Goal: Information Seeking & Learning: Check status

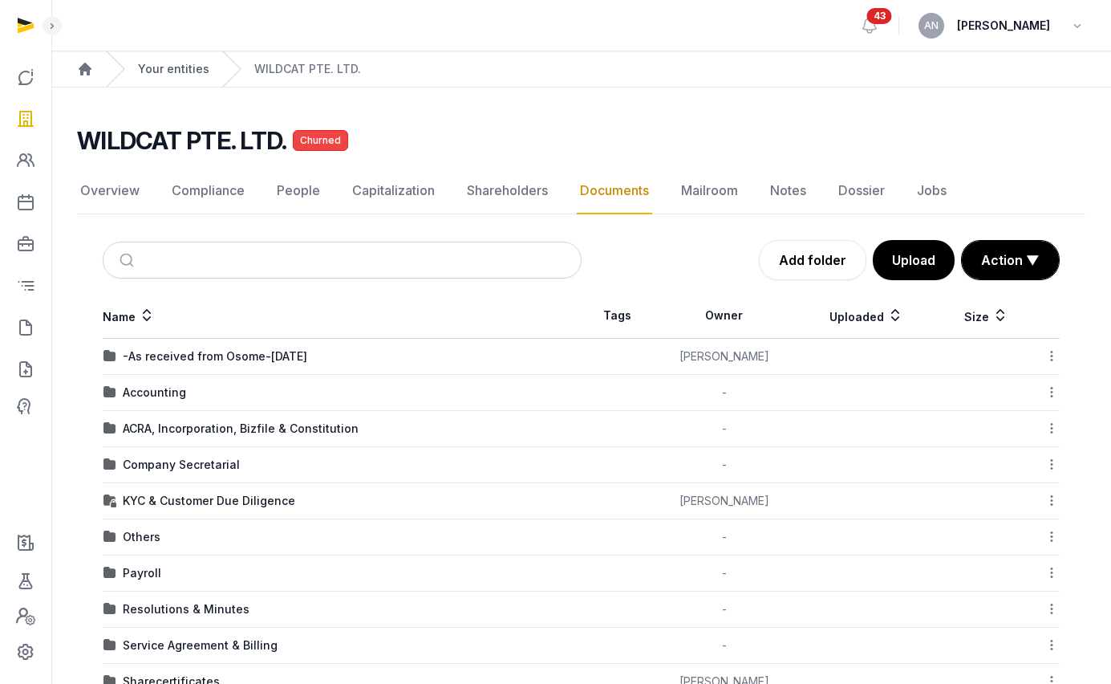
click at [177, 62] on link "Your entities" at bounding box center [173, 69] width 71 height 16
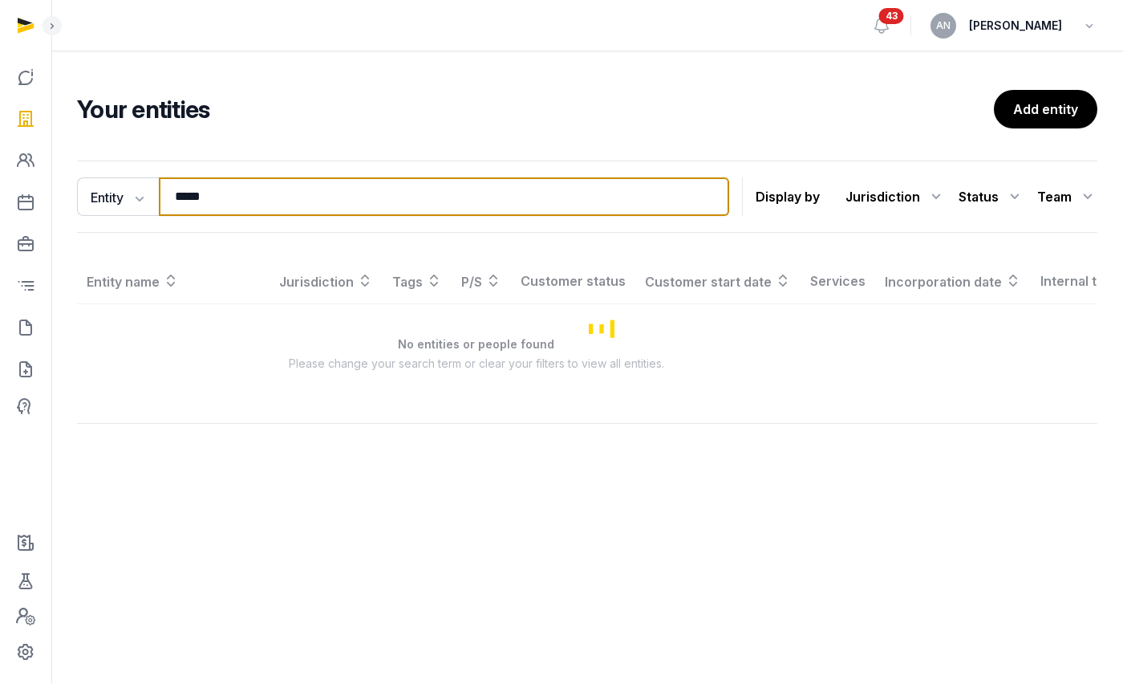
click at [291, 206] on input "*****" at bounding box center [444, 196] width 571 height 39
type input "*"
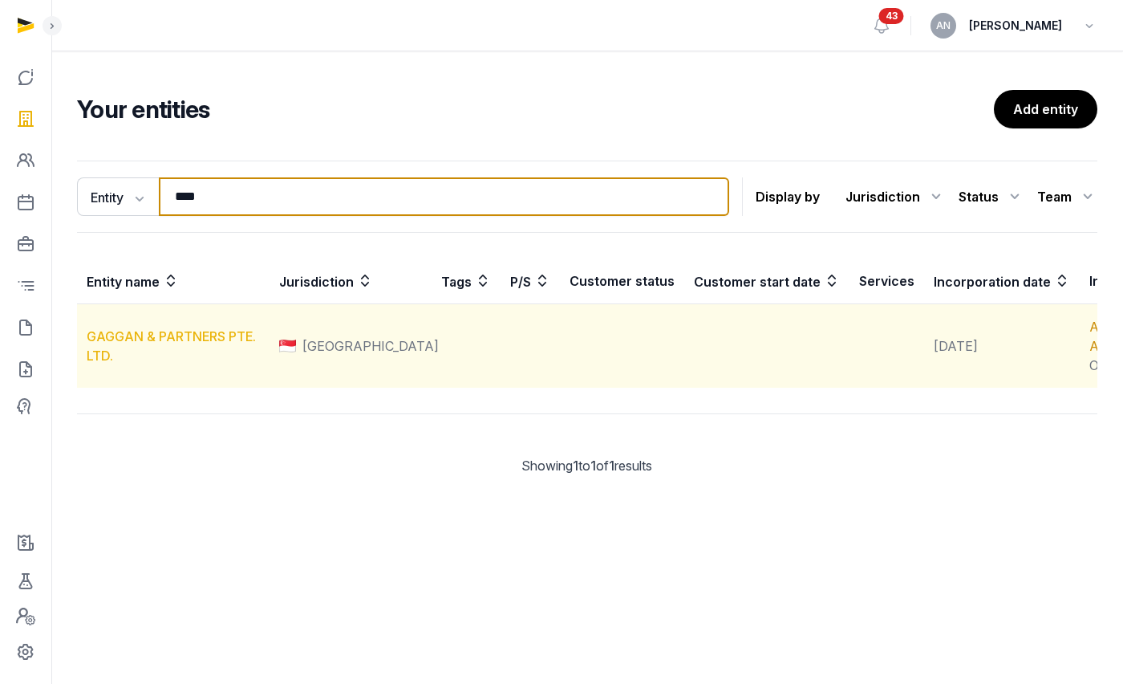
type input "****"
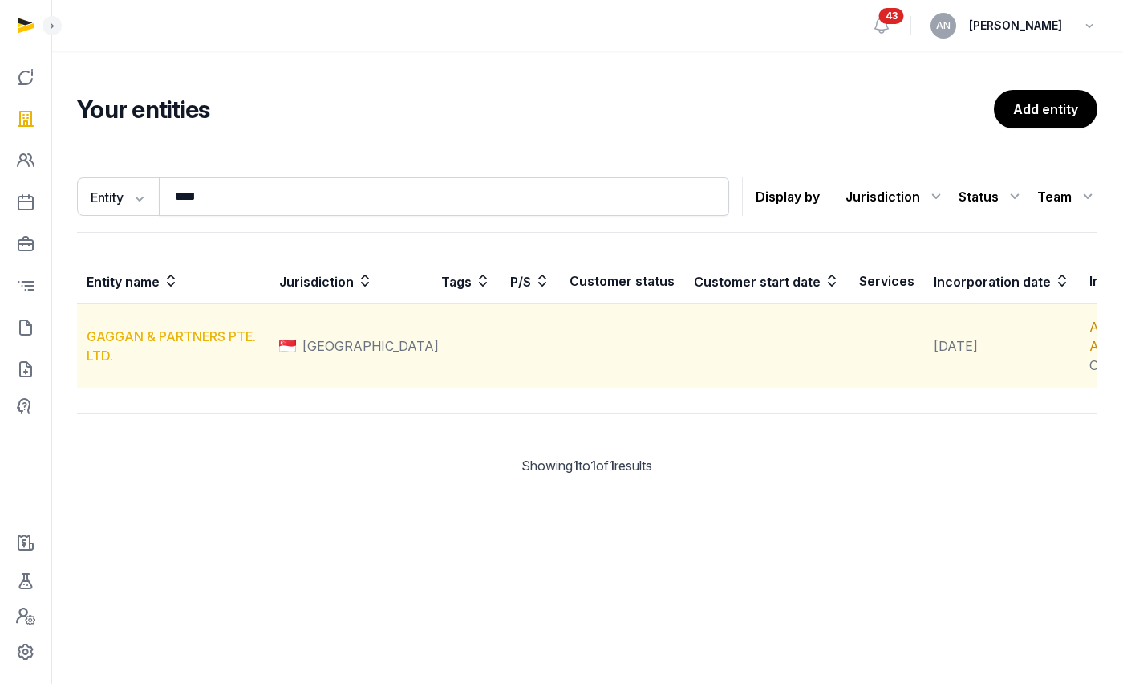
click at [177, 358] on link "GAGGAN & PARTNERS PTE. LTD." at bounding box center [171, 345] width 169 height 35
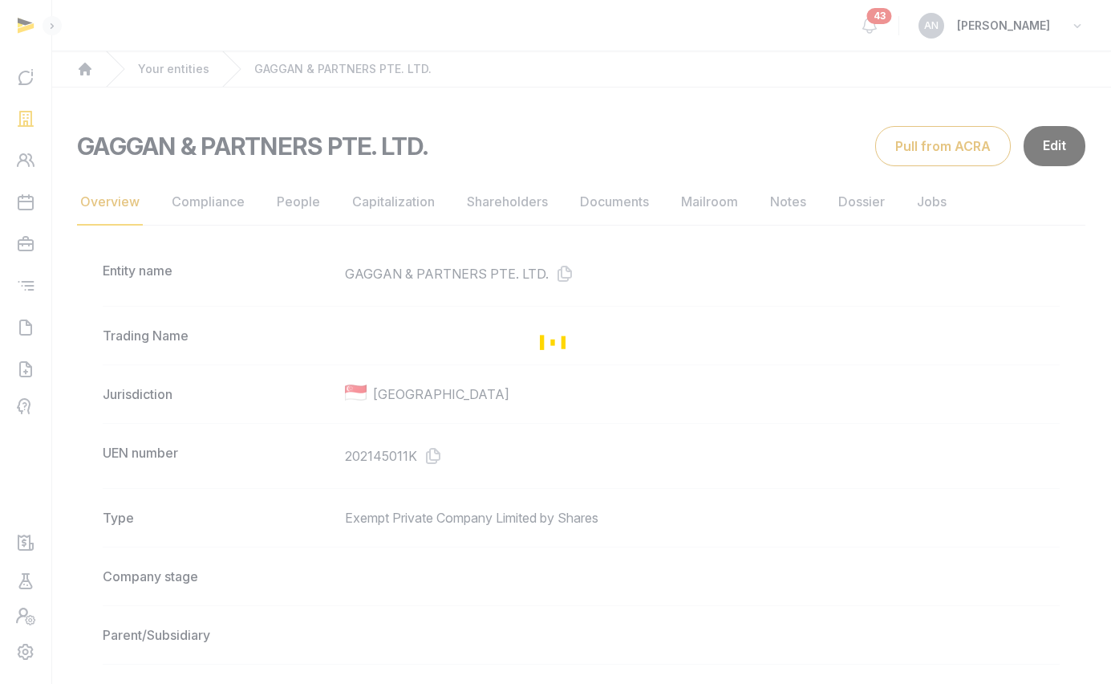
click at [433, 459] on div "Loading" at bounding box center [555, 342] width 1111 height 684
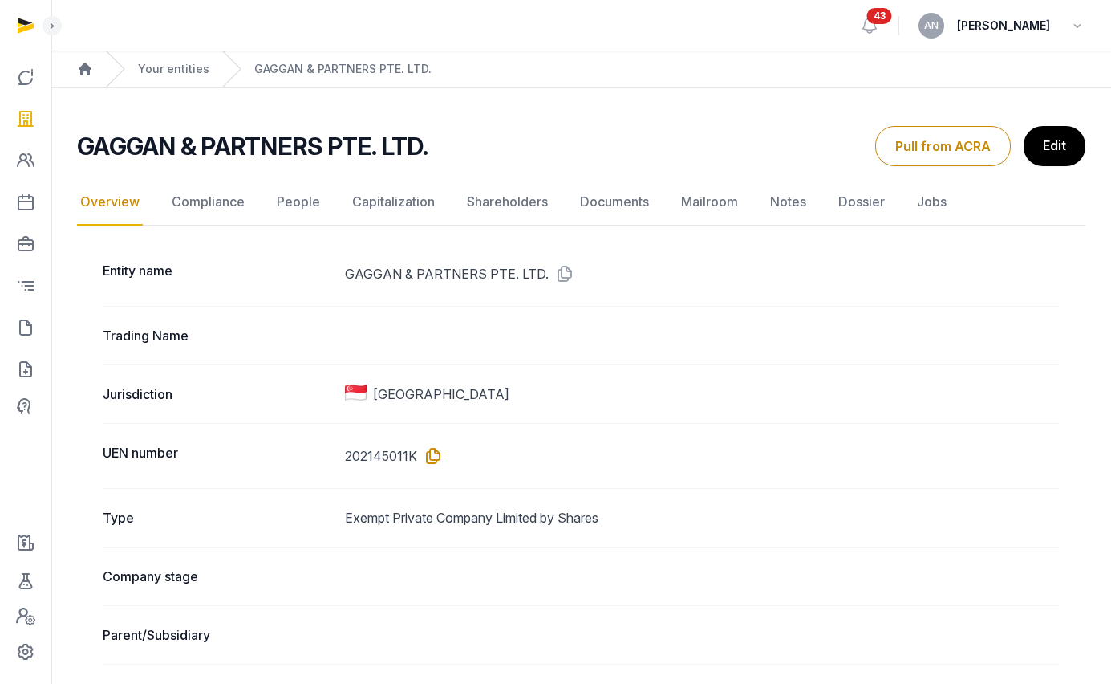
click at [436, 453] on icon at bounding box center [430, 456] width 26 height 26
click at [30, 339] on icon at bounding box center [25, 328] width 19 height 26
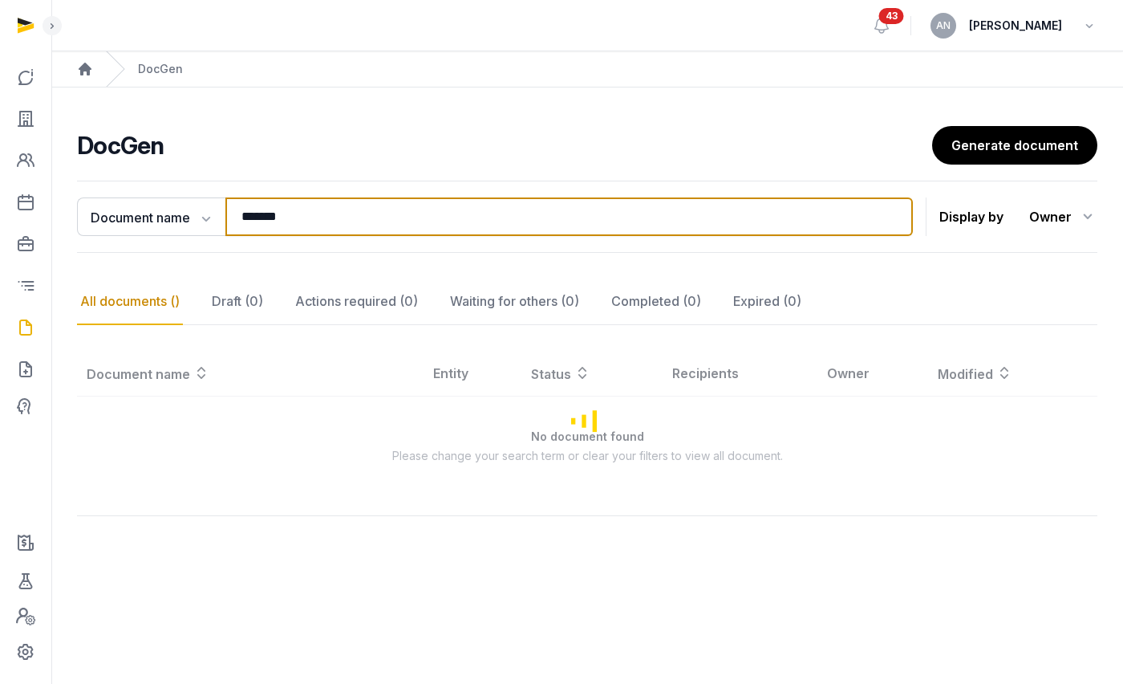
click at [290, 224] on input "*******" at bounding box center [569, 216] width 688 height 39
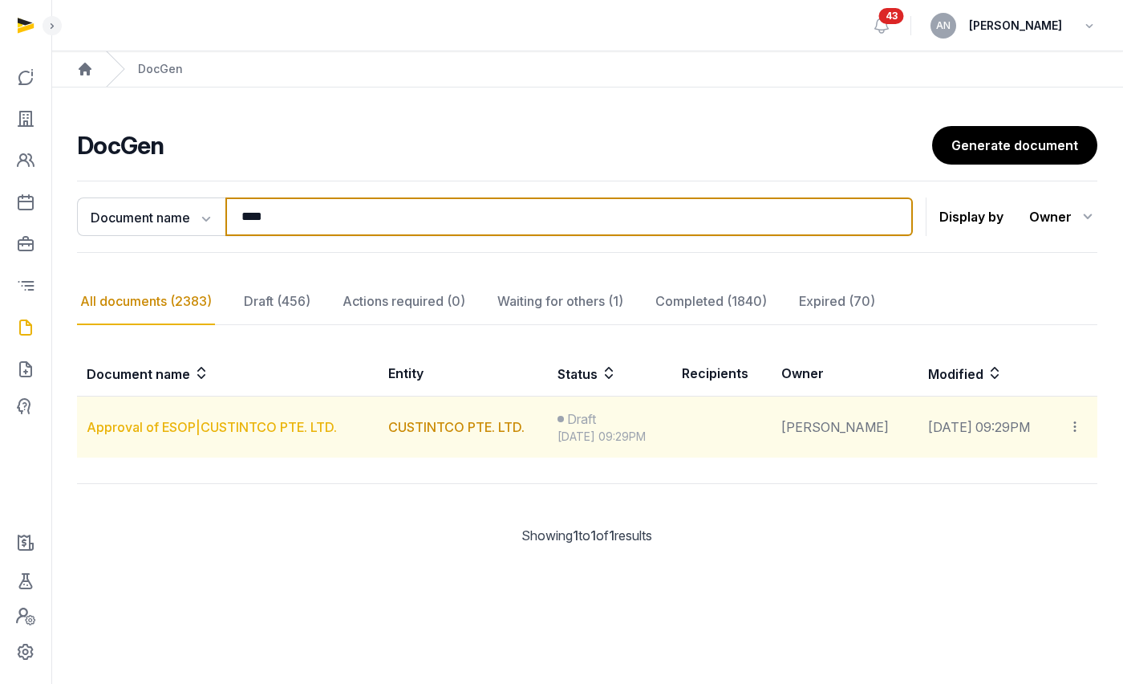
type input "****"
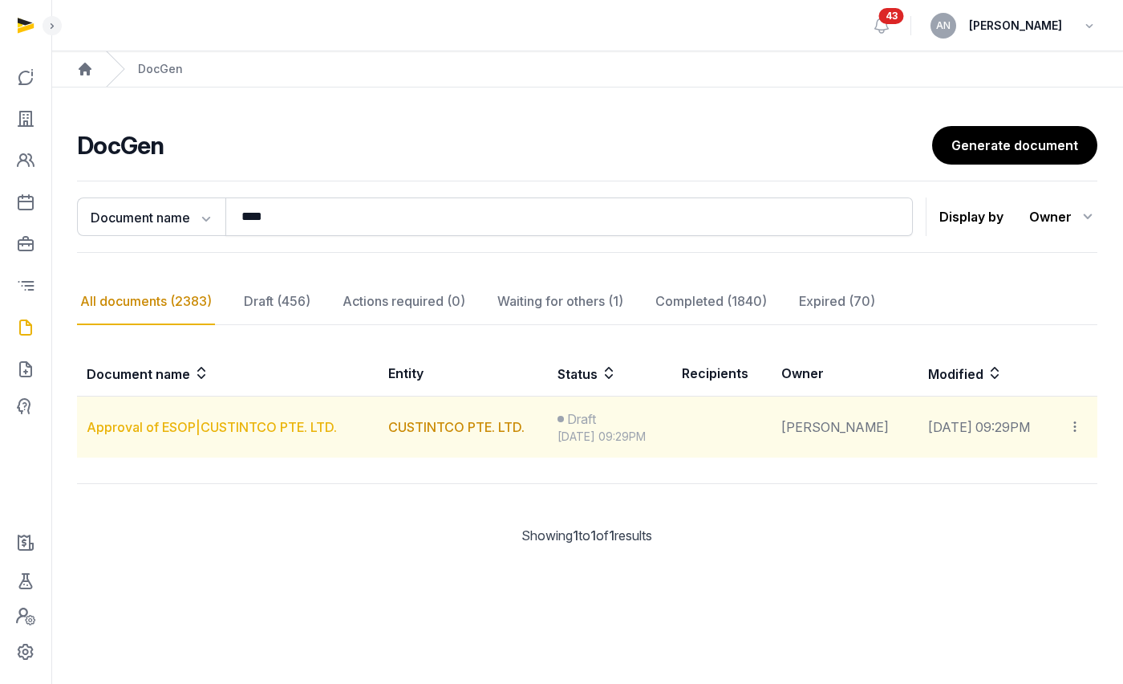
click at [205, 430] on link "Approval of ESOP|CUSTINTCO PTE. LTD." at bounding box center [212, 427] width 250 height 16
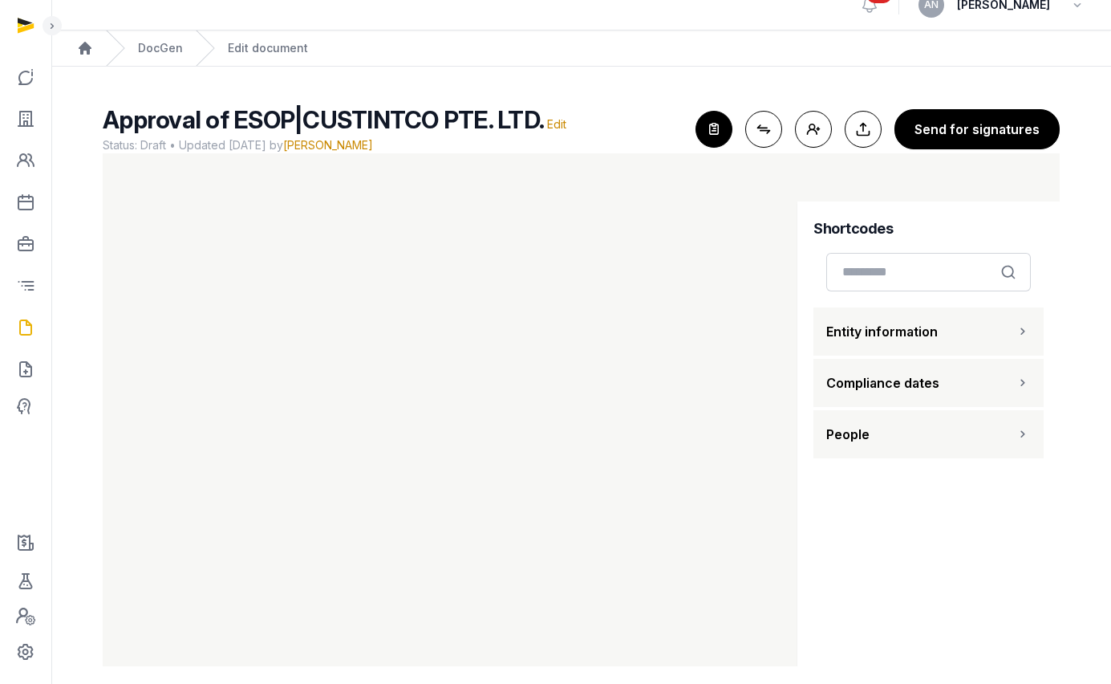
scroll to position [35, 0]
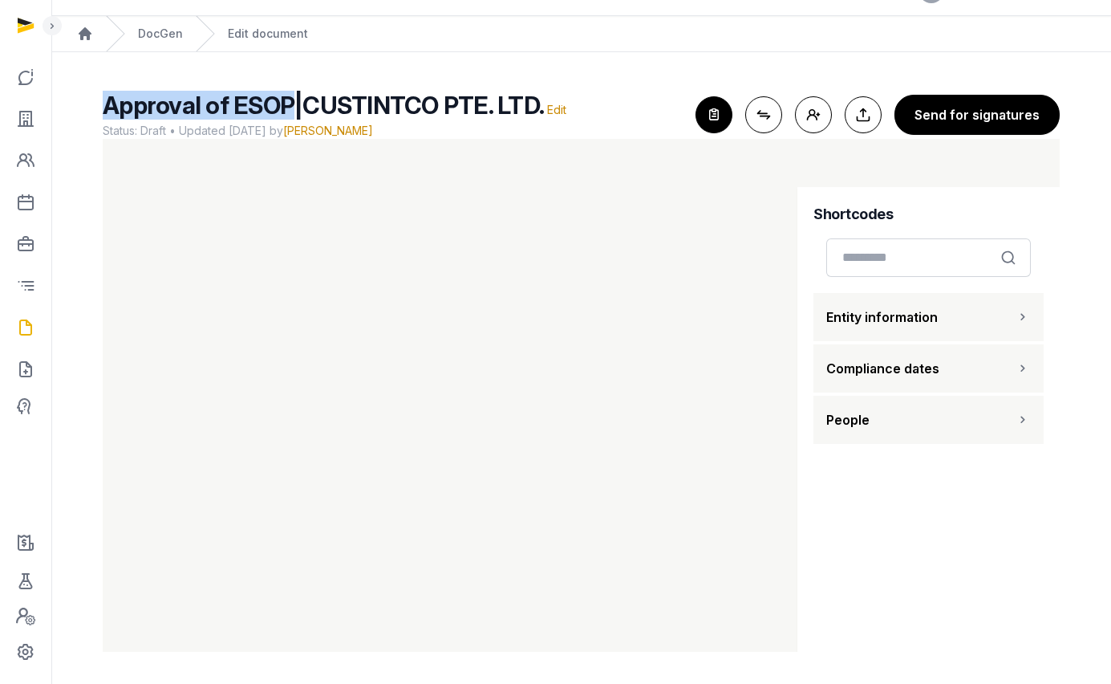
drag, startPoint x: 290, startPoint y: 104, endPoint x: 102, endPoint y: 112, distance: 188.8
click at [103, 112] on span "Approval of ESOP|CUSTINTCO PTE. LTD." at bounding box center [323, 105] width 441 height 29
copy span "Approval of ESOP"
click at [34, 122] on icon at bounding box center [25, 119] width 19 height 26
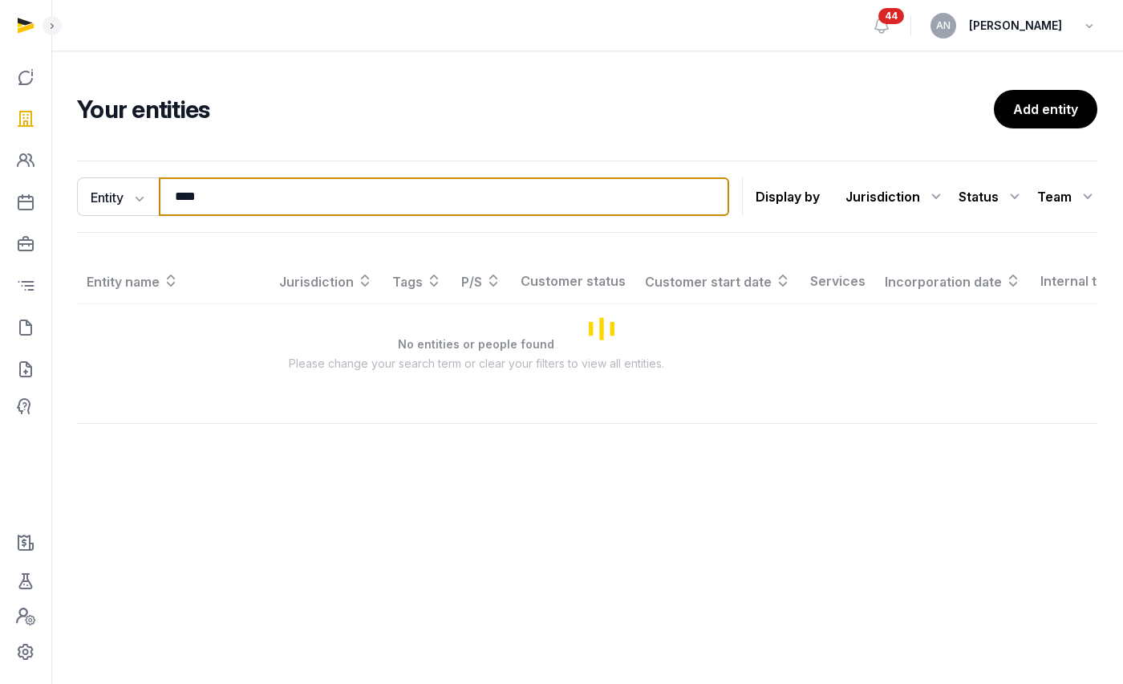
click at [207, 198] on input "****" at bounding box center [444, 196] width 571 height 39
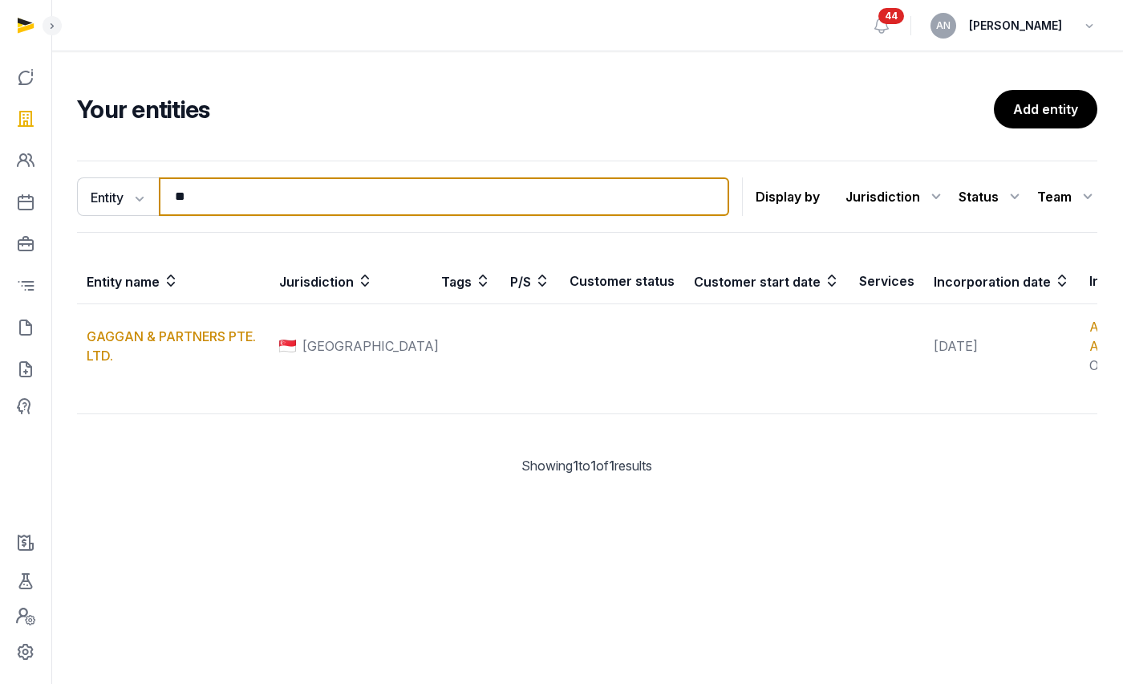
type input "*"
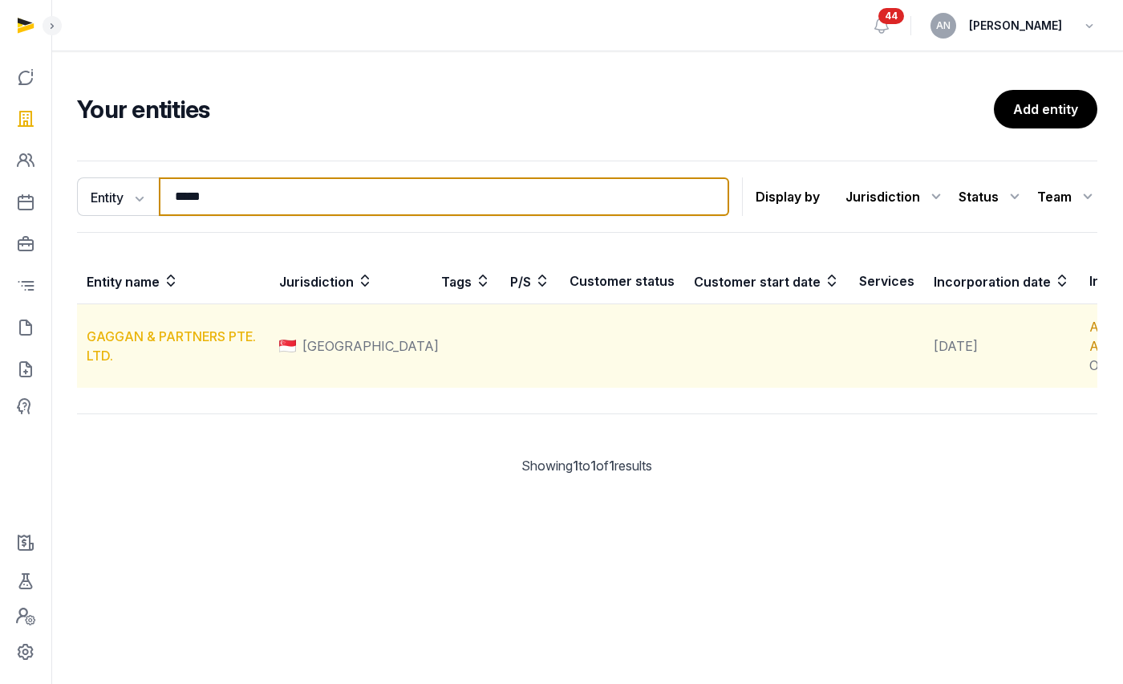
type input "*****"
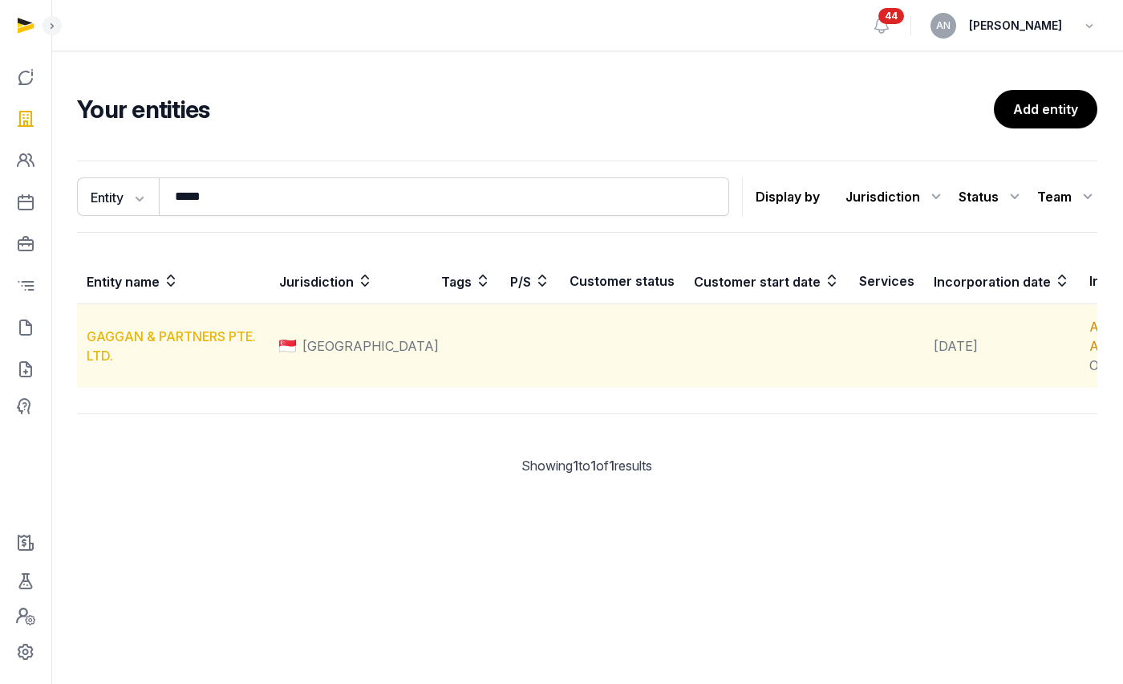
click at [149, 354] on link "GAGGAN & PARTNERS PTE. LTD." at bounding box center [171, 345] width 169 height 35
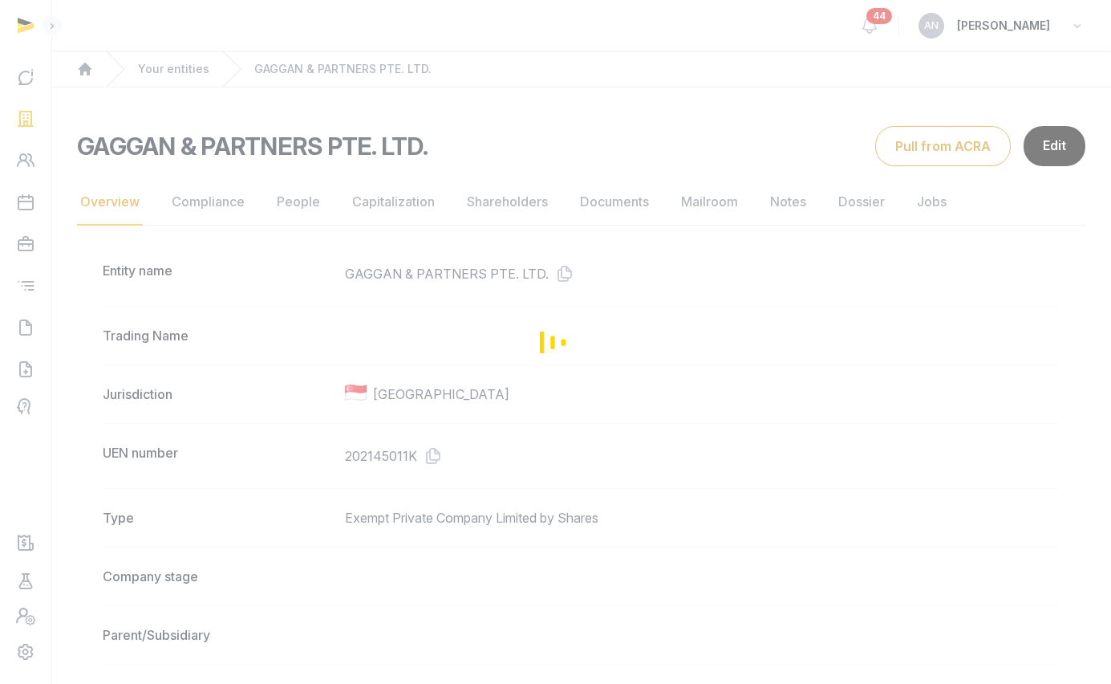
drag, startPoint x: 418, startPoint y: 484, endPoint x: 429, endPoint y: 469, distance: 17.8
click at [418, 484] on div "Loading" at bounding box center [555, 342] width 1111 height 684
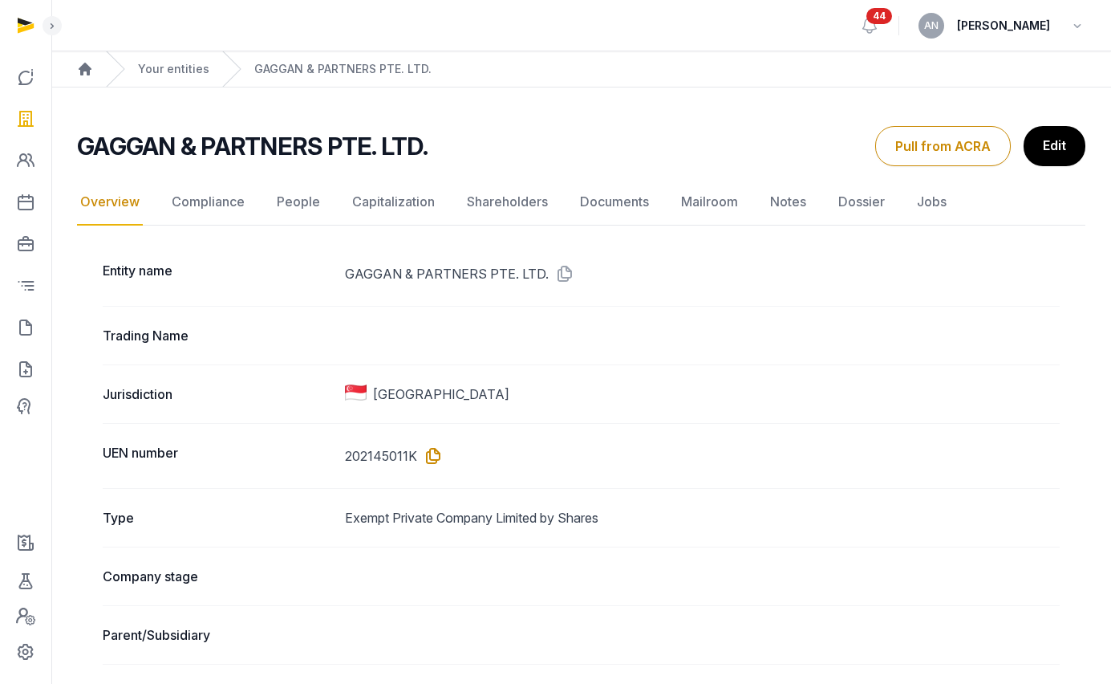
click at [433, 452] on icon at bounding box center [430, 456] width 26 height 26
click at [561, 271] on icon at bounding box center [562, 274] width 26 height 26
click at [441, 460] on icon at bounding box center [430, 456] width 26 height 26
click at [21, 330] on icon at bounding box center [25, 328] width 19 height 26
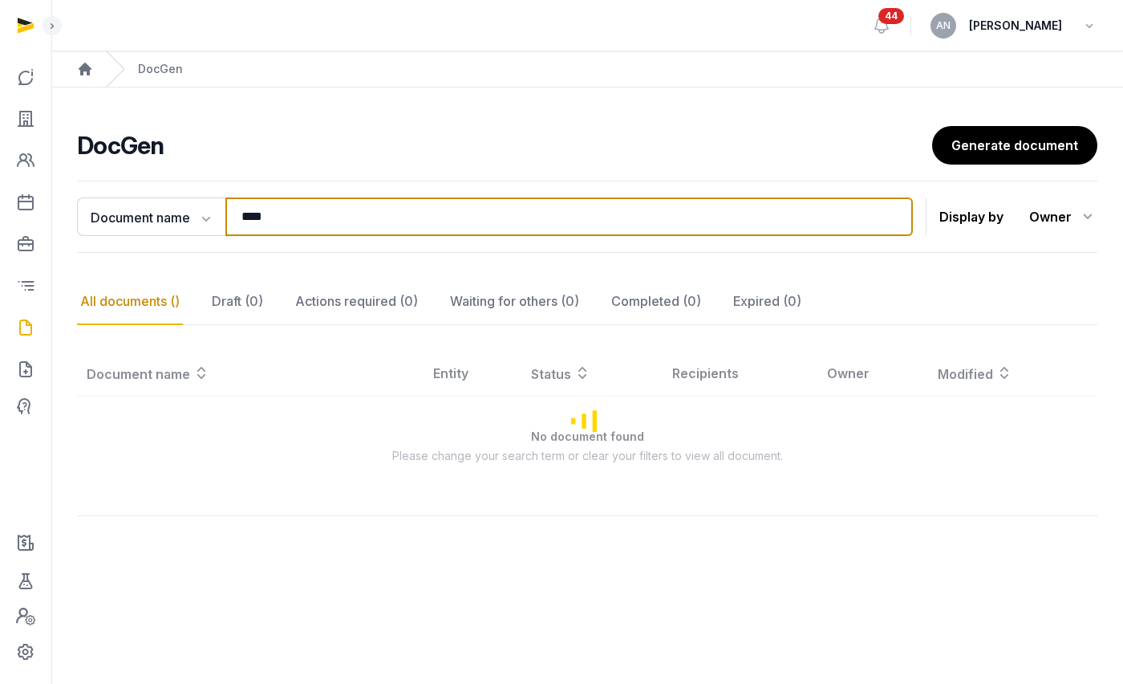
click at [315, 211] on input "****" at bounding box center [569, 216] width 688 height 39
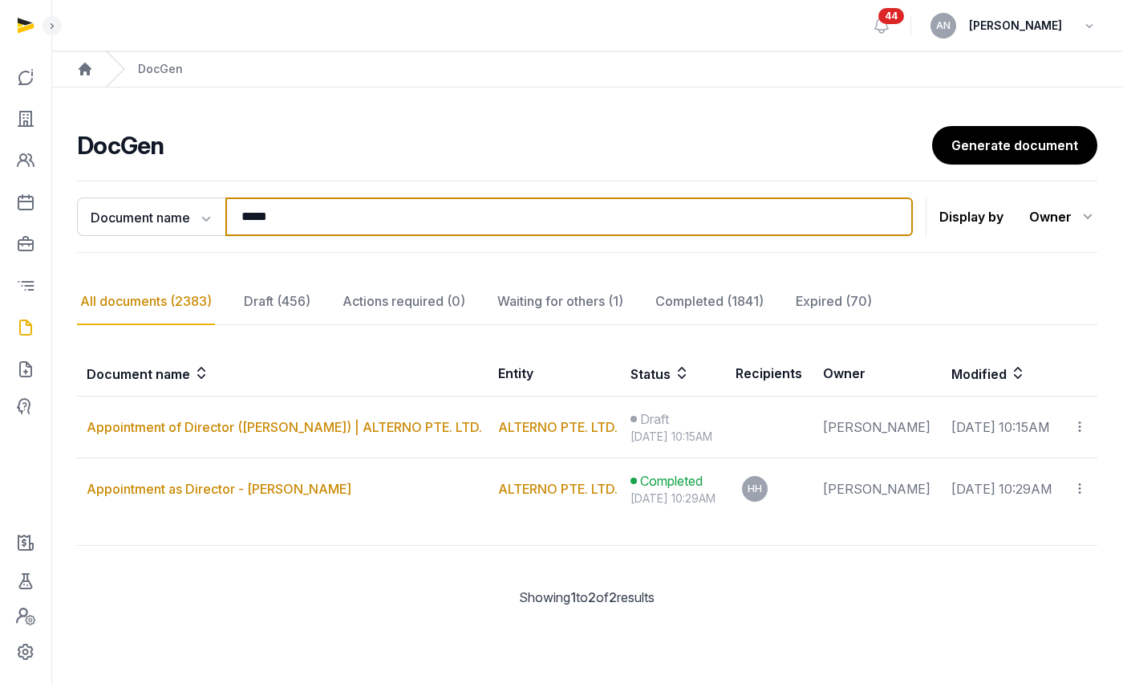
type input "*****"
click at [296, 215] on input "*****" at bounding box center [569, 216] width 688 height 39
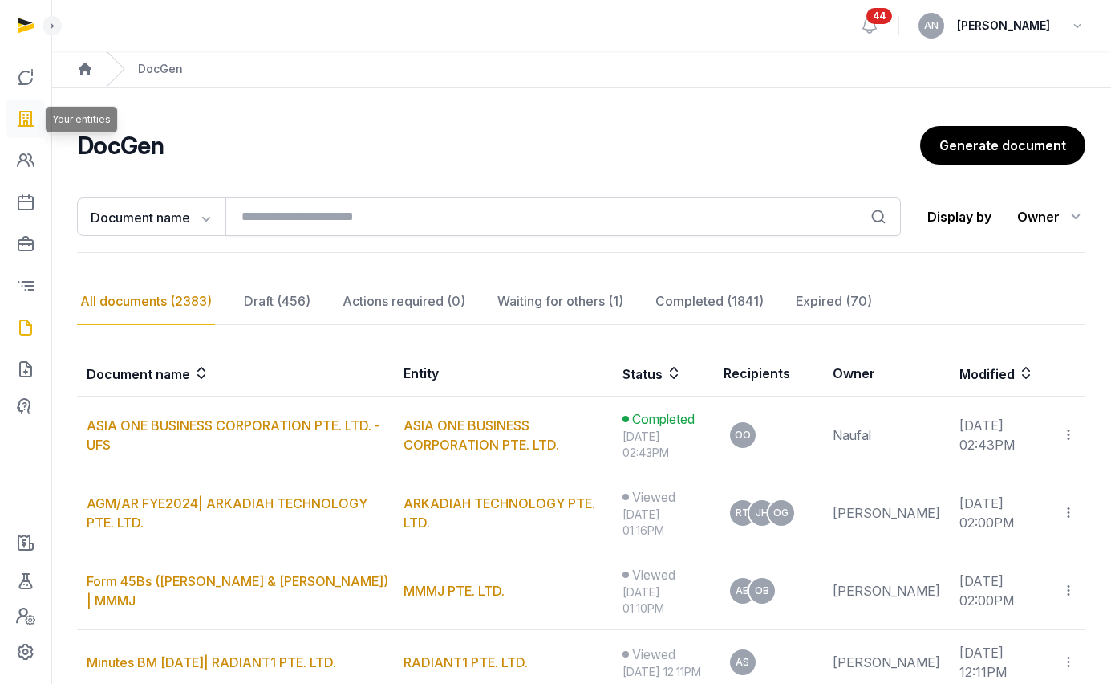
click at [23, 112] on icon at bounding box center [25, 119] width 19 height 26
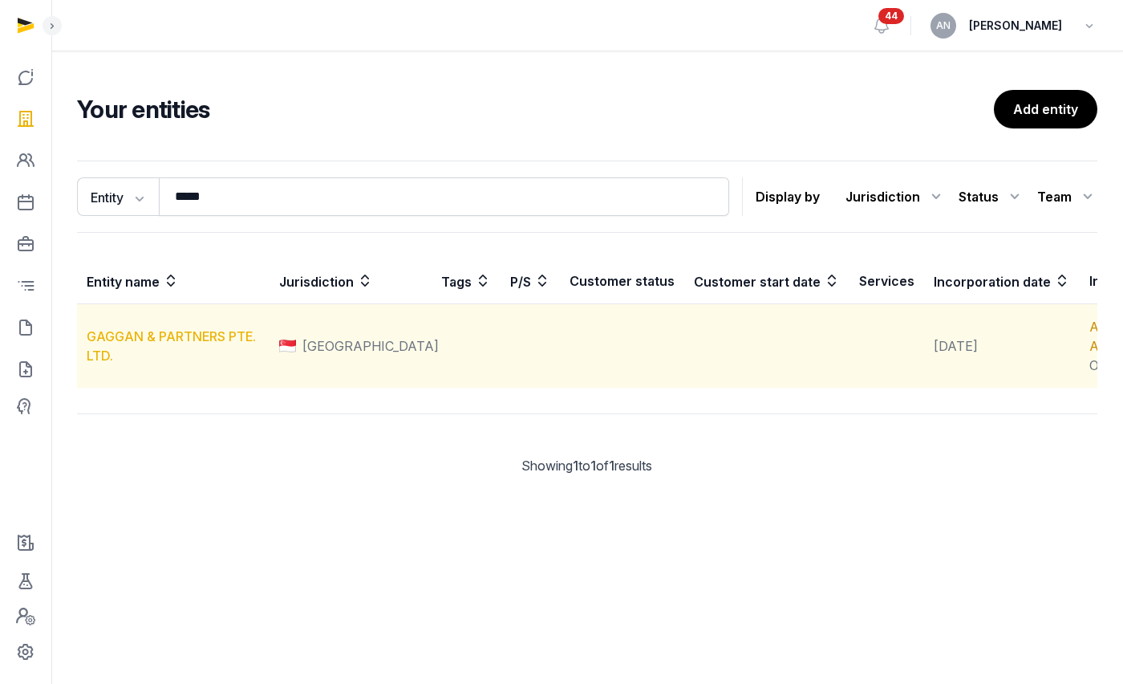
click at [131, 358] on link "GAGGAN & PARTNERS PTE. LTD." at bounding box center [171, 345] width 169 height 35
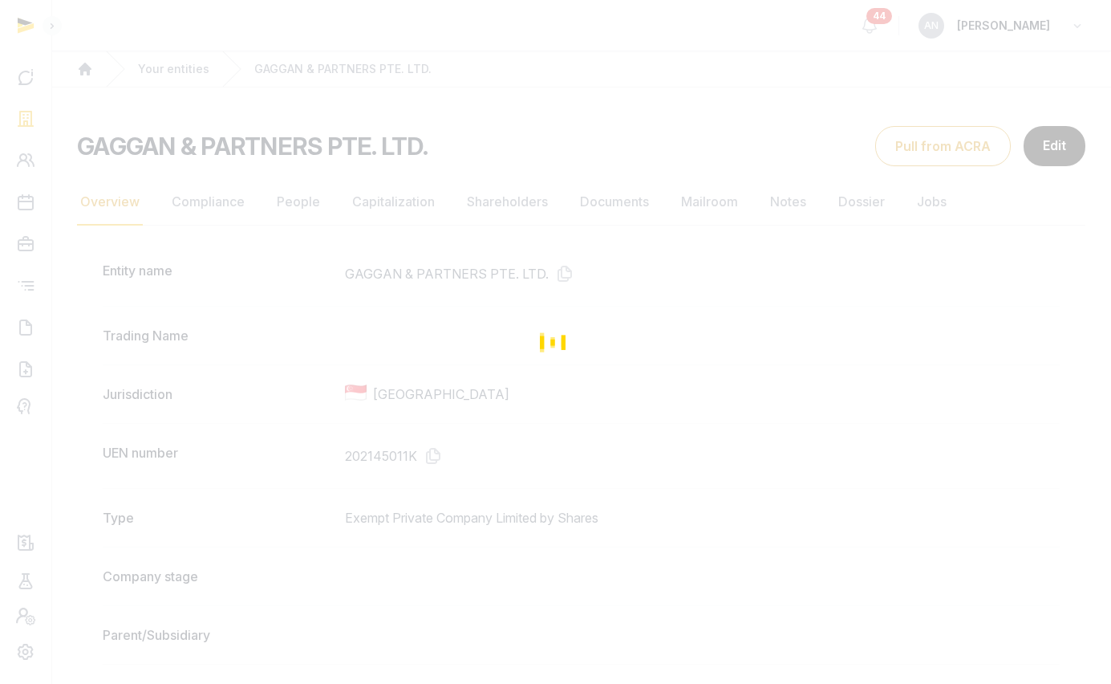
click at [424, 441] on div "Loading" at bounding box center [555, 342] width 1111 height 684
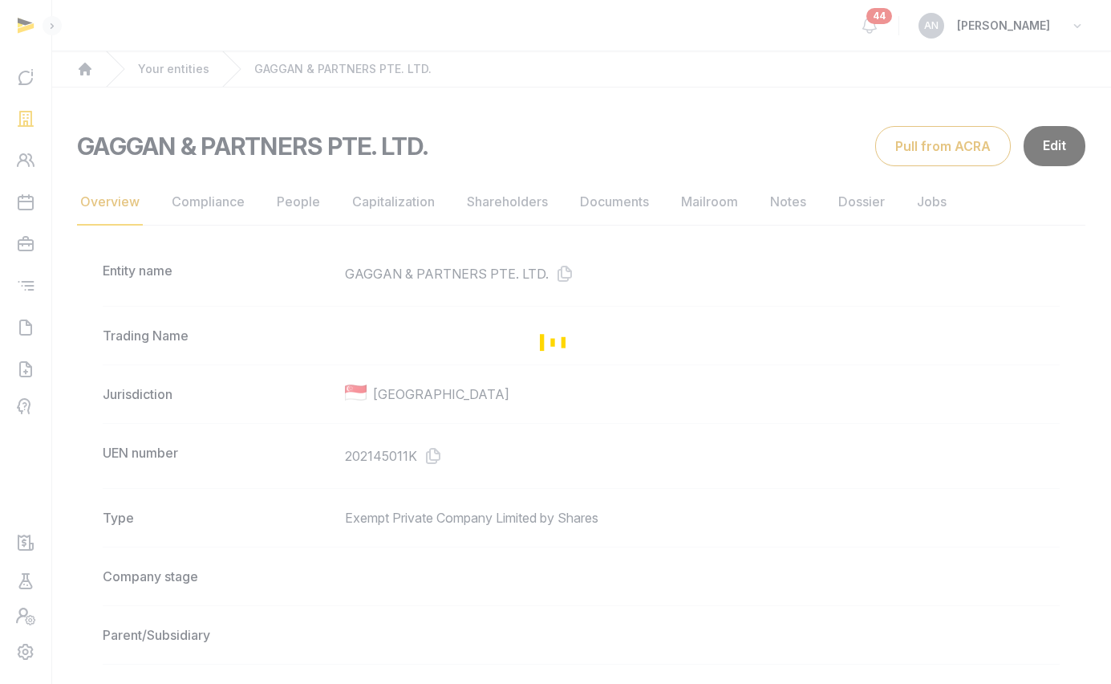
click at [428, 450] on div "Loading" at bounding box center [555, 342] width 1111 height 684
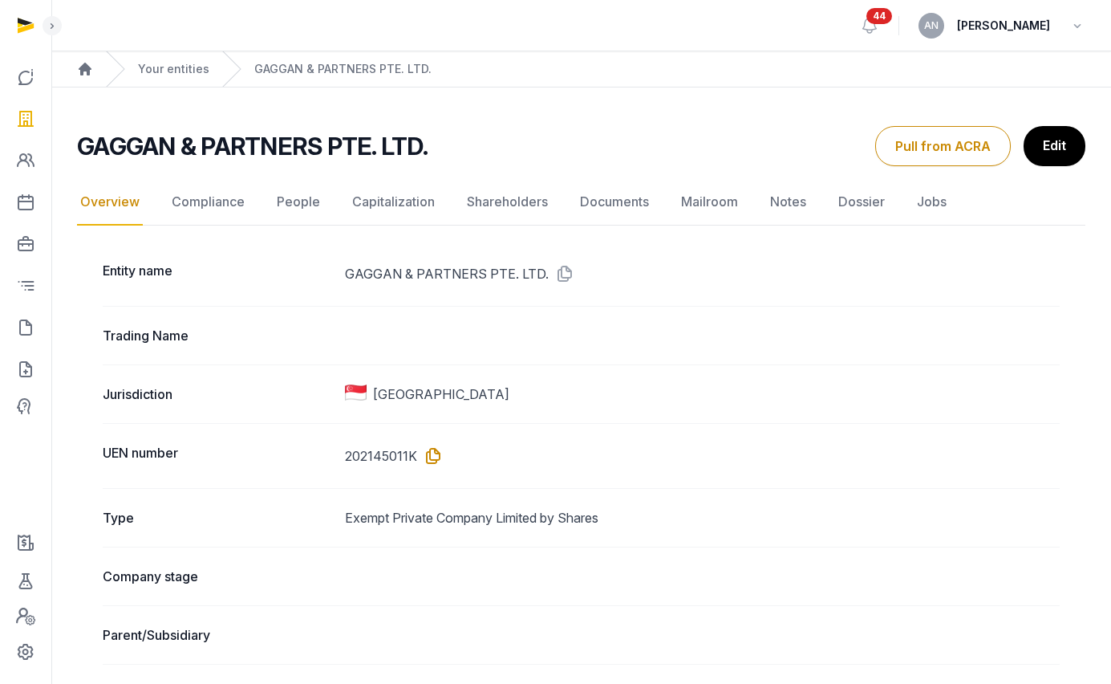
click at [431, 452] on icon at bounding box center [430, 456] width 26 height 26
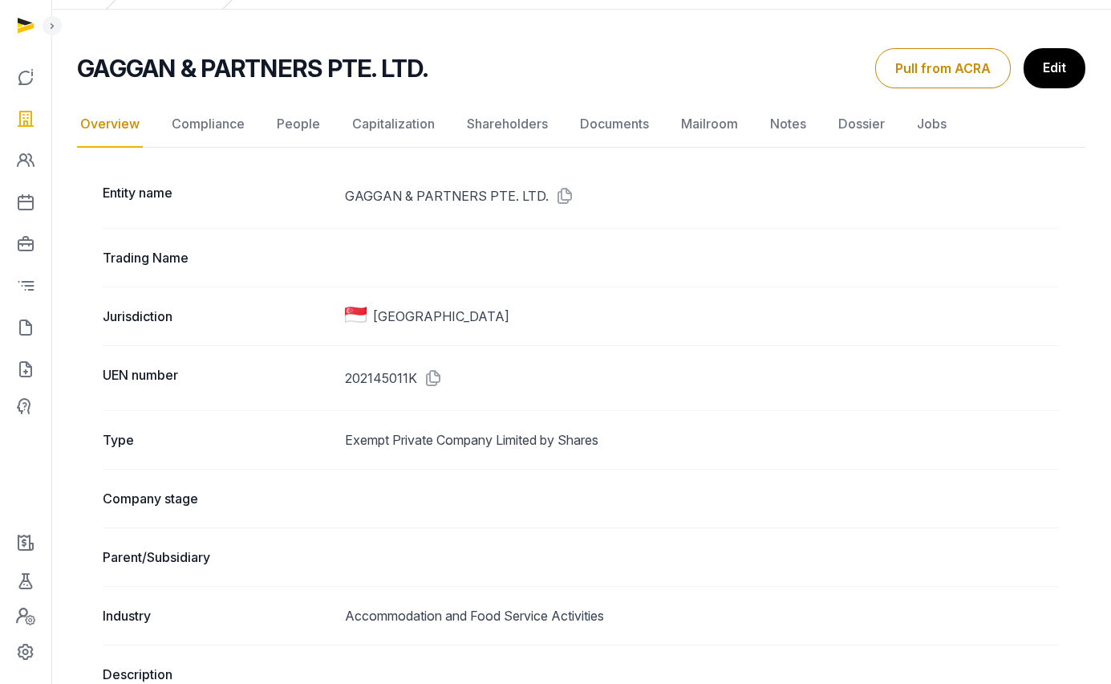
scroll to position [132, 0]
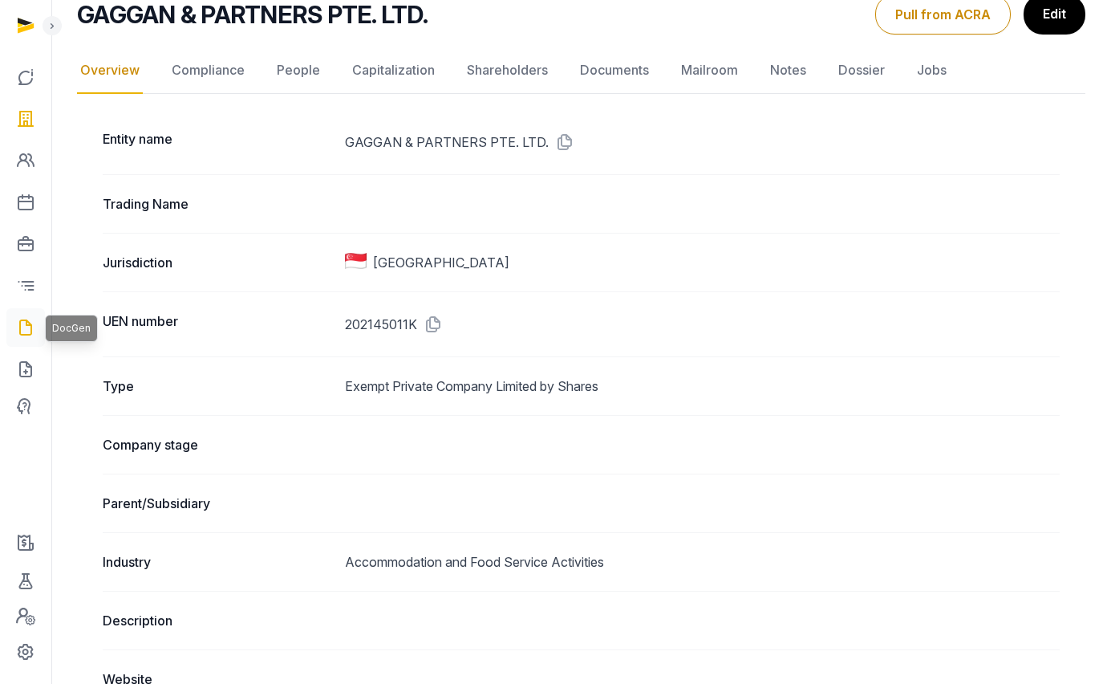
click at [31, 324] on icon at bounding box center [25, 328] width 19 height 26
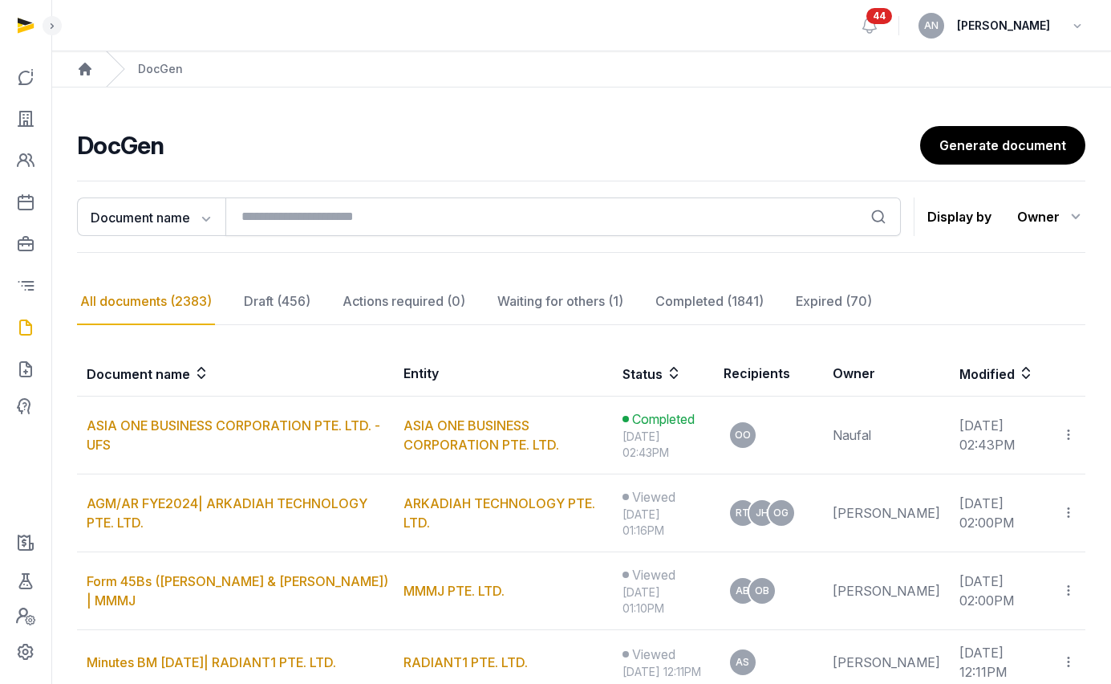
click at [298, 425] on link "ASIA ONE BUSINESS CORPORATION PTE. LTD. - UFS" at bounding box center [234, 434] width 294 height 35
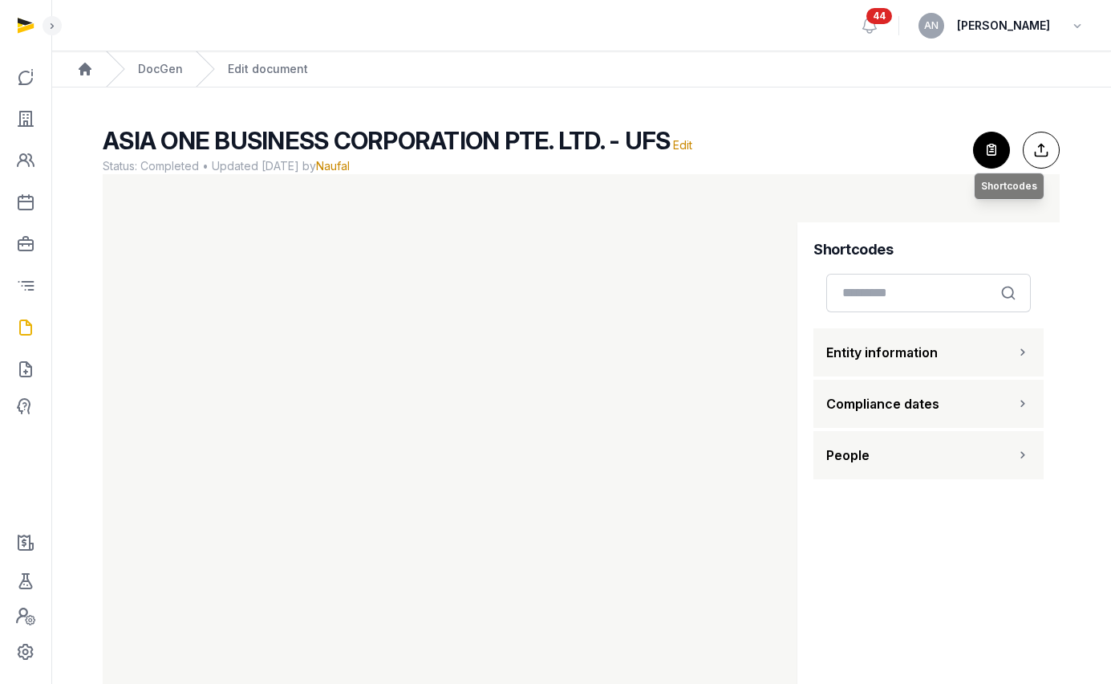
click at [983, 161] on icon "button" at bounding box center [991, 149] width 35 height 35
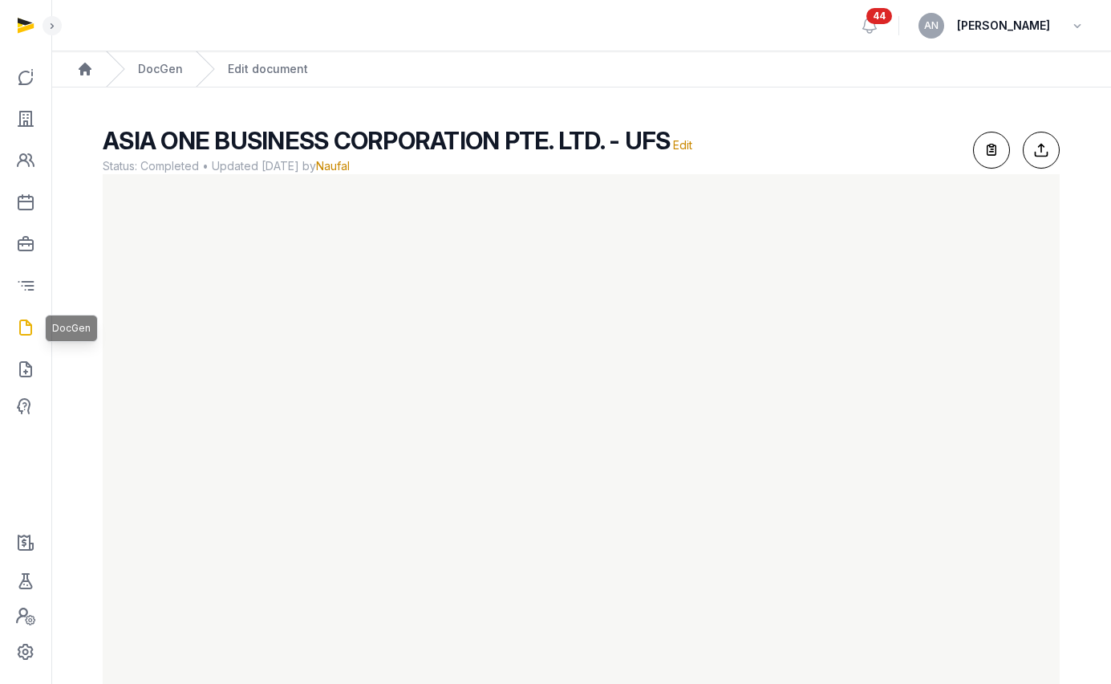
drag, startPoint x: 30, startPoint y: 313, endPoint x: 116, endPoint y: 266, distance: 98.4
click at [30, 313] on link at bounding box center [25, 327] width 39 height 39
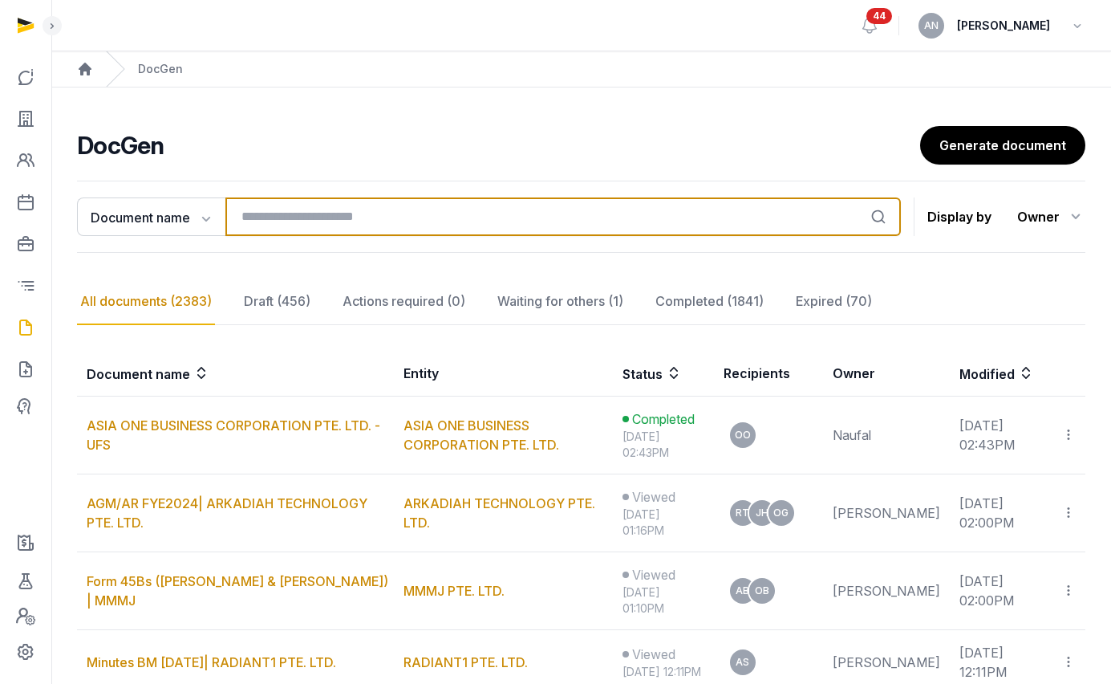
click at [282, 228] on input "search" at bounding box center [563, 216] width 676 height 39
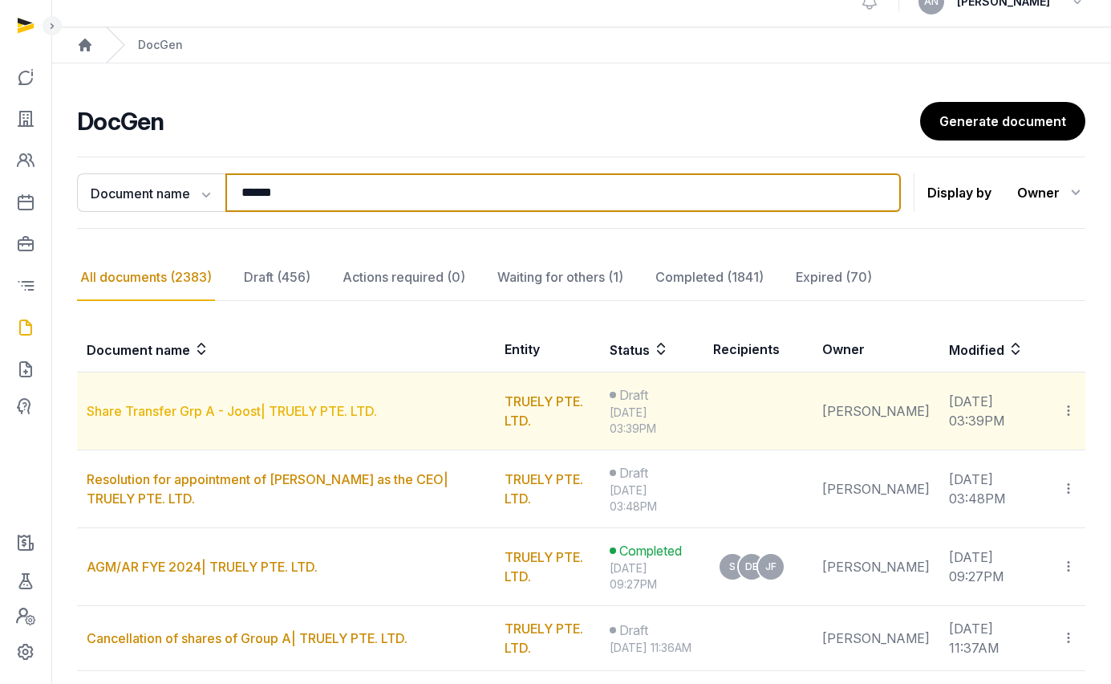
scroll to position [35, 0]
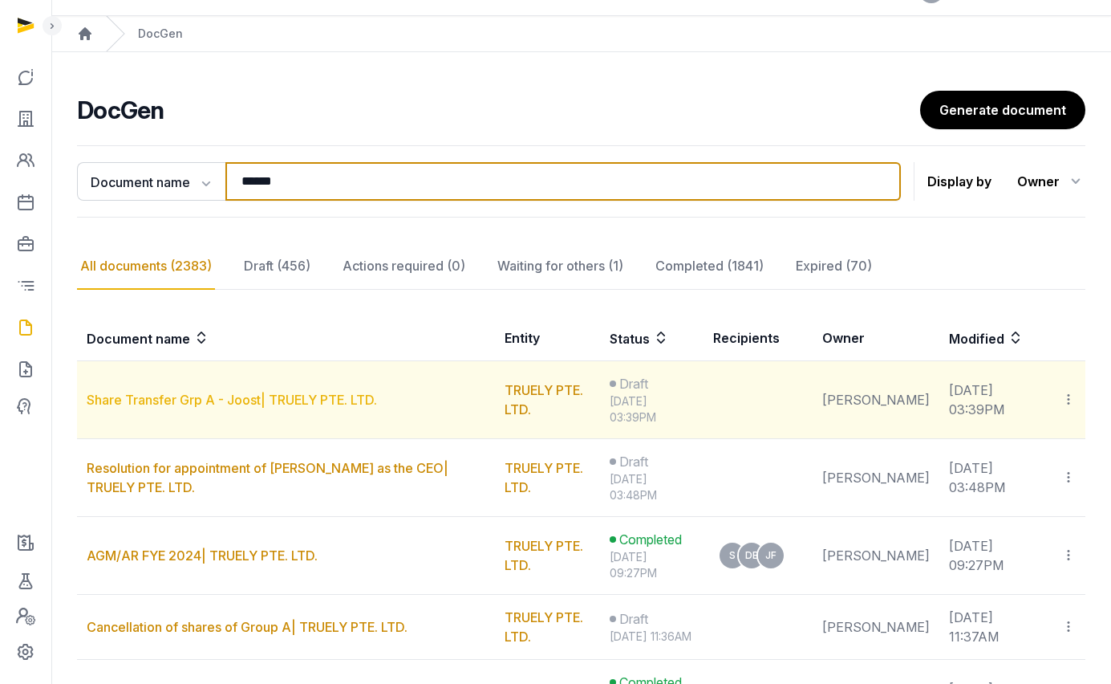
type input "******"
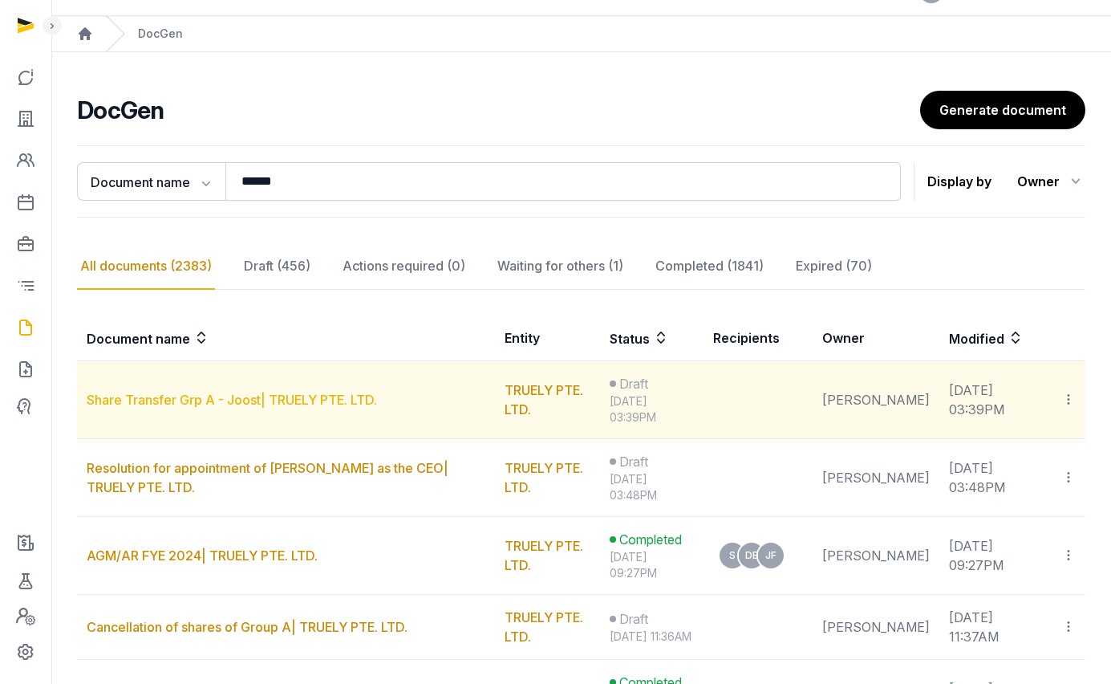
click at [255, 404] on link "Share Transfer Grp A - Joost| TRUELY PTE. LTD." at bounding box center [232, 400] width 290 height 16
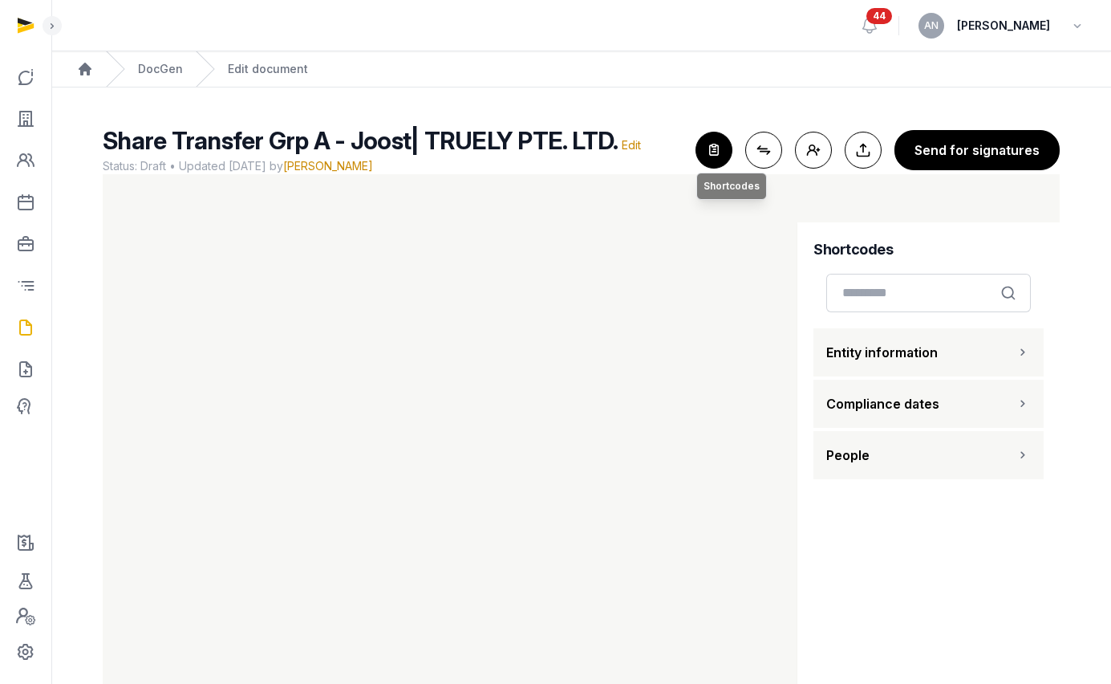
click at [724, 152] on icon "button" at bounding box center [714, 149] width 35 height 35
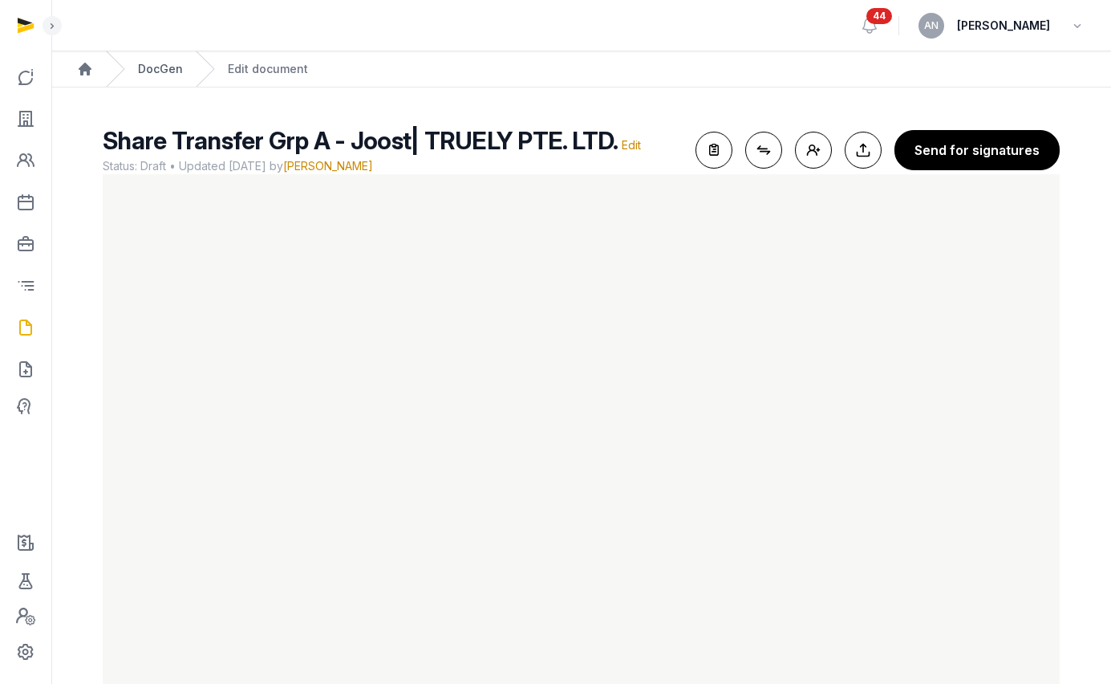
click at [173, 71] on link "DocGen" at bounding box center [160, 69] width 45 height 16
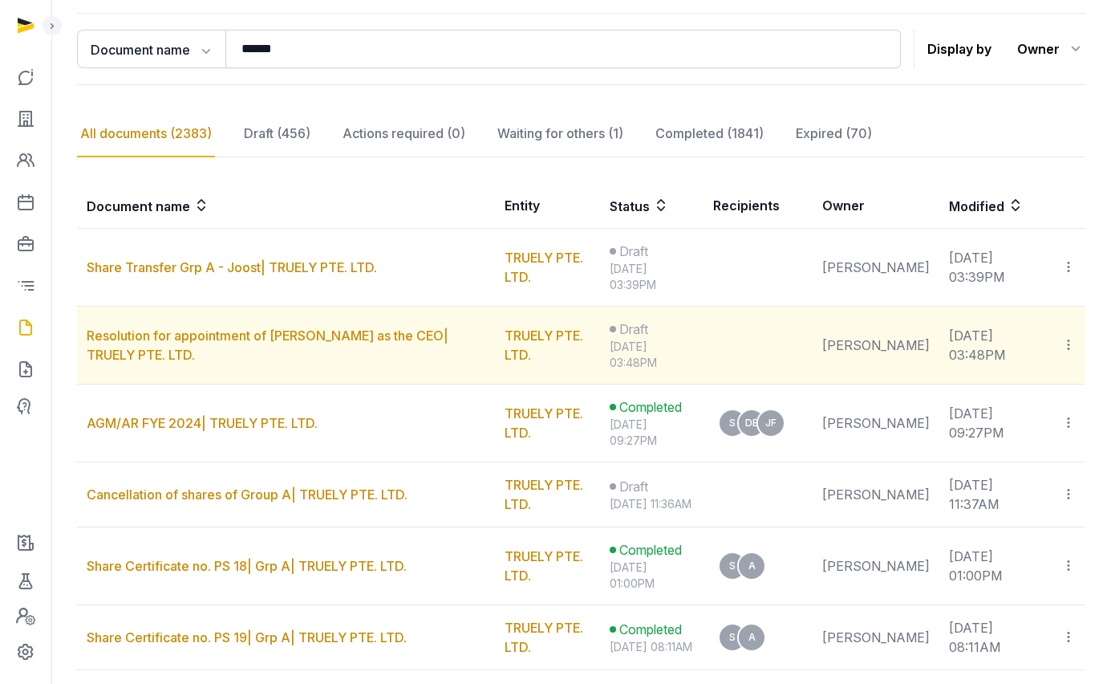
scroll to position [305, 0]
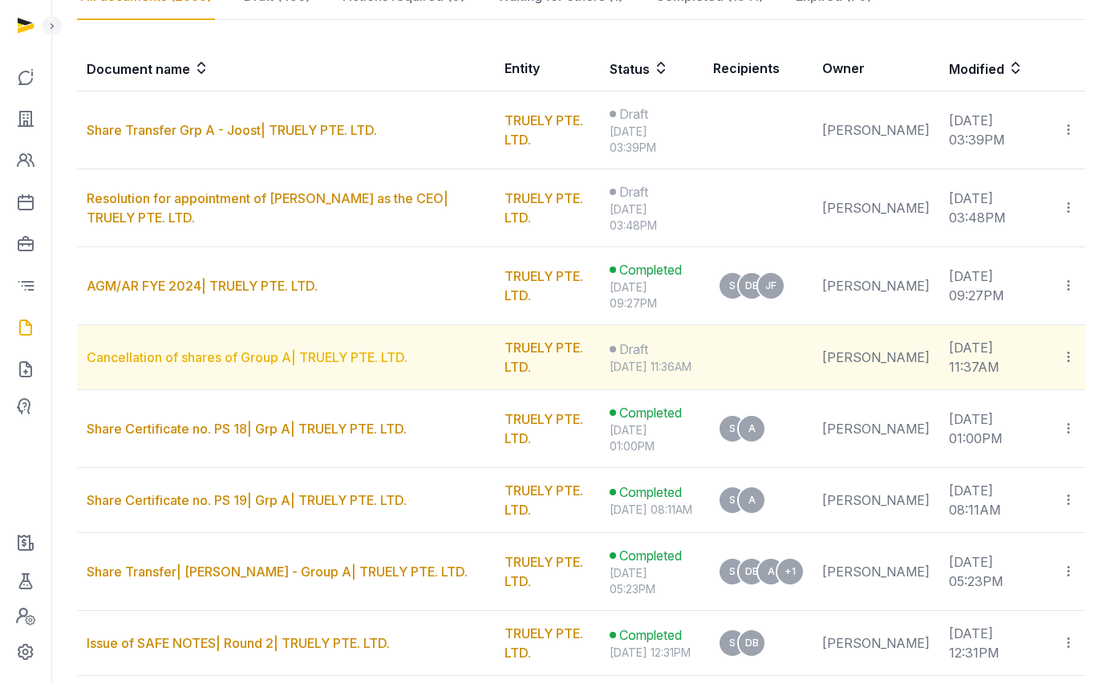
click at [305, 354] on link "Cancellation of shares of Group A| TRUELY PTE. LTD." at bounding box center [247, 357] width 321 height 16
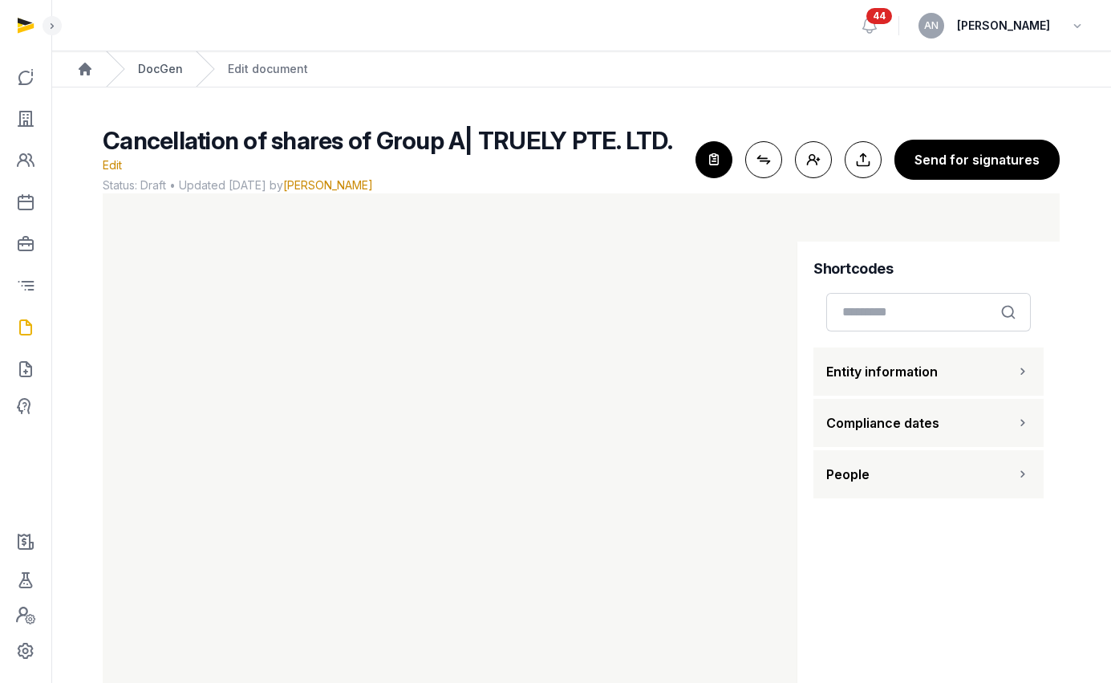
click at [164, 73] on link "DocGen" at bounding box center [160, 69] width 45 height 16
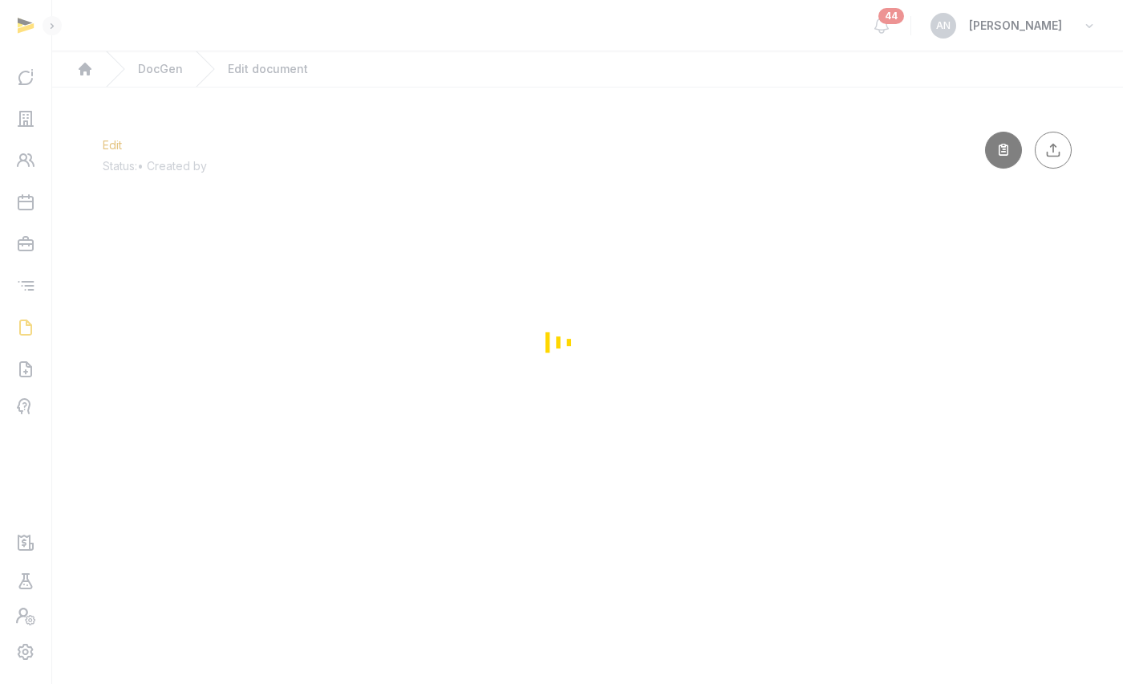
click at [35, 111] on div "Loading" at bounding box center [561, 342] width 1123 height 684
click at [31, 121] on div "Loading" at bounding box center [561, 342] width 1123 height 684
click at [29, 120] on div "Loading" at bounding box center [561, 342] width 1123 height 684
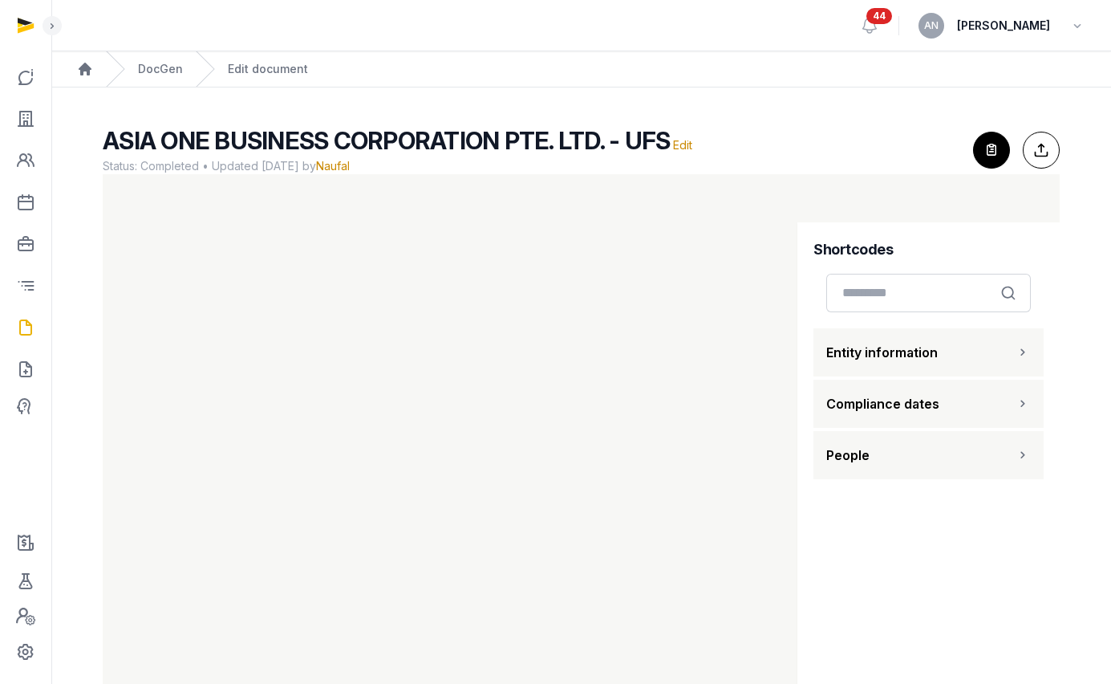
click at [163, 71] on link "DocGen" at bounding box center [160, 69] width 45 height 16
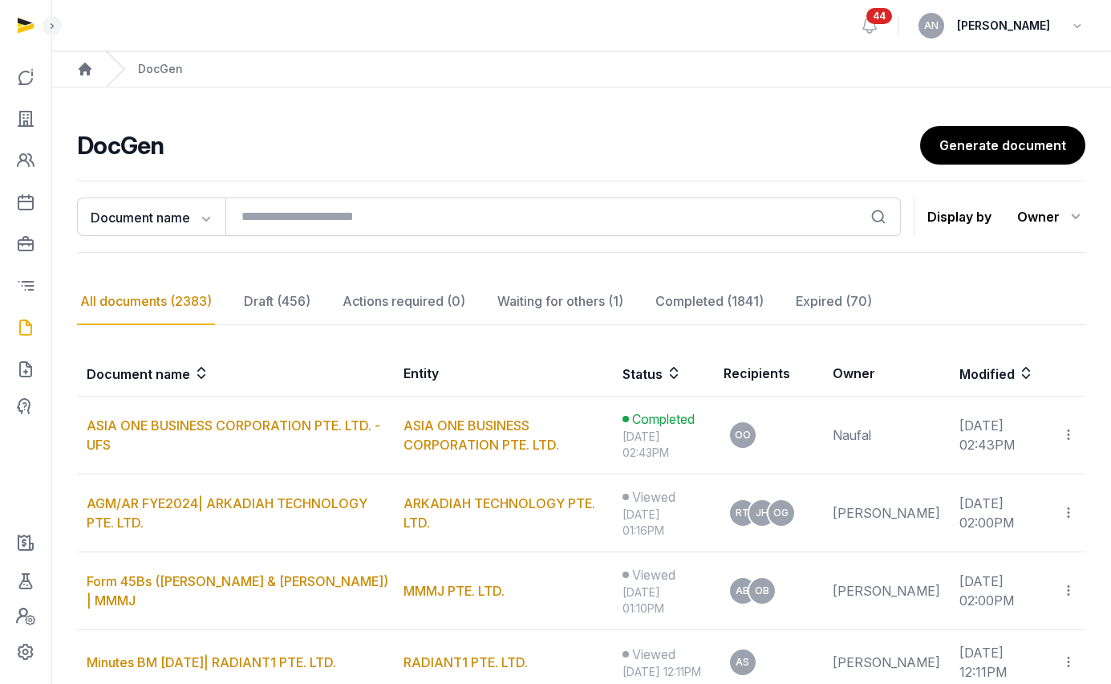
click at [380, 239] on div "Document name Document name Entity Recipient Search Display by Owner All member…" at bounding box center [581, 217] width 1009 height 72
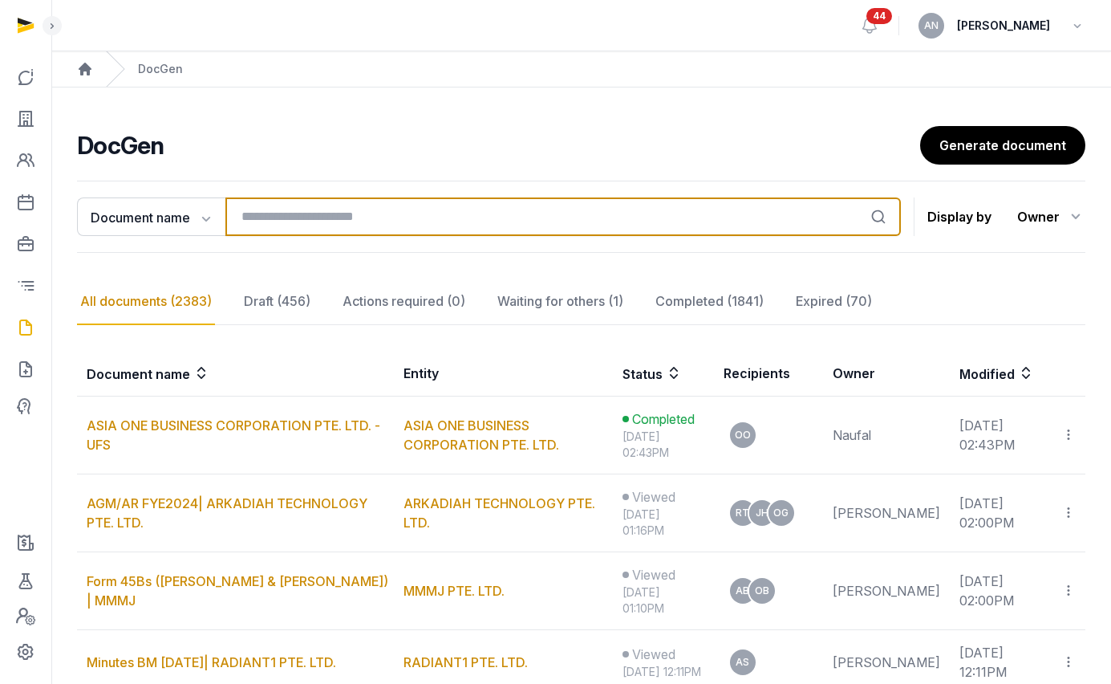
click at [367, 216] on input "search" at bounding box center [563, 216] width 676 height 39
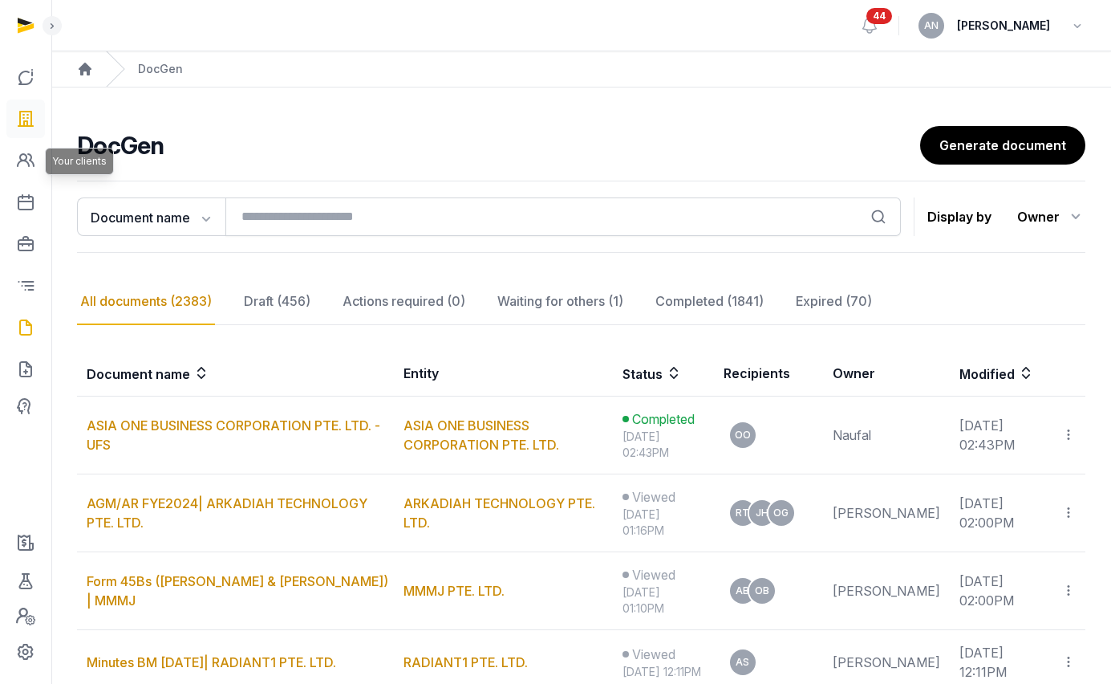
click at [33, 121] on icon at bounding box center [25, 119] width 19 height 26
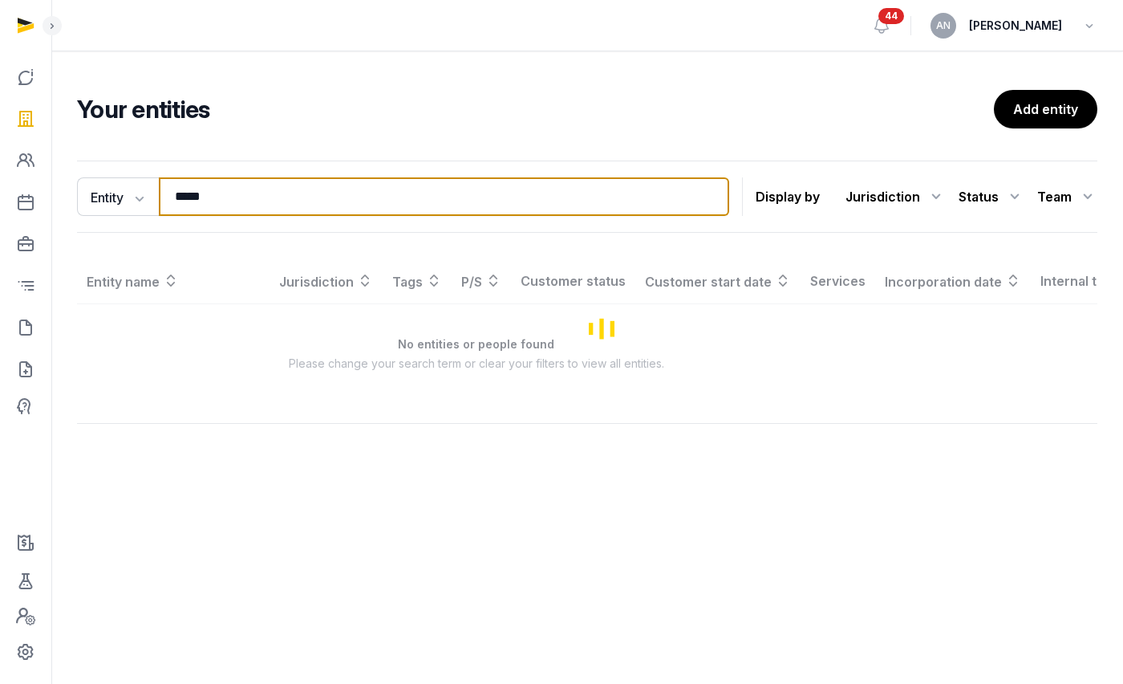
click at [306, 193] on input "*****" at bounding box center [444, 196] width 571 height 39
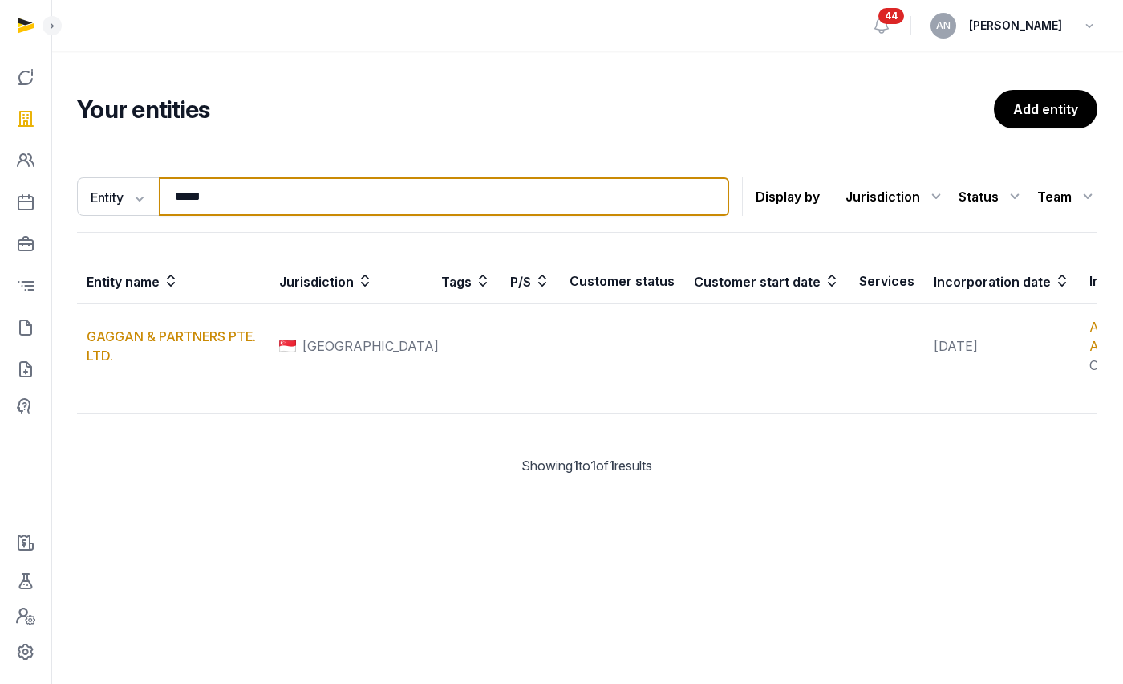
click at [306, 193] on input "*****" at bounding box center [444, 196] width 571 height 39
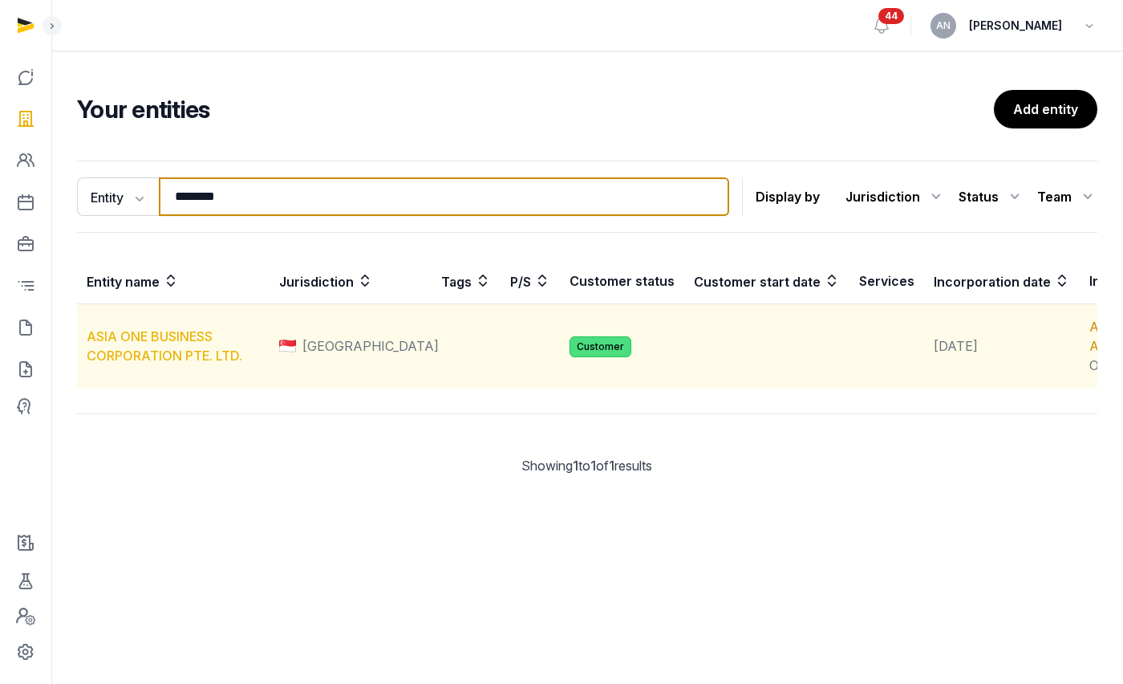
type input "********"
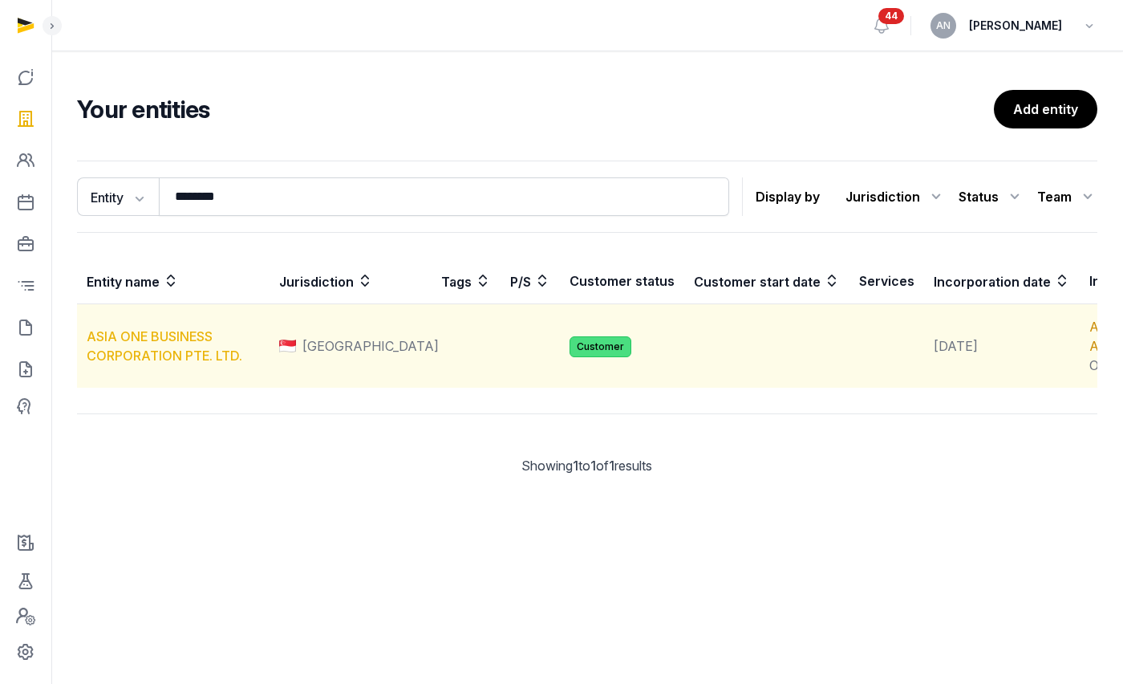
click at [181, 364] on link "ASIA ONE BUSINESS CORPORATION PTE. LTD." at bounding box center [165, 345] width 156 height 35
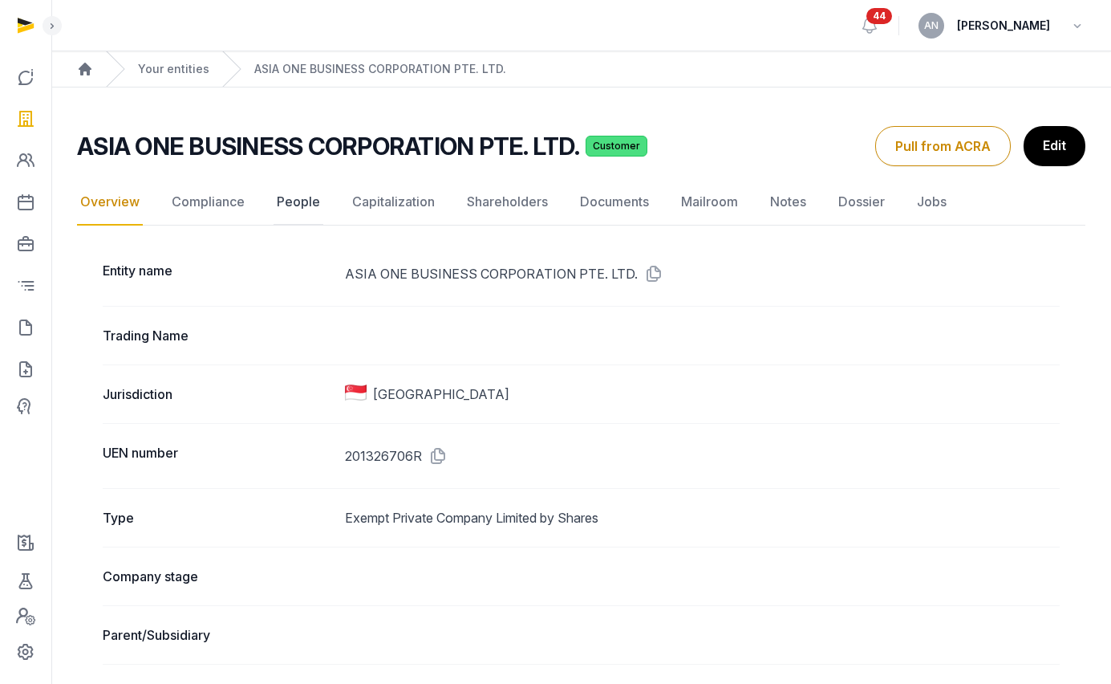
click at [282, 205] on link "People" at bounding box center [299, 202] width 50 height 47
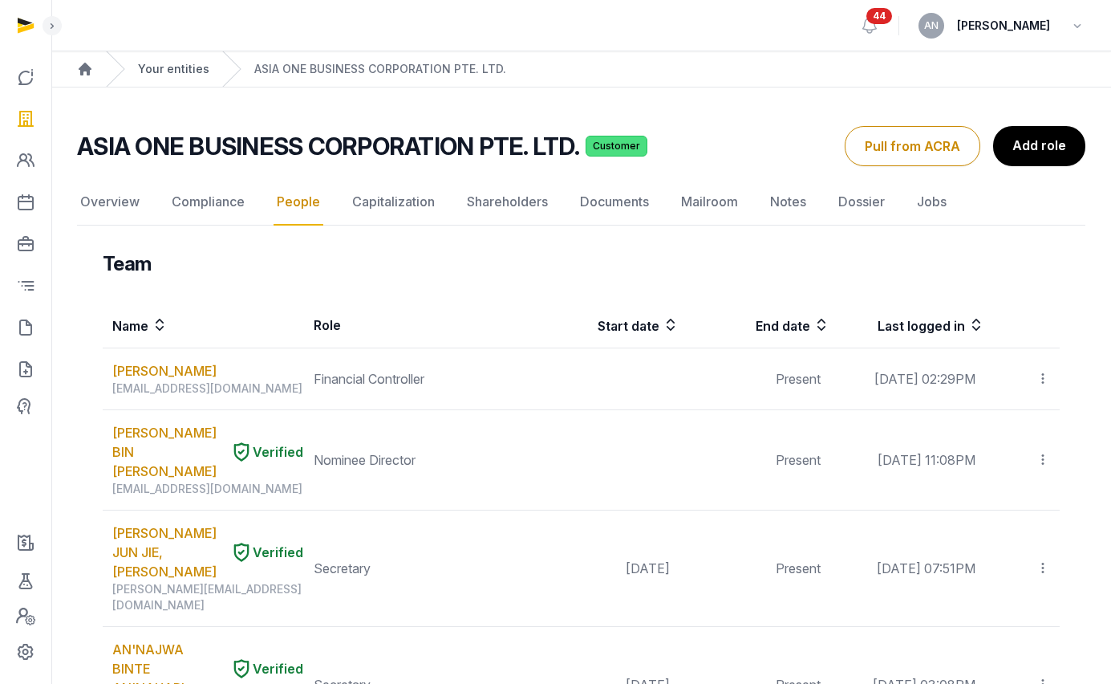
click at [176, 76] on link "Your entities" at bounding box center [173, 69] width 71 height 16
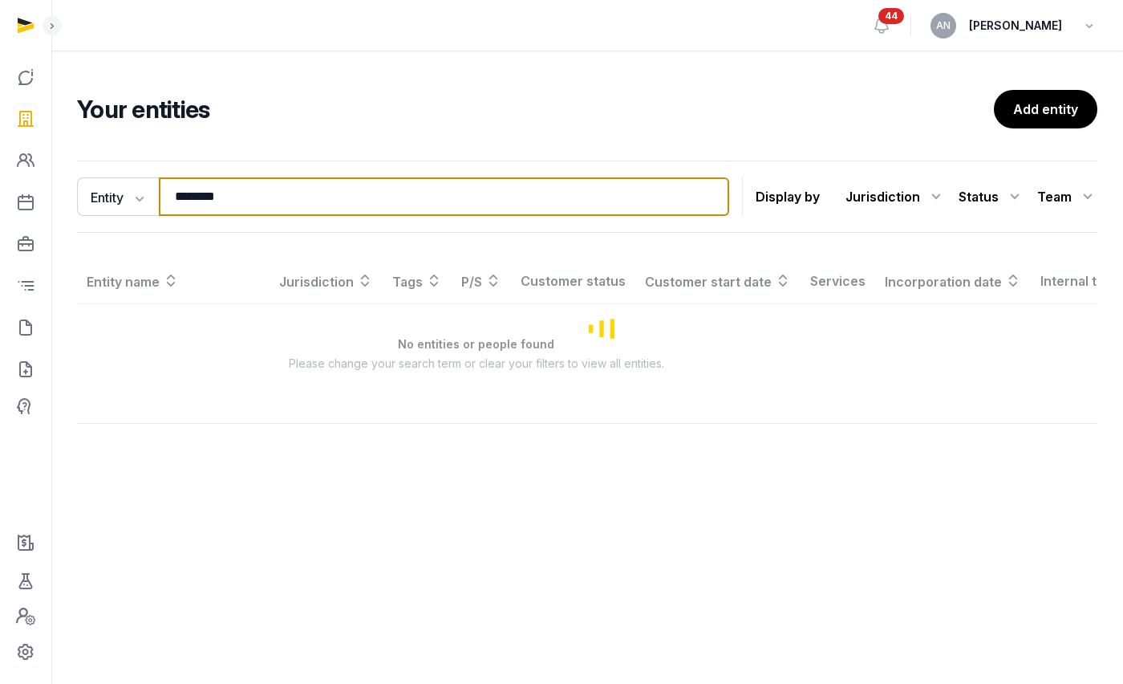
click at [223, 202] on input "********" at bounding box center [444, 196] width 571 height 39
click at [222, 201] on input "********" at bounding box center [444, 196] width 571 height 39
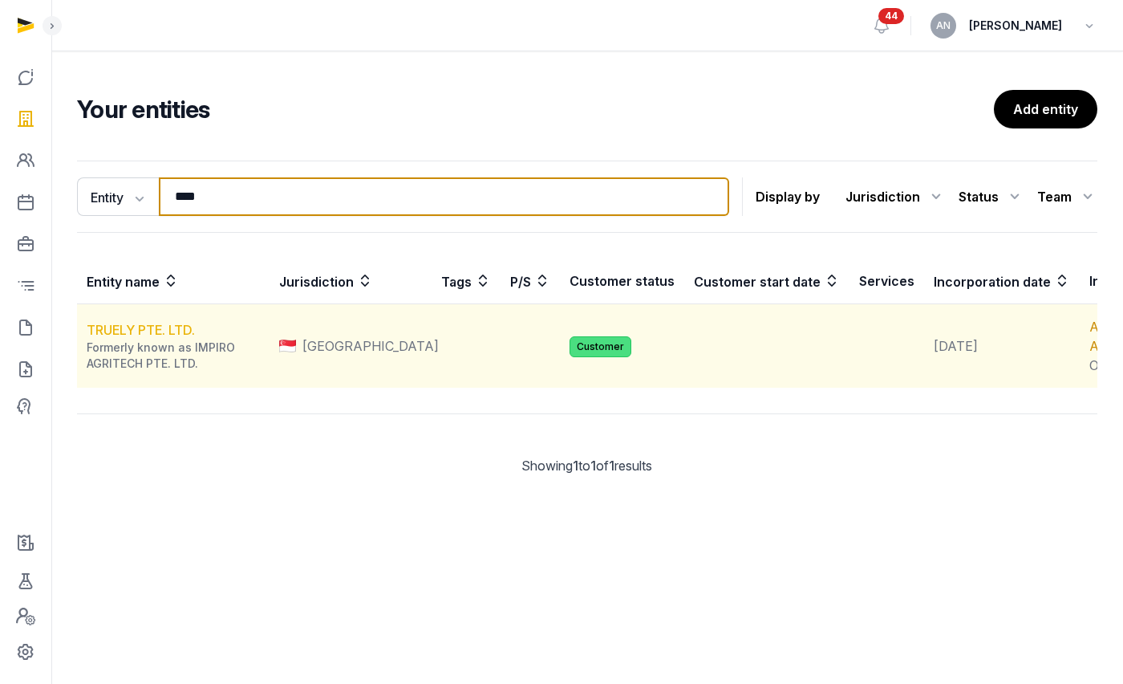
type input "****"
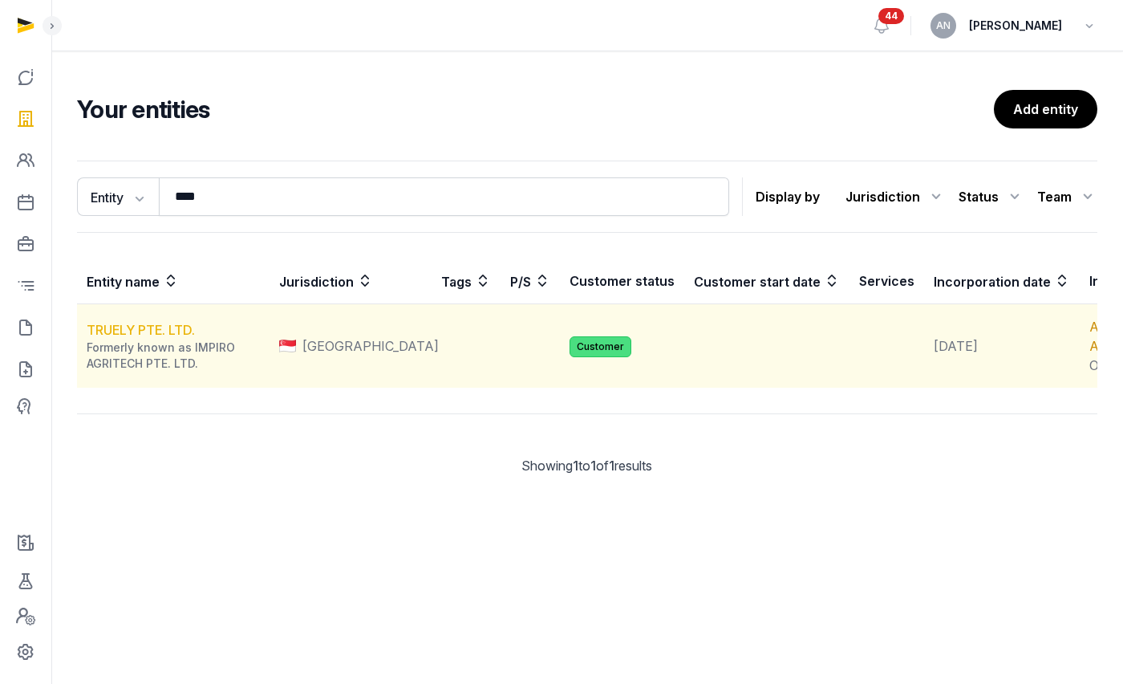
click at [161, 338] on link "TRUELY PTE. LTD." at bounding box center [141, 330] width 108 height 16
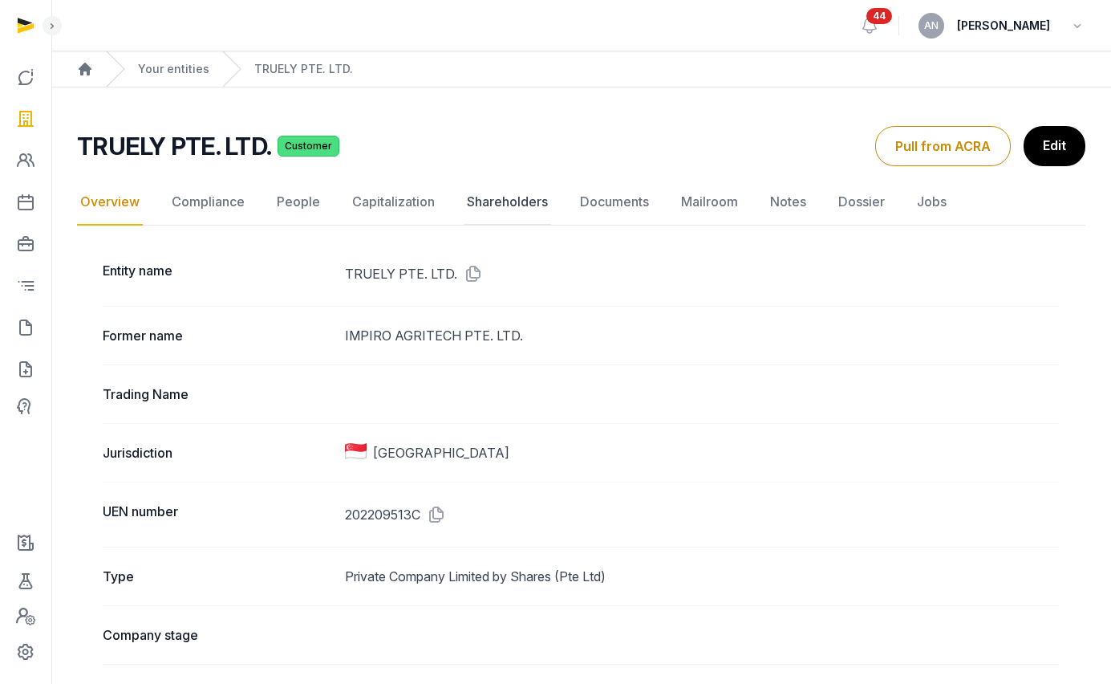
click at [504, 211] on link "Shareholders" at bounding box center [507, 202] width 87 height 47
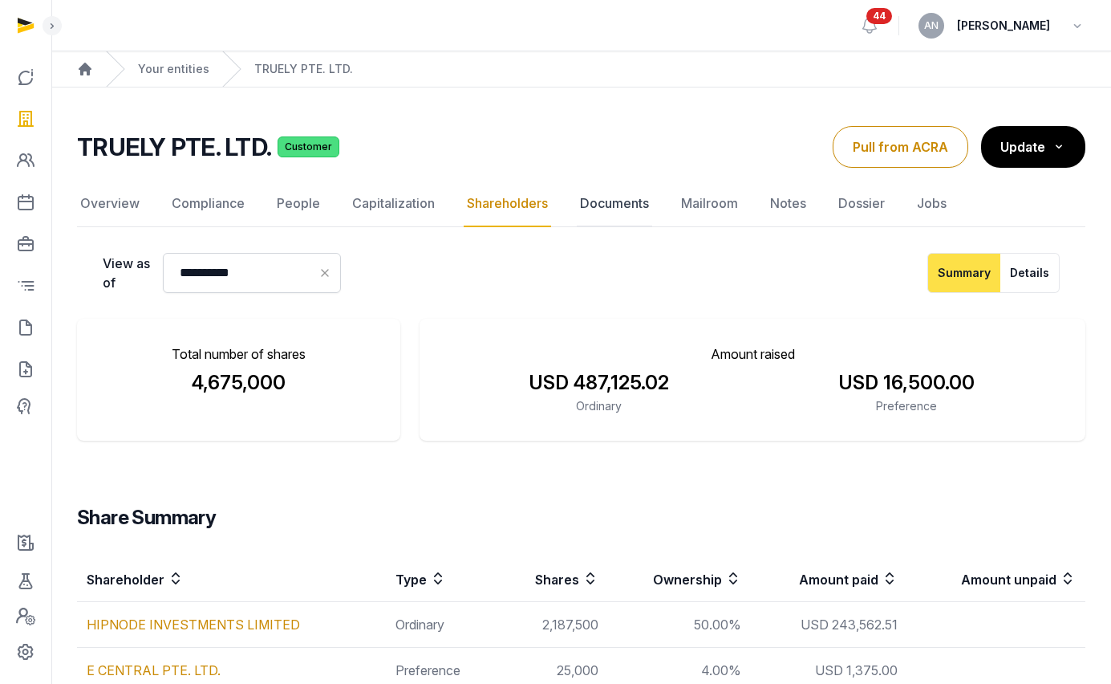
click at [604, 201] on link "Documents" at bounding box center [614, 204] width 75 height 47
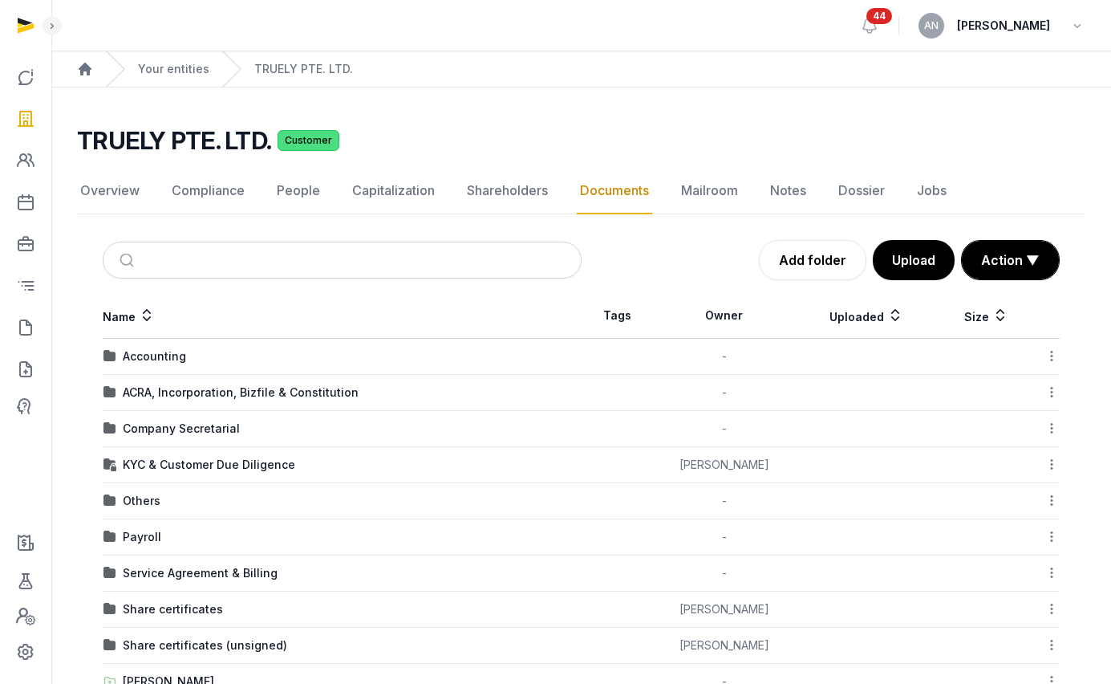
click at [193, 437] on td "Company Secretarial" at bounding box center [342, 429] width 479 height 36
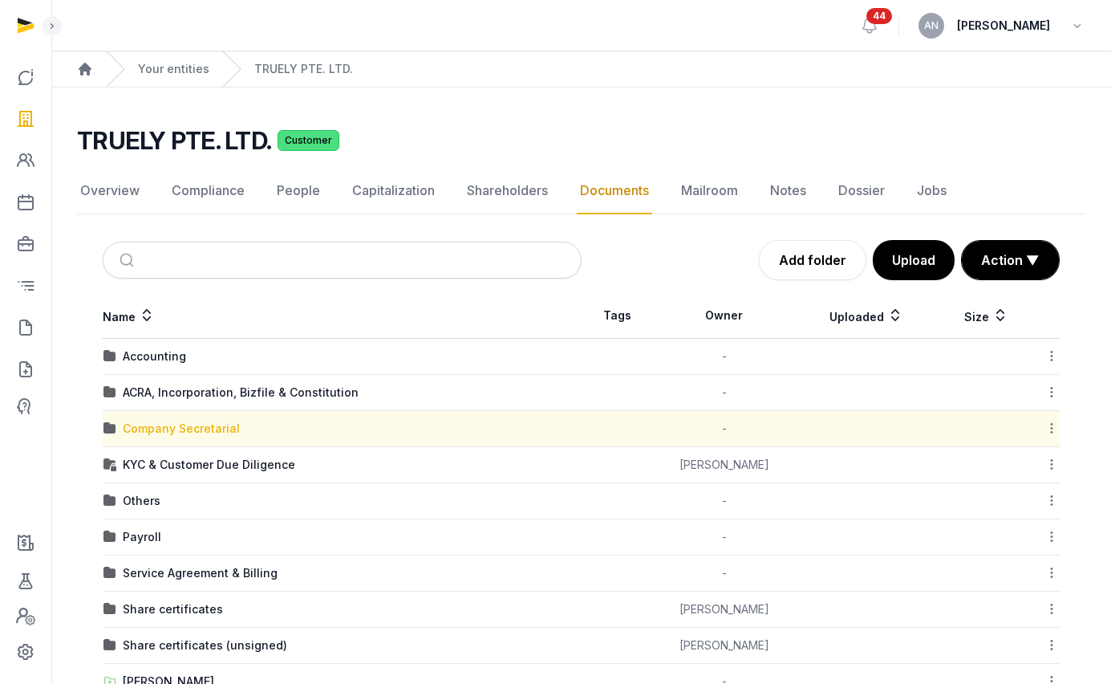
click at [195, 432] on div "Company Secretarial" at bounding box center [181, 429] width 117 height 16
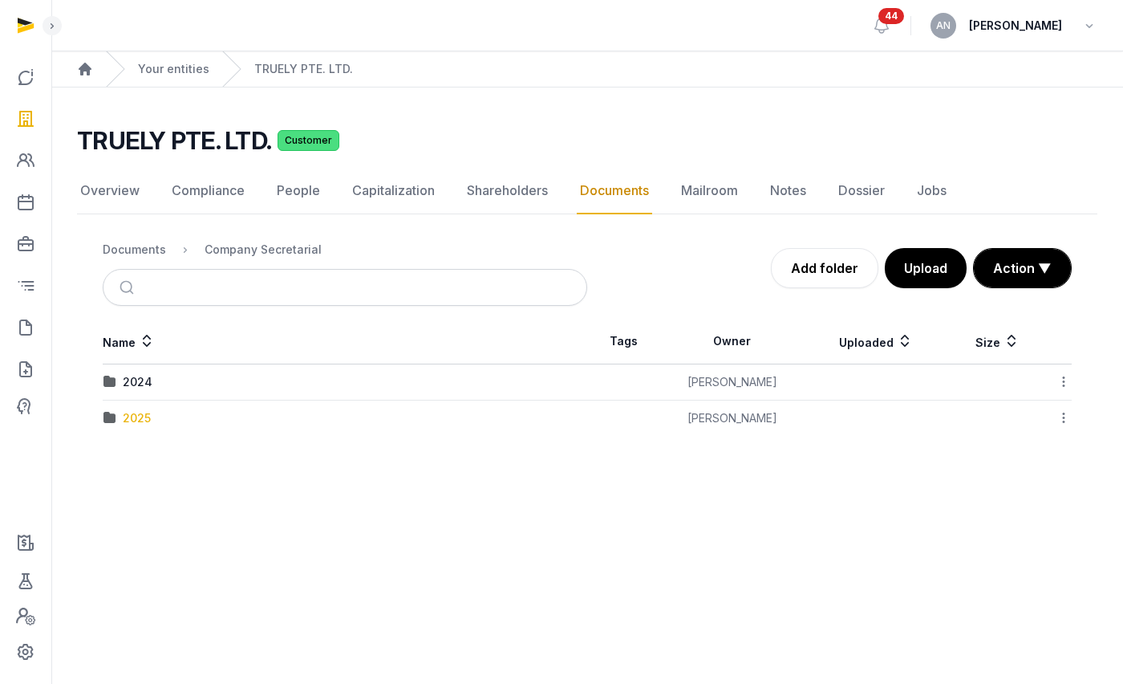
click at [146, 422] on div "2025" at bounding box center [137, 418] width 28 height 16
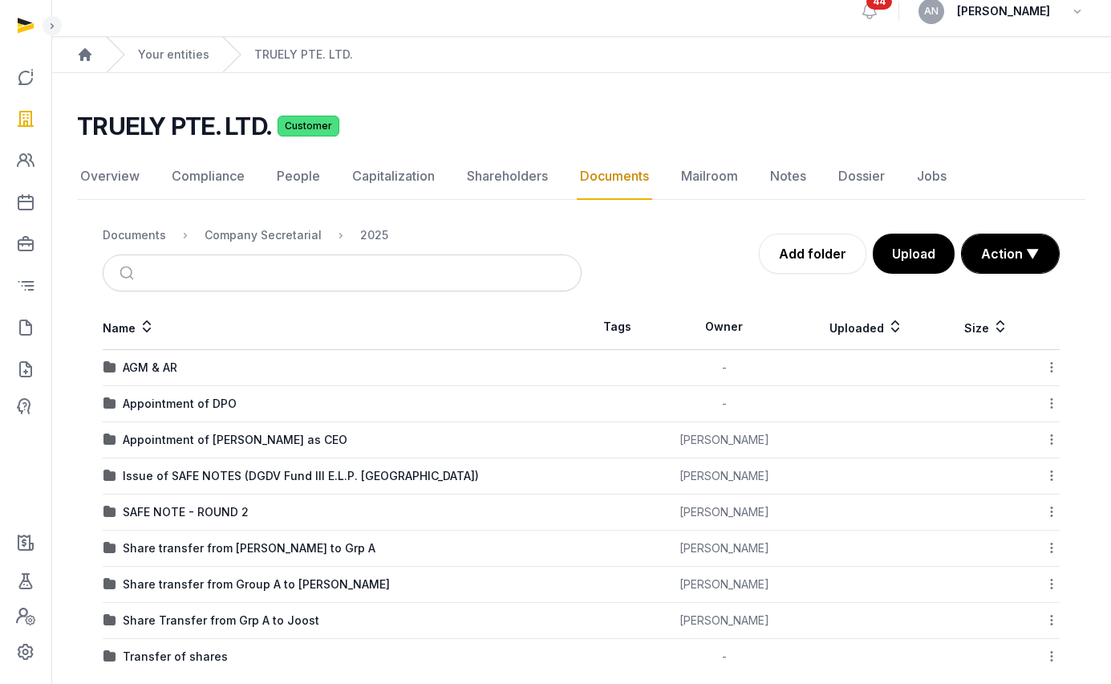
scroll to position [37, 0]
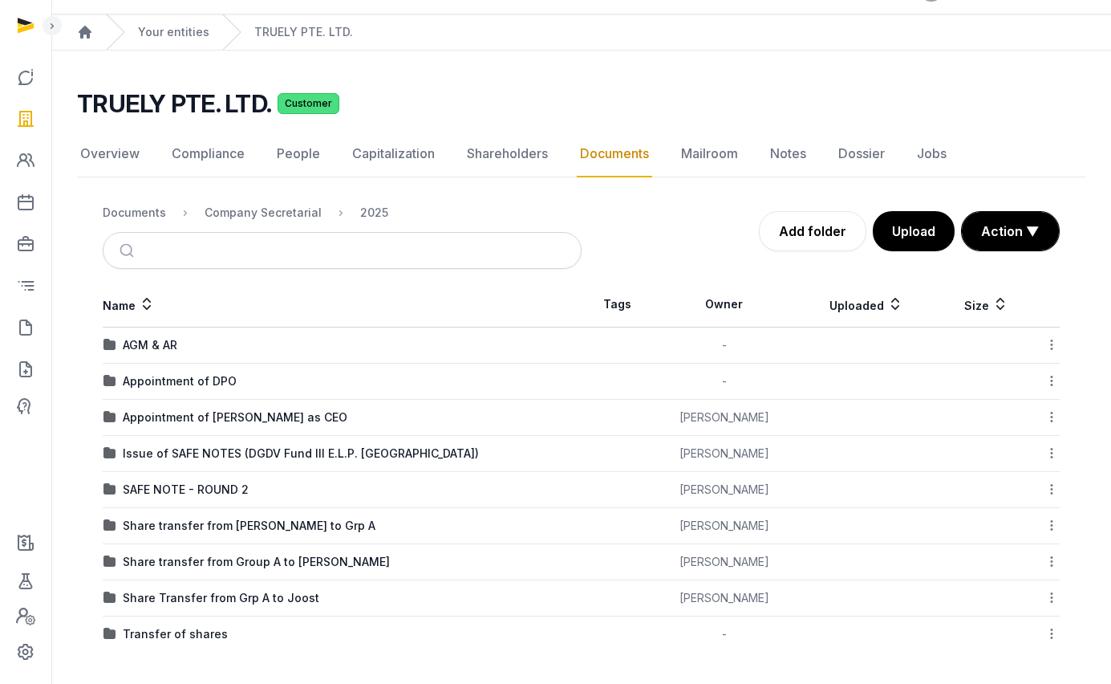
drag, startPoint x: 189, startPoint y: 553, endPoint x: 208, endPoint y: 535, distance: 26.1
click at [189, 554] on div "Share transfer from Group A to JOOST CORDES" at bounding box center [256, 562] width 267 height 16
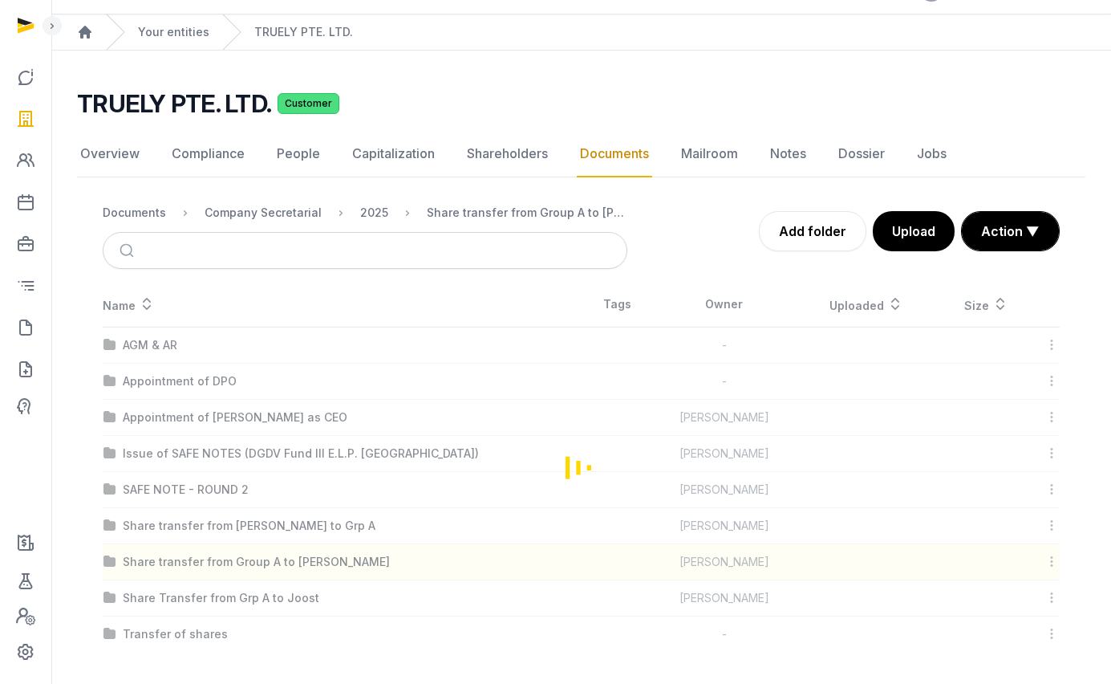
scroll to position [0, 0]
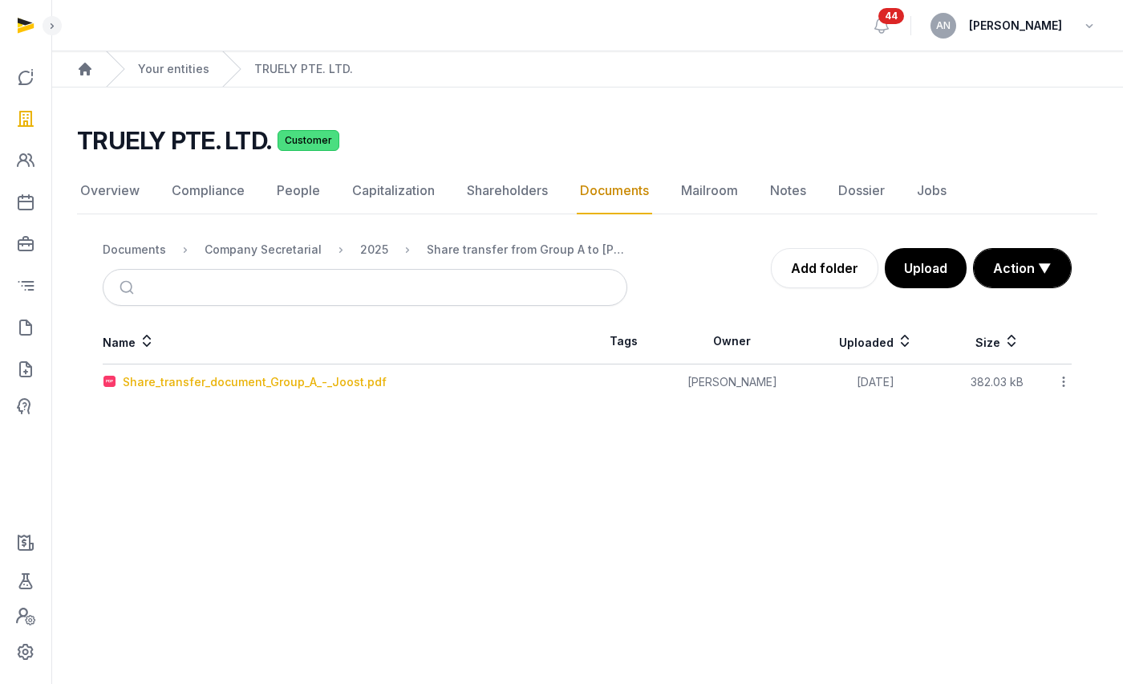
click at [247, 383] on div "Share_transfer_document_Group_A_-_Joost.pdf" at bounding box center [255, 382] width 264 height 16
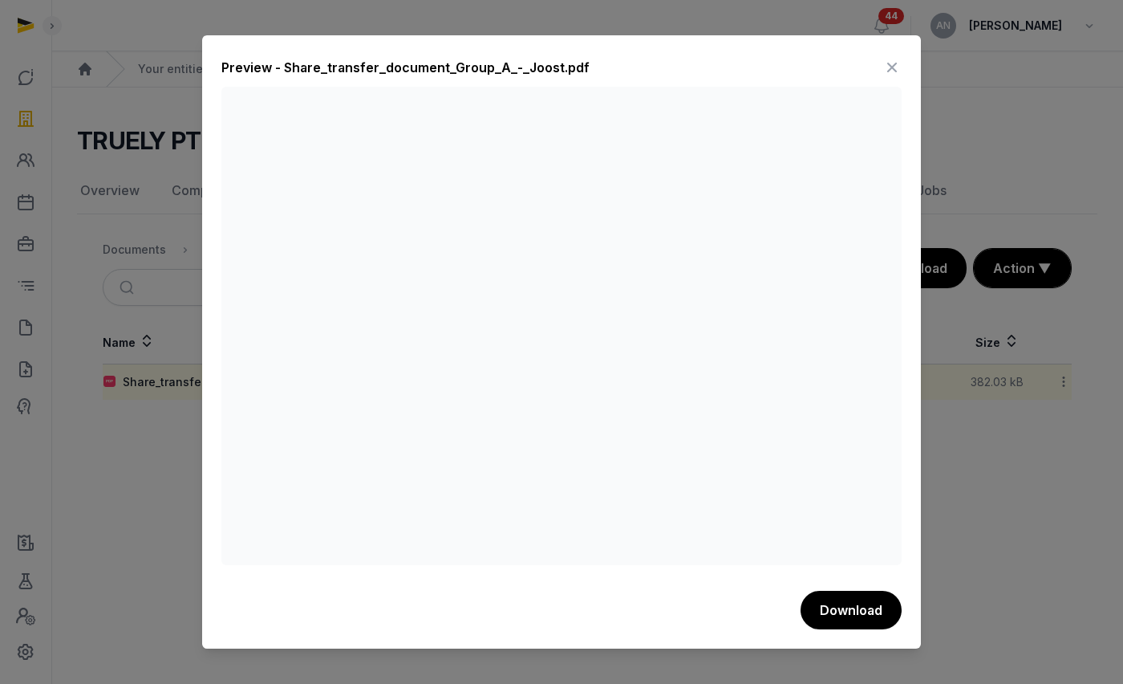
click at [884, 65] on icon at bounding box center [892, 68] width 19 height 26
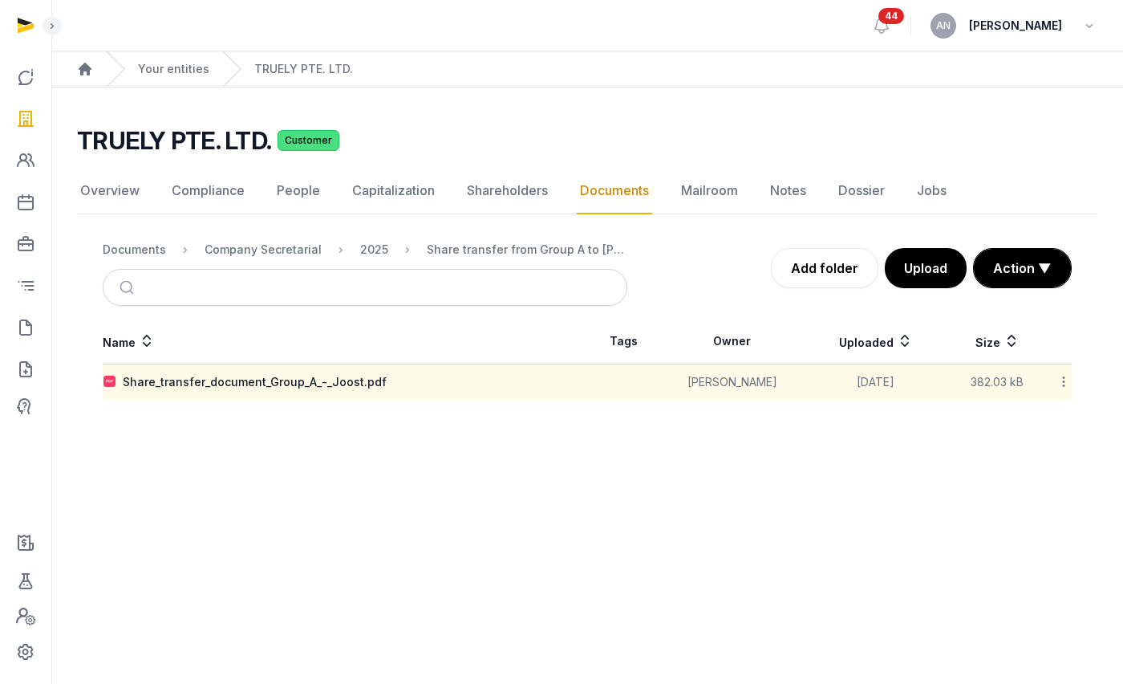
click at [618, 182] on link "Documents" at bounding box center [614, 191] width 75 height 47
click at [364, 248] on div "2025" at bounding box center [374, 250] width 28 height 16
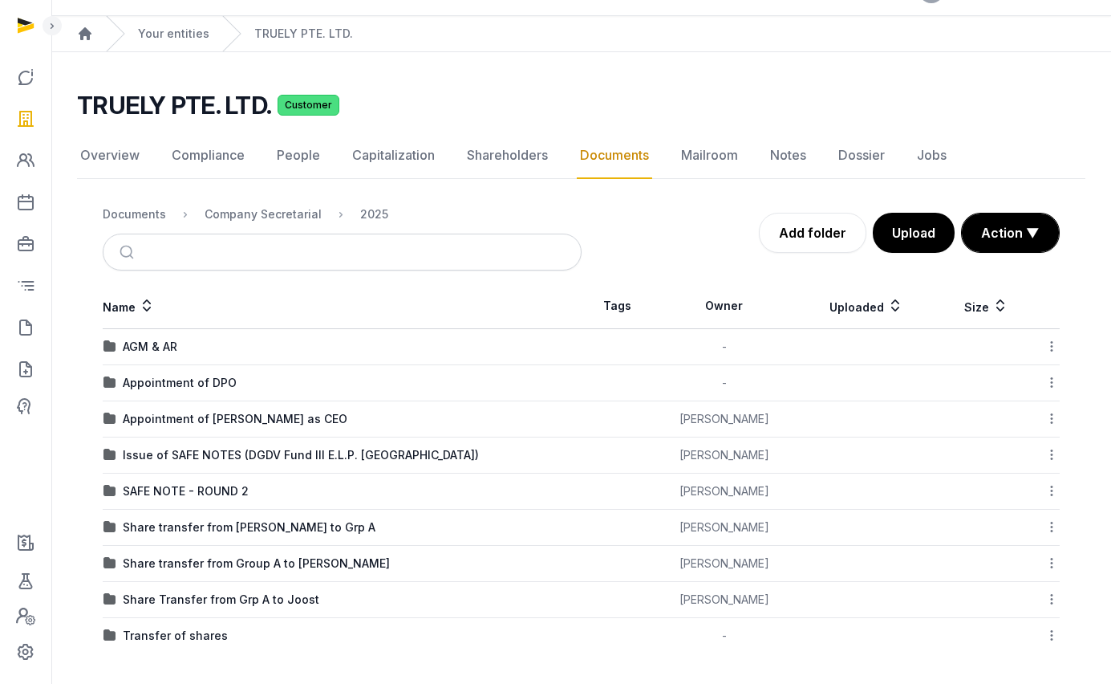
scroll to position [37, 0]
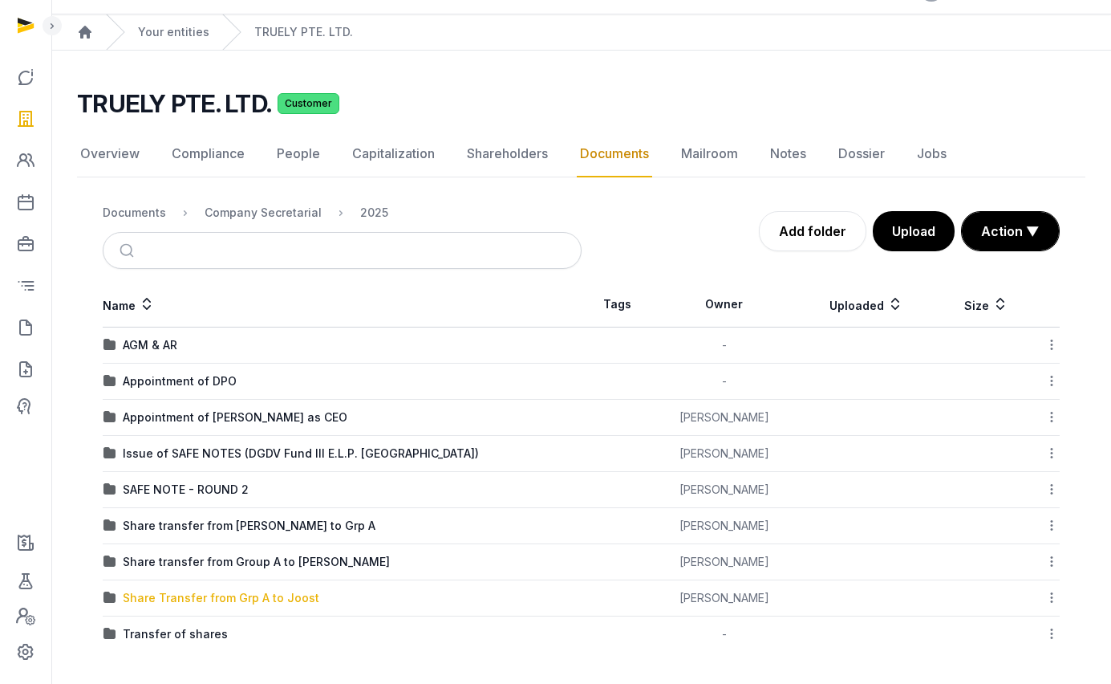
click at [234, 599] on div "Share Transfer from Grp A to Joost" at bounding box center [221, 598] width 197 height 16
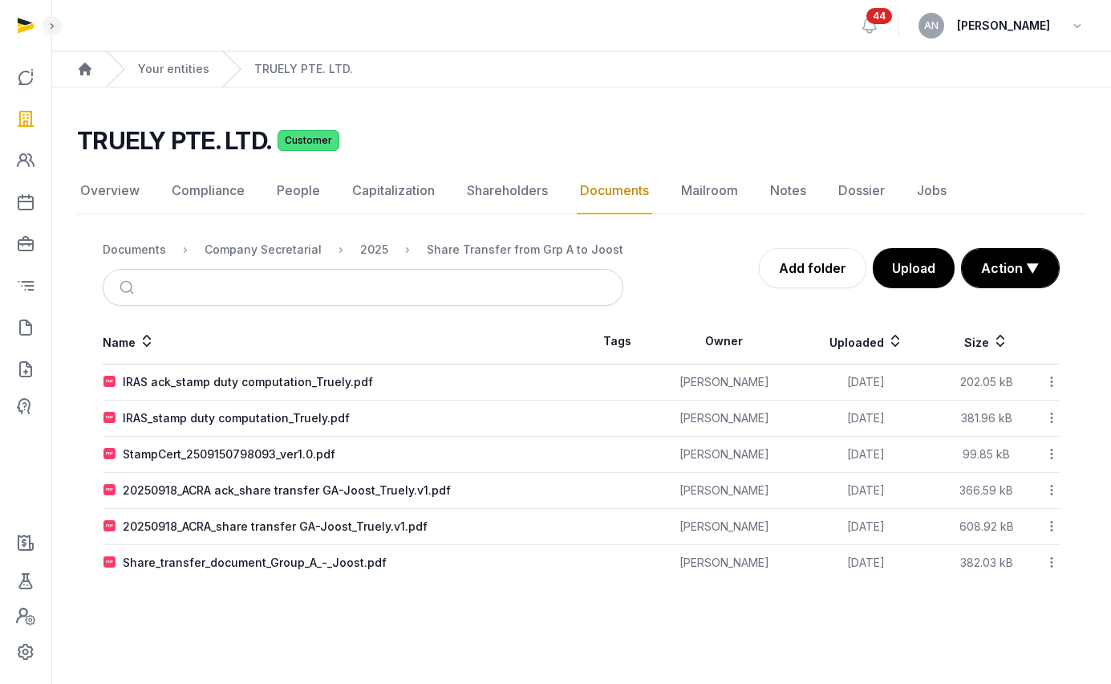
scroll to position [0, 0]
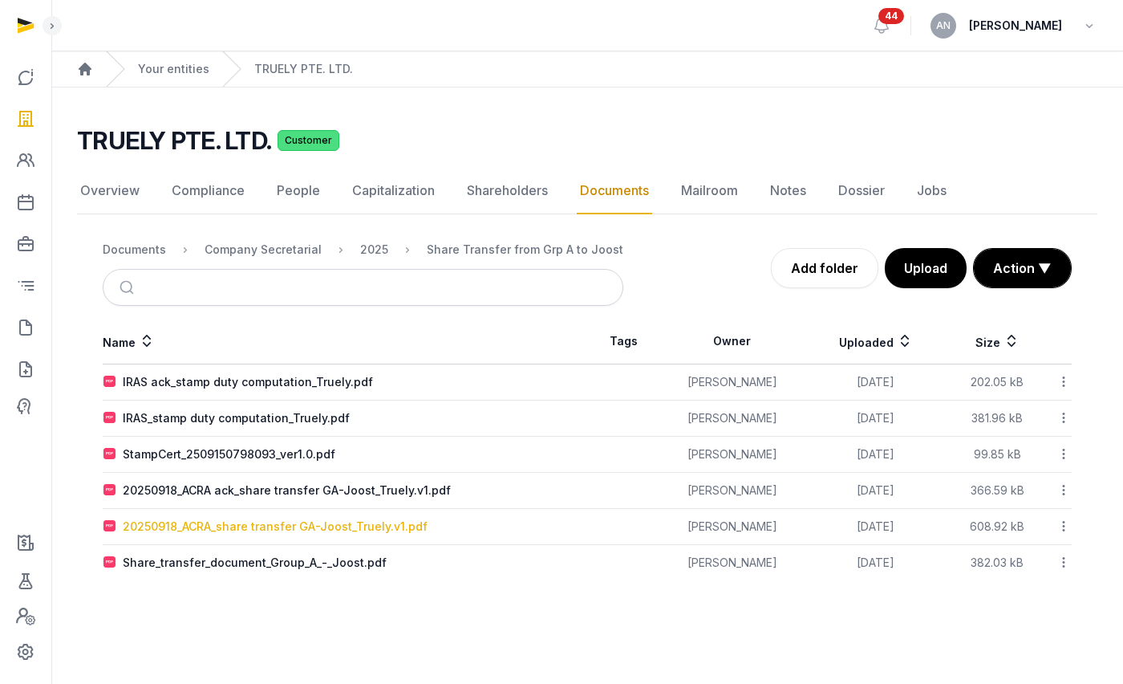
click at [274, 532] on div "20250918_ACRA_share transfer GA-Joost_Truely.v1.pdf" at bounding box center [275, 526] width 305 height 16
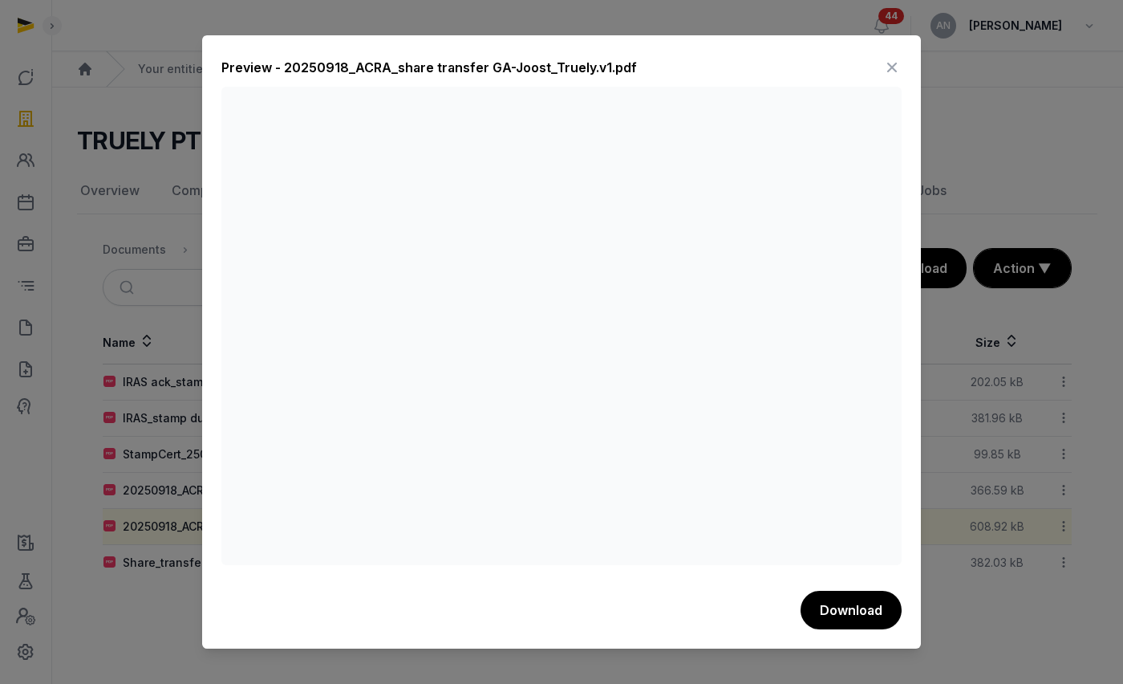
click at [887, 65] on icon at bounding box center [892, 68] width 19 height 26
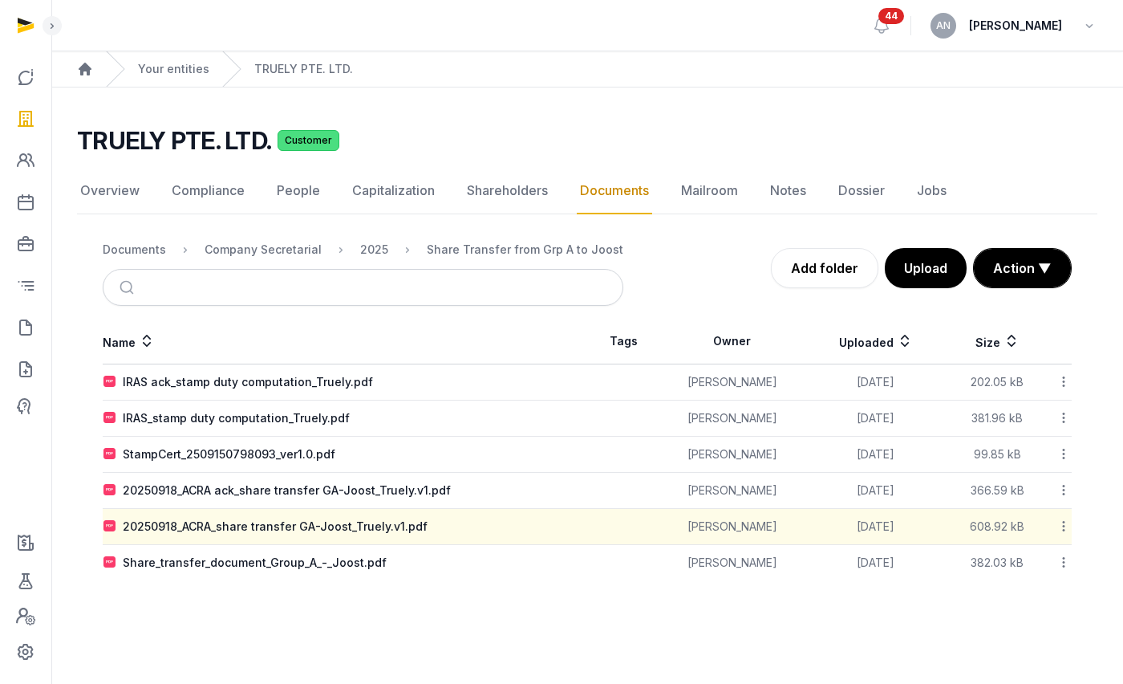
click at [612, 206] on link "Documents" at bounding box center [614, 191] width 75 height 47
click at [137, 253] on div "Documents" at bounding box center [134, 250] width 63 height 16
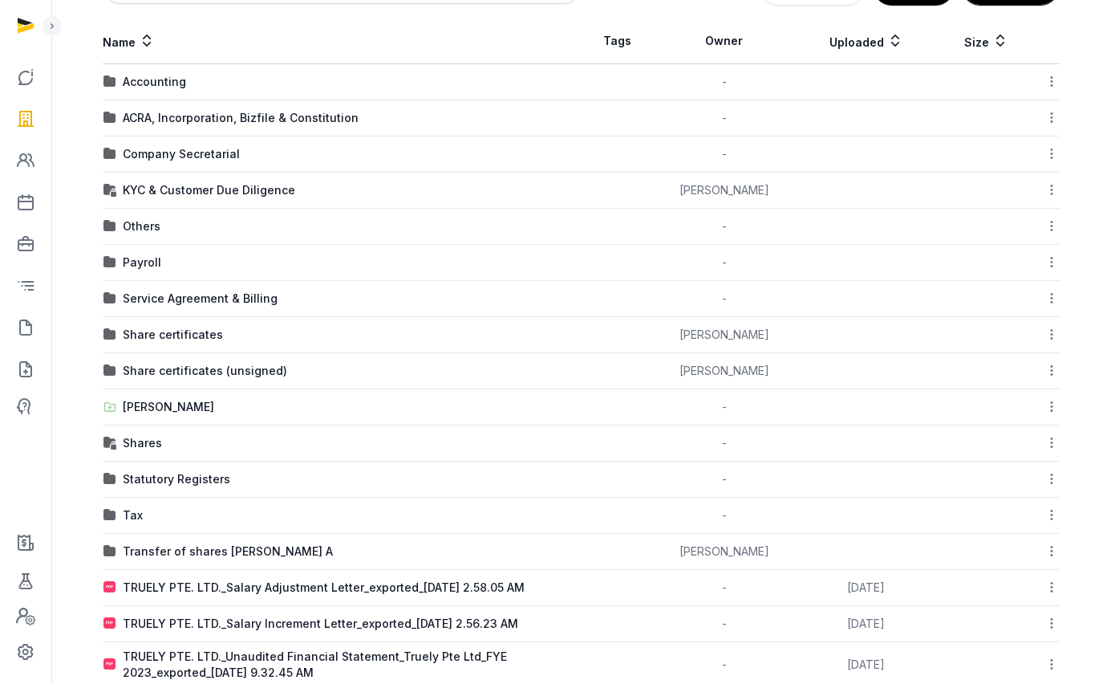
scroll to position [271, 0]
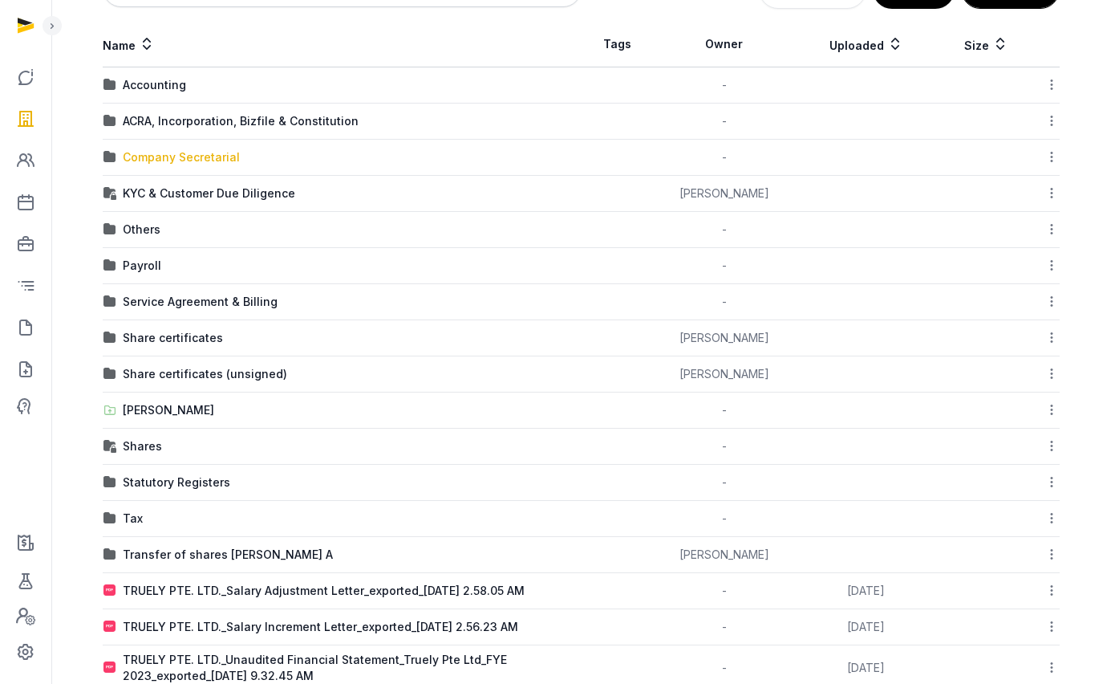
click at [183, 152] on div "Company Secretarial" at bounding box center [181, 157] width 117 height 16
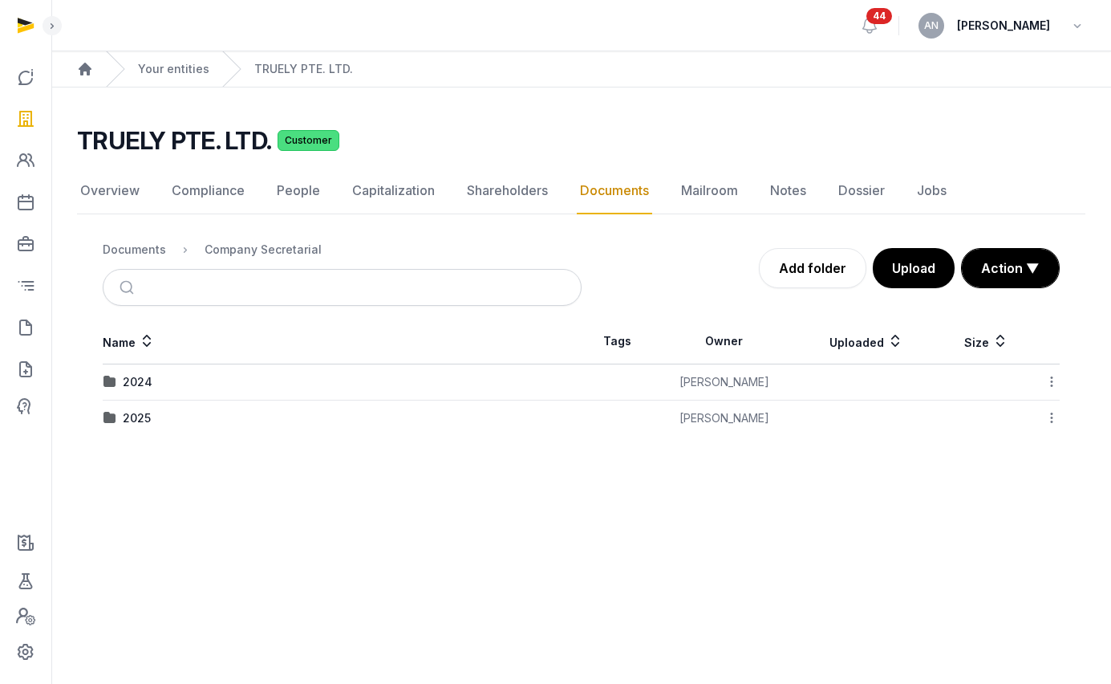
scroll to position [0, 0]
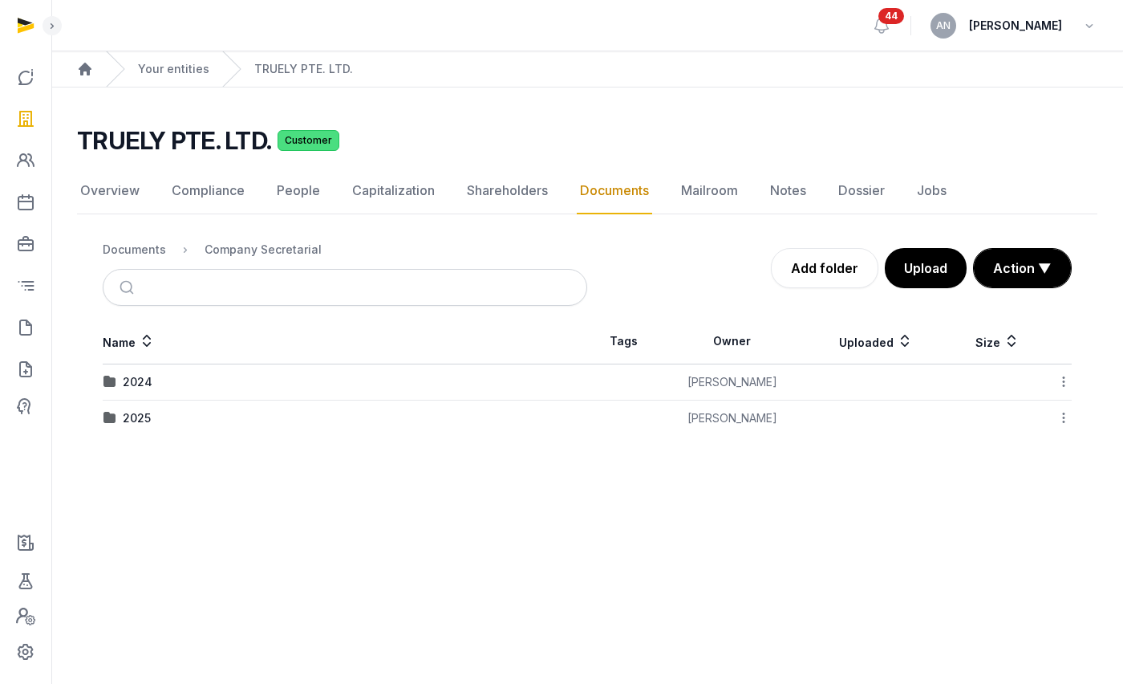
click at [131, 414] on div "2025" at bounding box center [137, 418] width 28 height 16
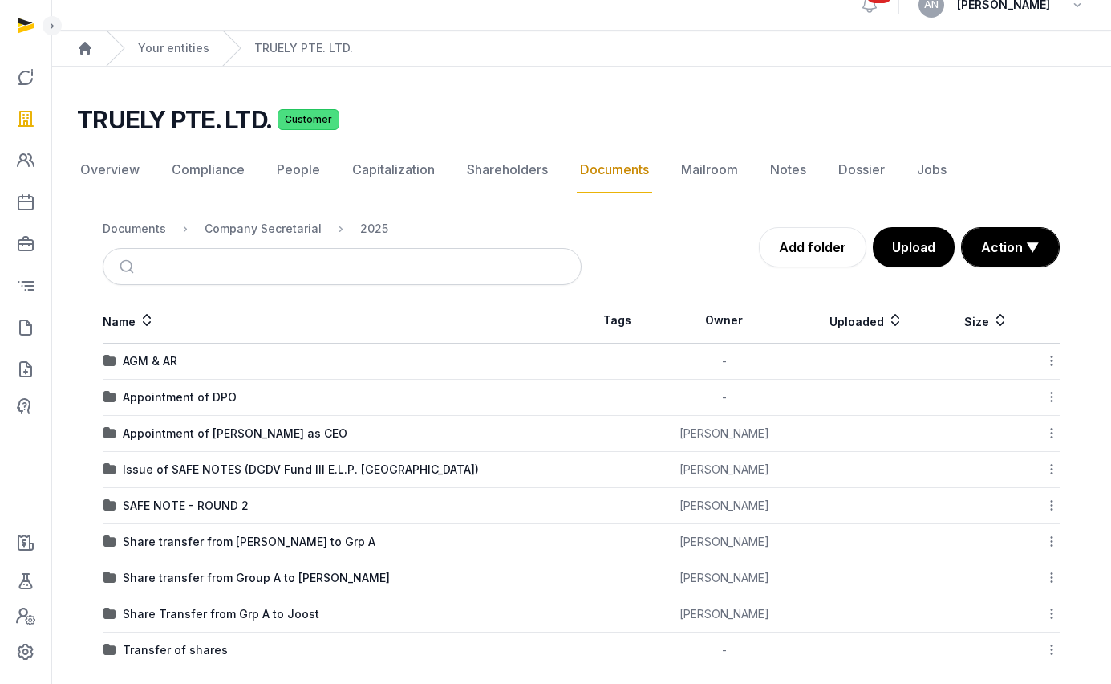
scroll to position [37, 0]
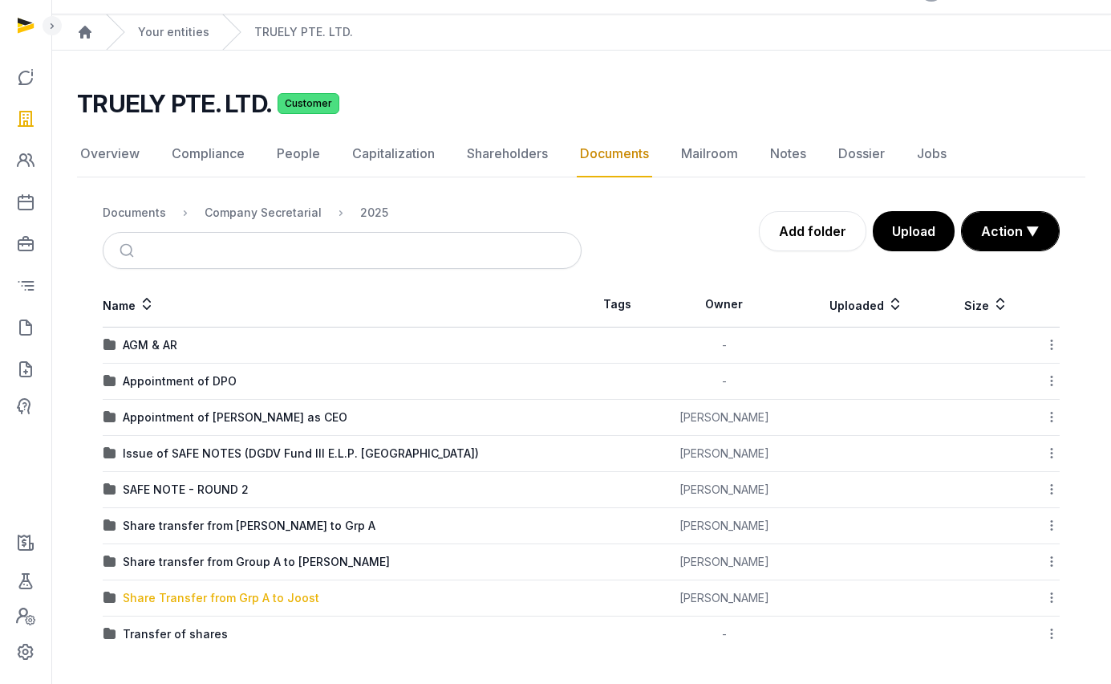
click at [251, 599] on div "Share Transfer from Grp A to Joost" at bounding box center [221, 598] width 197 height 16
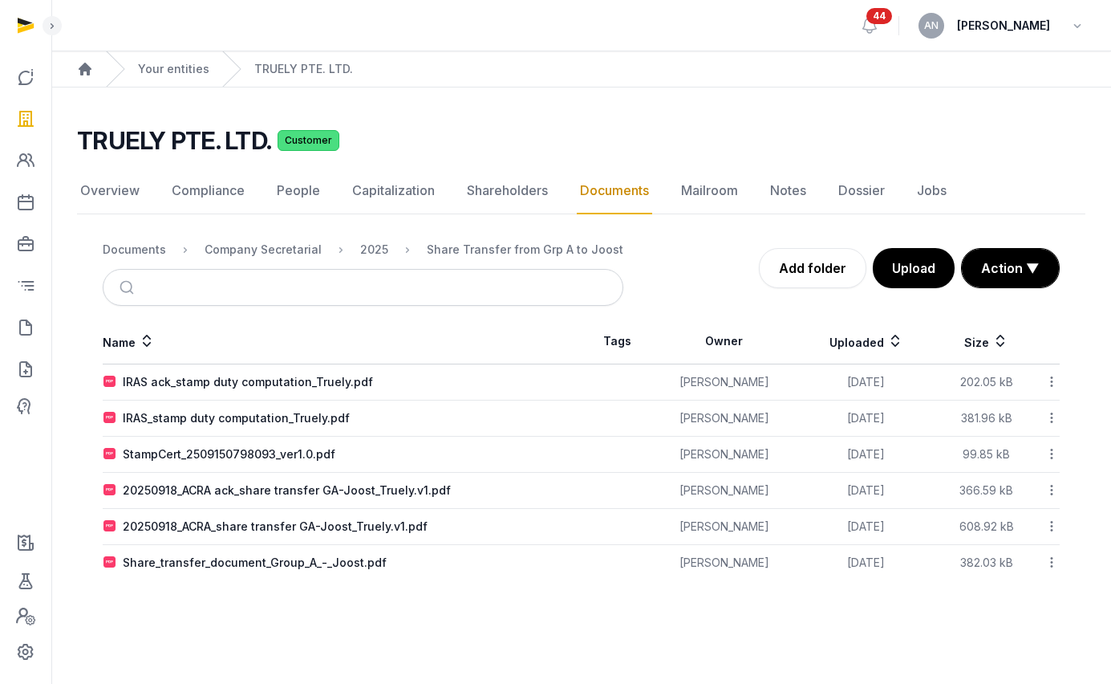
scroll to position [0, 0]
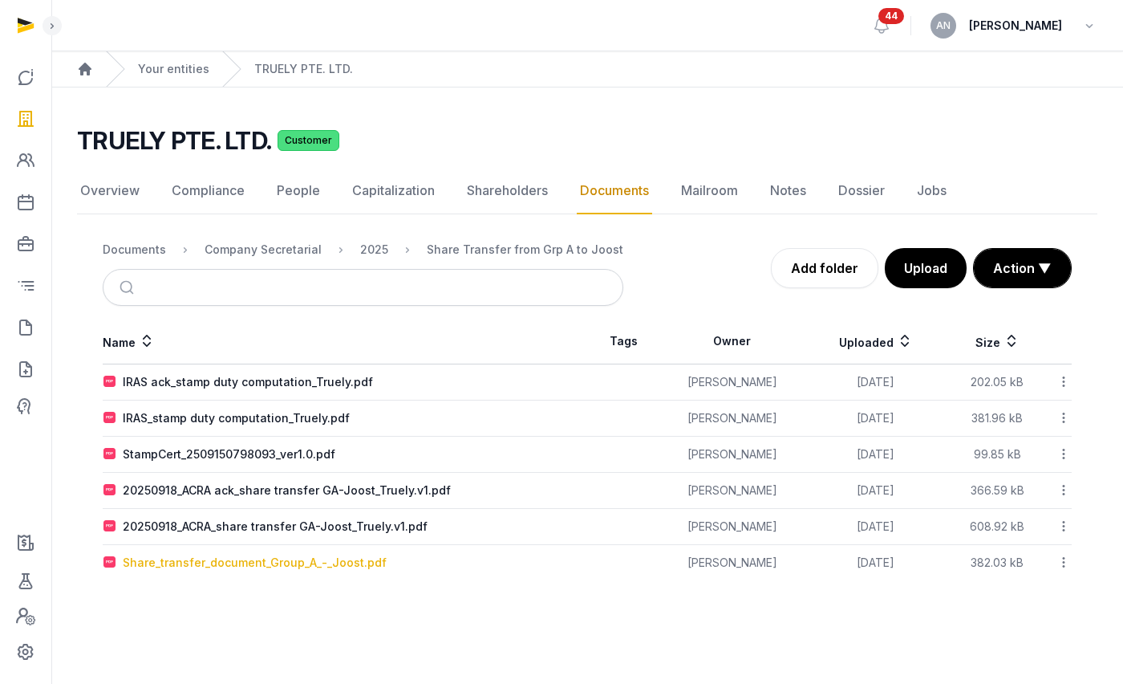
click at [263, 563] on div "Share_transfer_document_Group_A_-_Joost.pdf" at bounding box center [255, 563] width 264 height 16
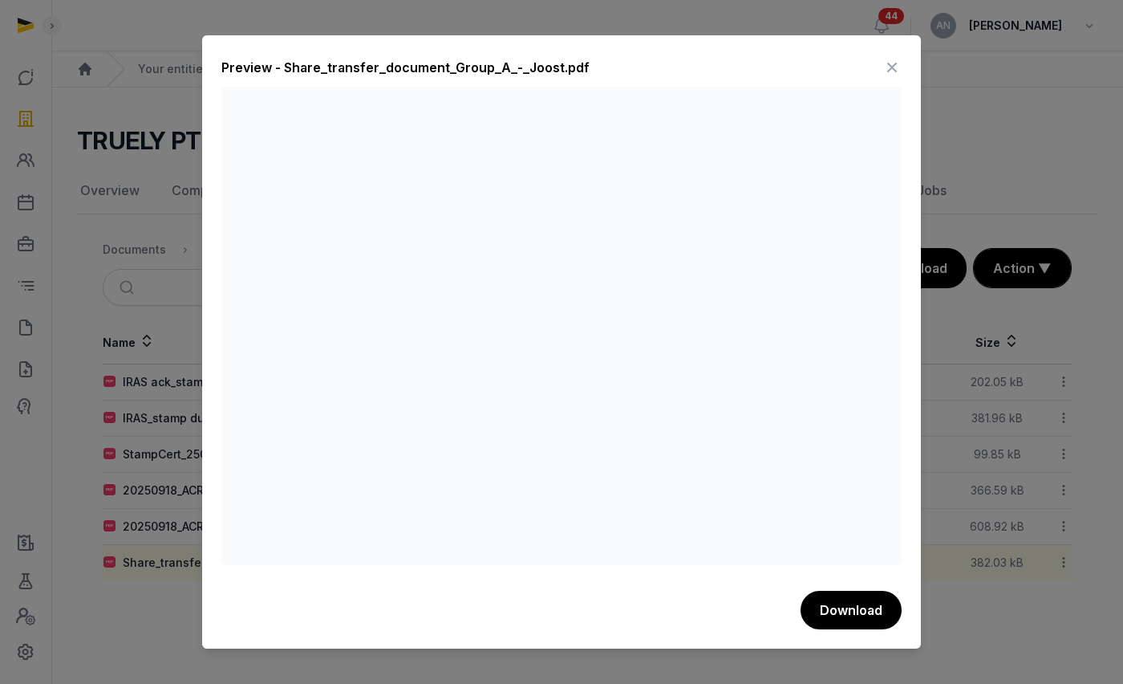
drag, startPoint x: 890, startPoint y: 69, endPoint x: 869, endPoint y: 91, distance: 30.7
click at [890, 68] on icon at bounding box center [892, 68] width 19 height 26
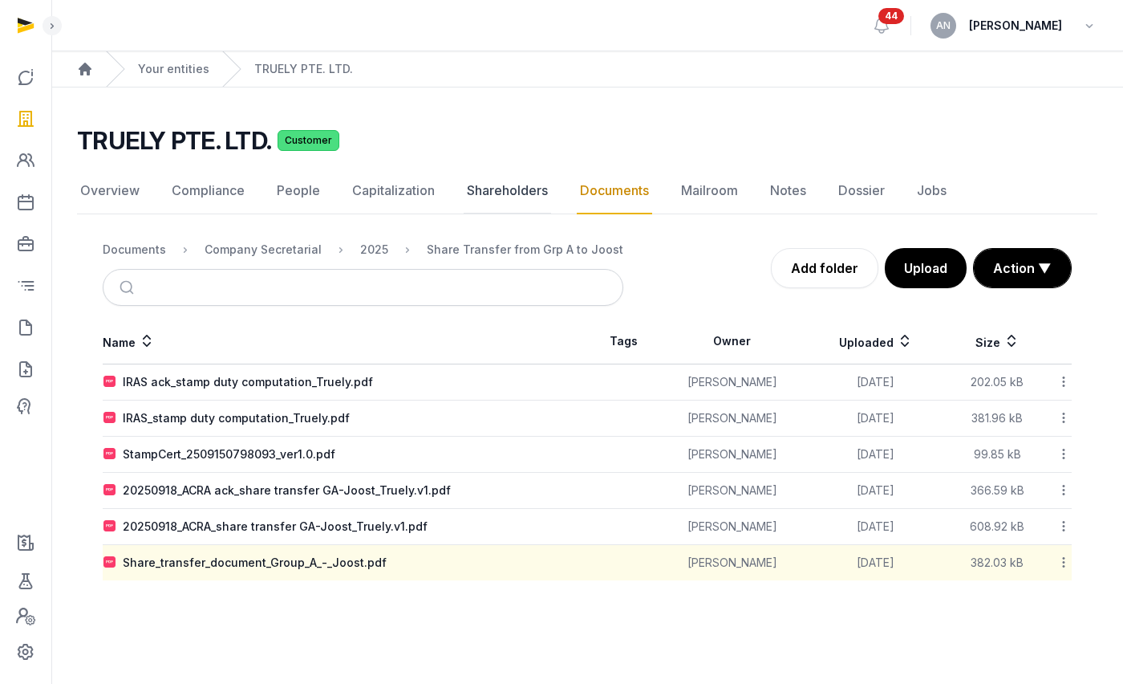
click at [540, 186] on link "Shareholders" at bounding box center [507, 191] width 87 height 47
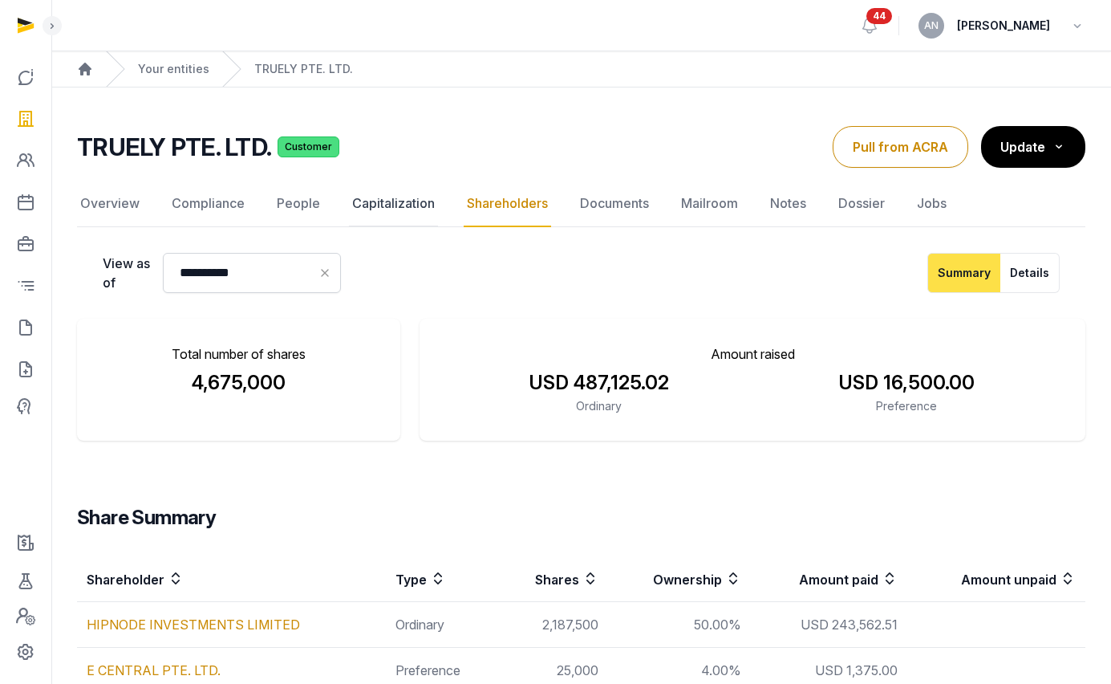
click at [394, 183] on link "Capitalization" at bounding box center [393, 204] width 89 height 47
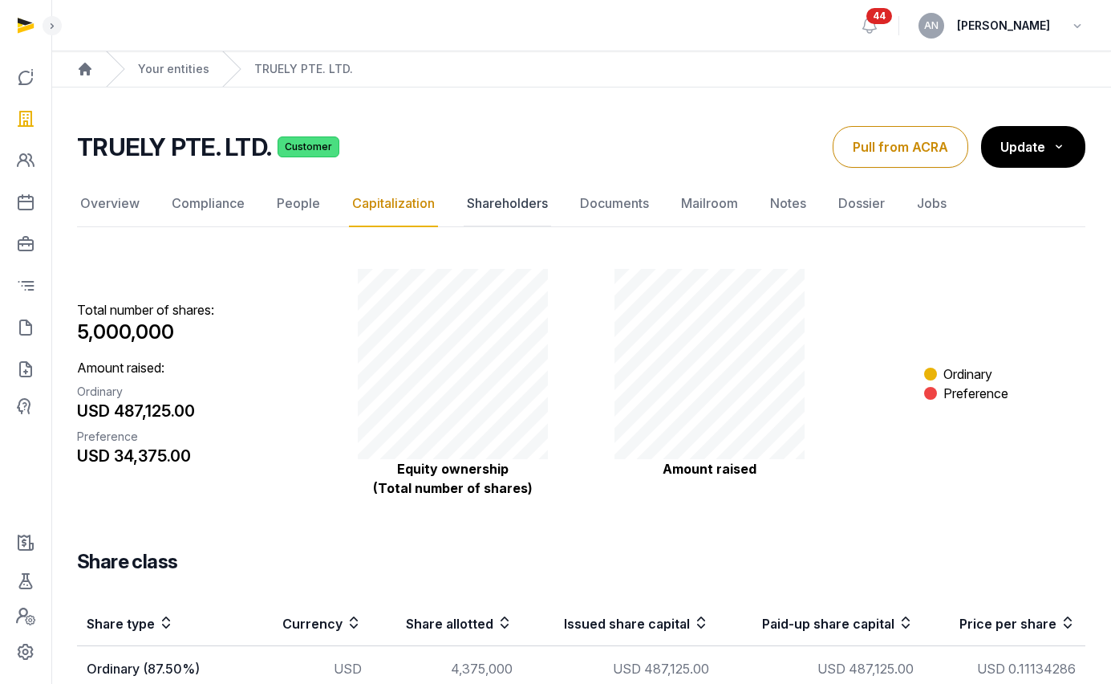
click at [533, 191] on link "Shareholders" at bounding box center [507, 204] width 87 height 47
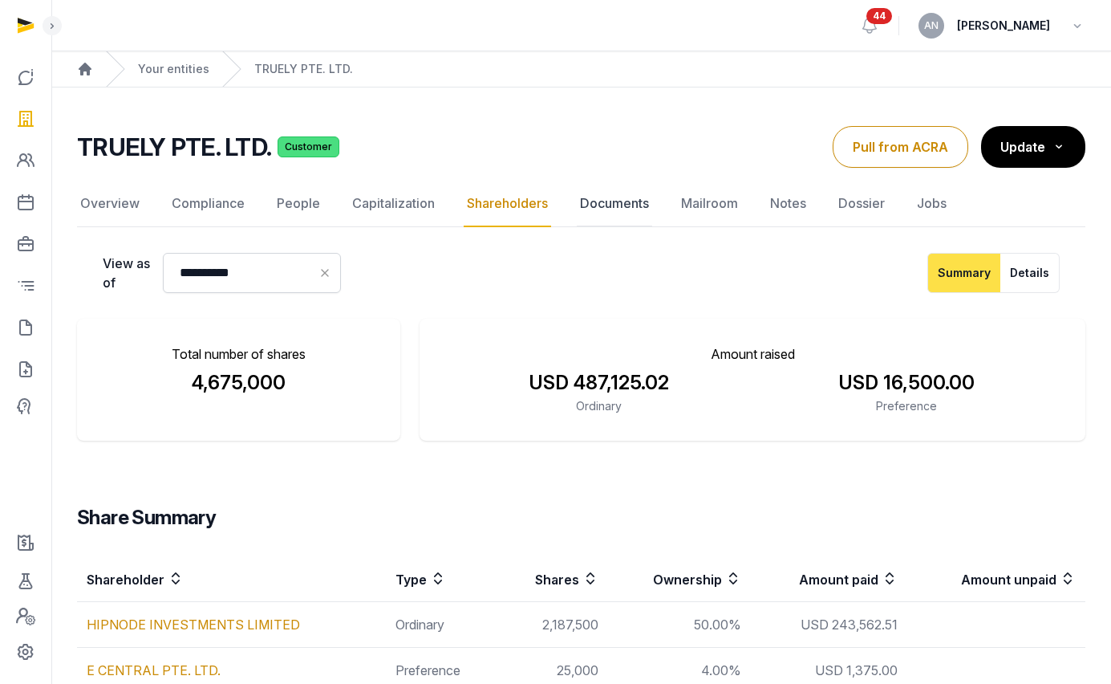
click at [611, 213] on link "Documents" at bounding box center [614, 204] width 75 height 47
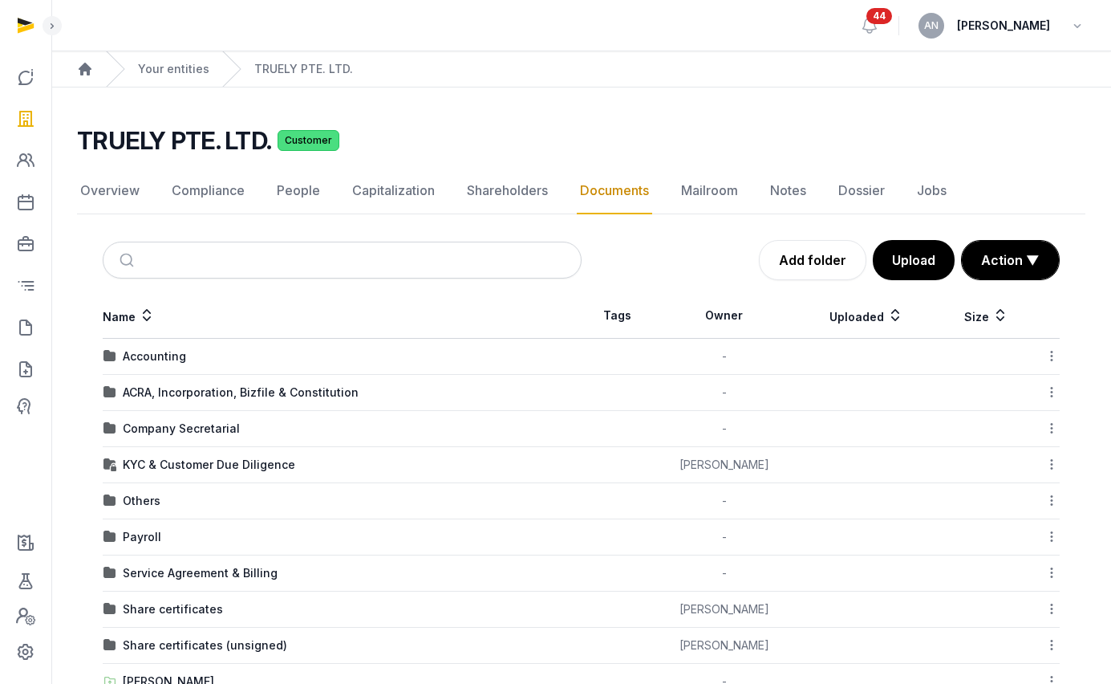
click at [216, 425] on div "Company Secretarial" at bounding box center [181, 429] width 117 height 16
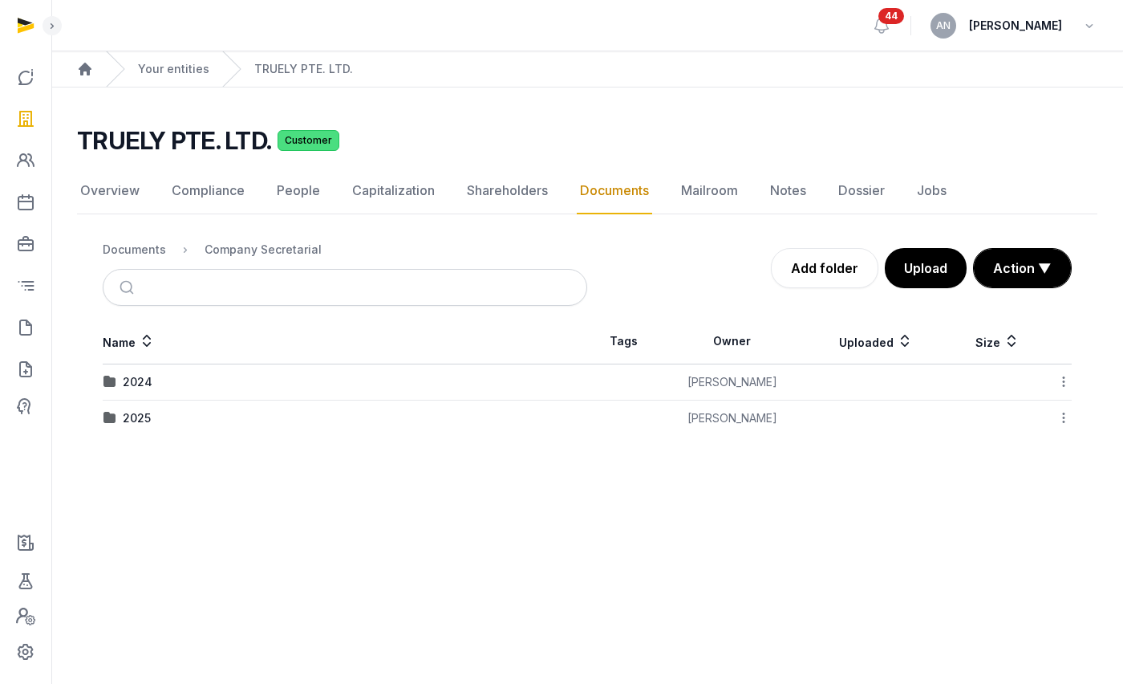
click at [136, 427] on td "2025" at bounding box center [345, 418] width 485 height 36
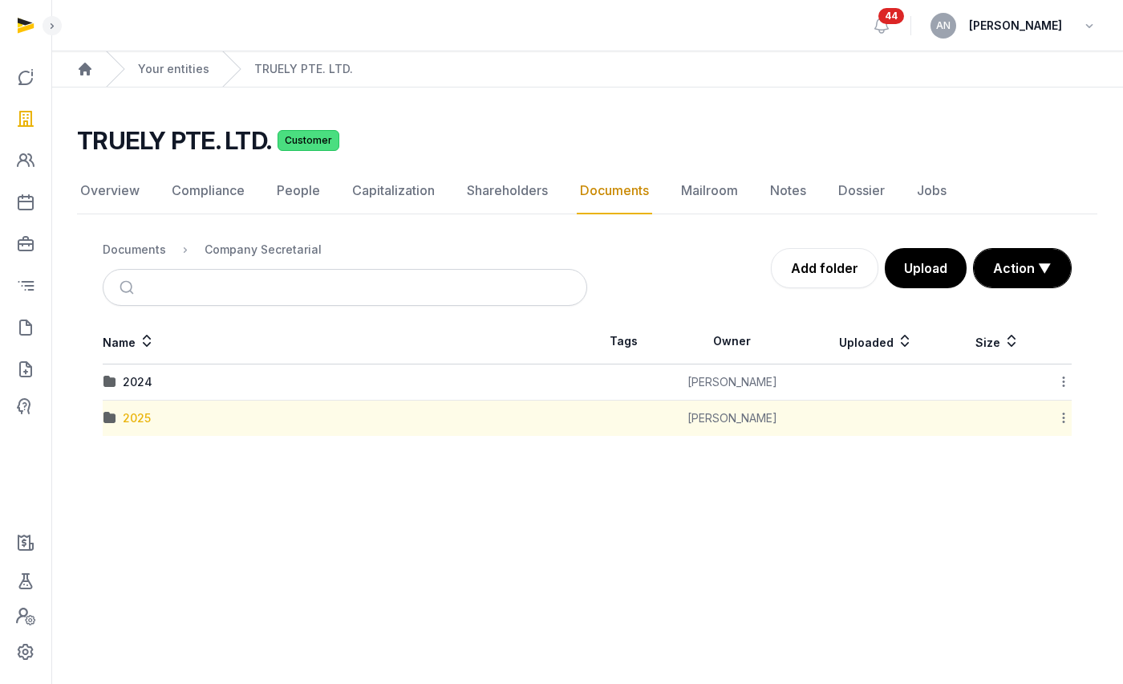
click at [139, 417] on div "2025" at bounding box center [137, 418] width 28 height 16
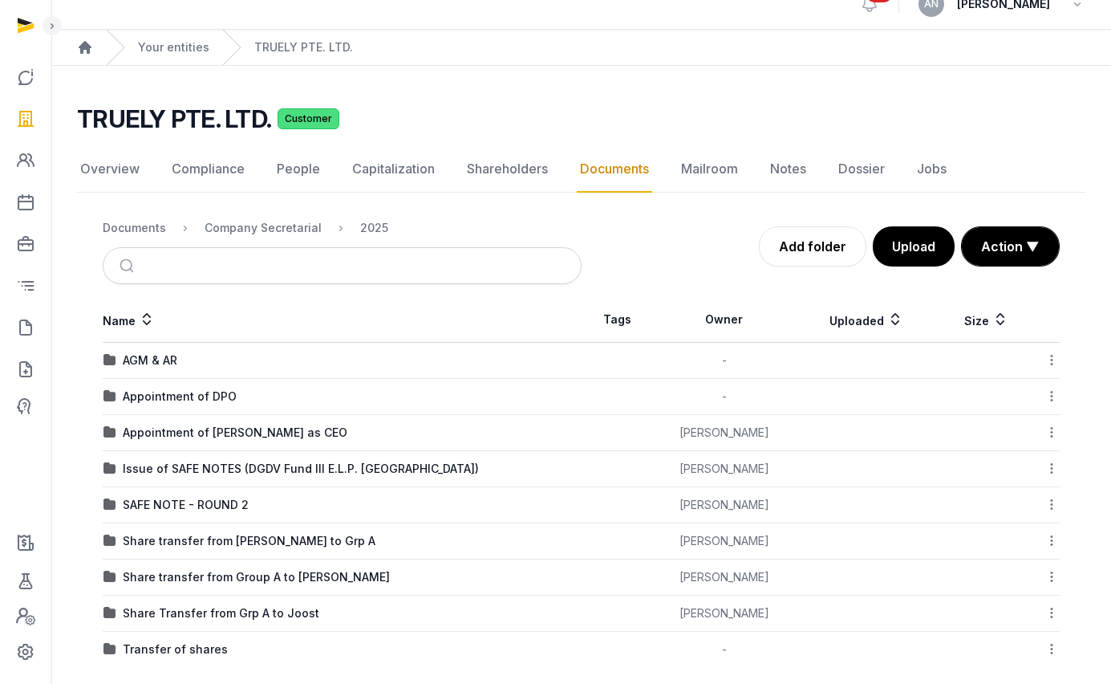
scroll to position [37, 0]
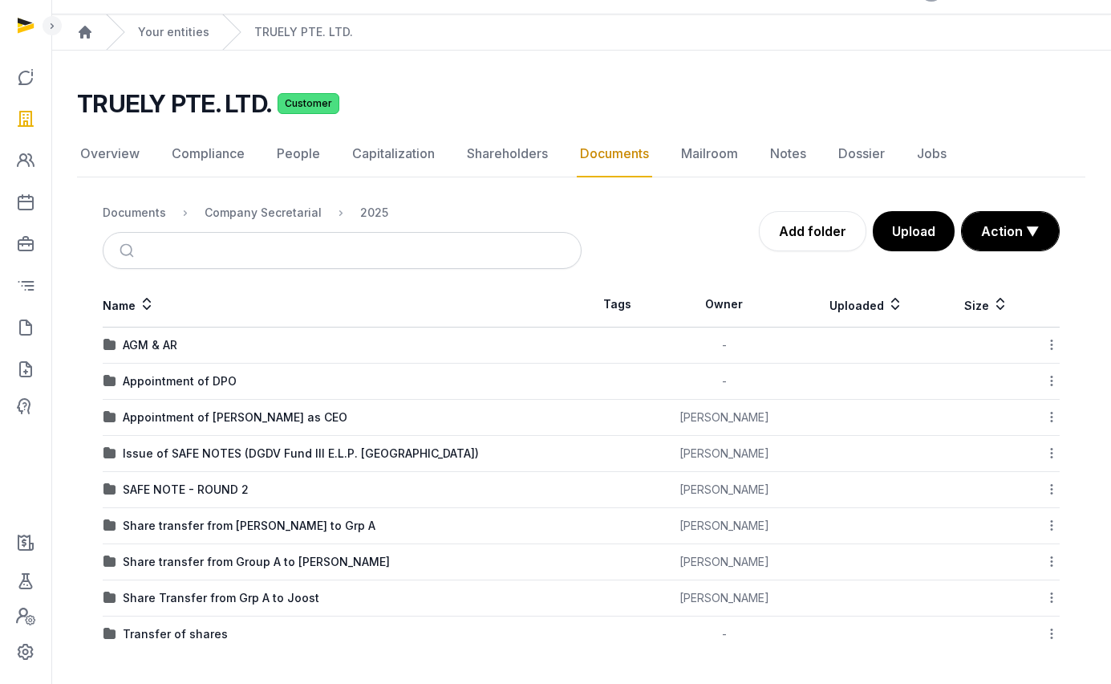
click at [226, 608] on td "Share Transfer from Grp A to Joost" at bounding box center [342, 598] width 479 height 36
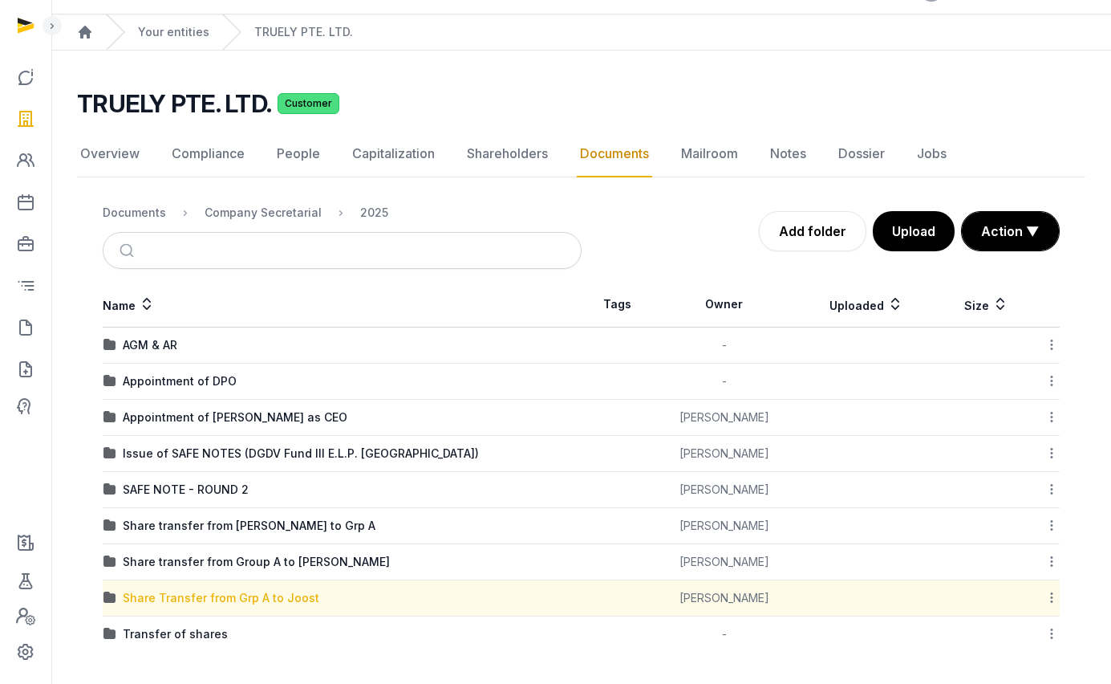
click at [229, 599] on div "Share Transfer from Grp A to Joost" at bounding box center [221, 598] width 197 height 16
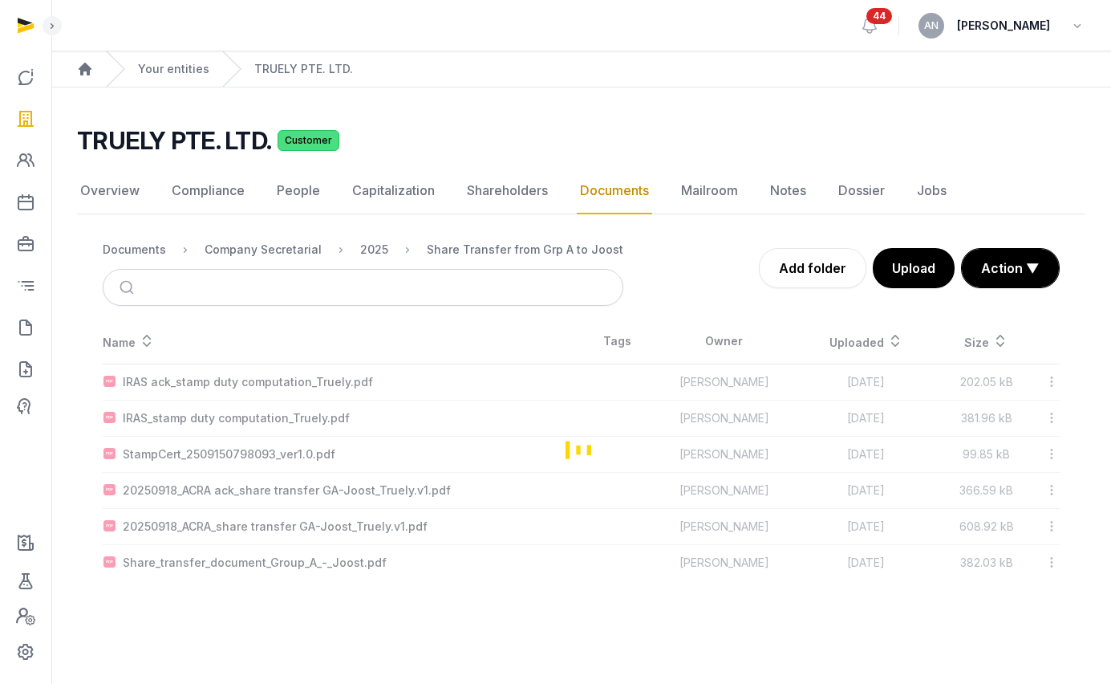
scroll to position [0, 0]
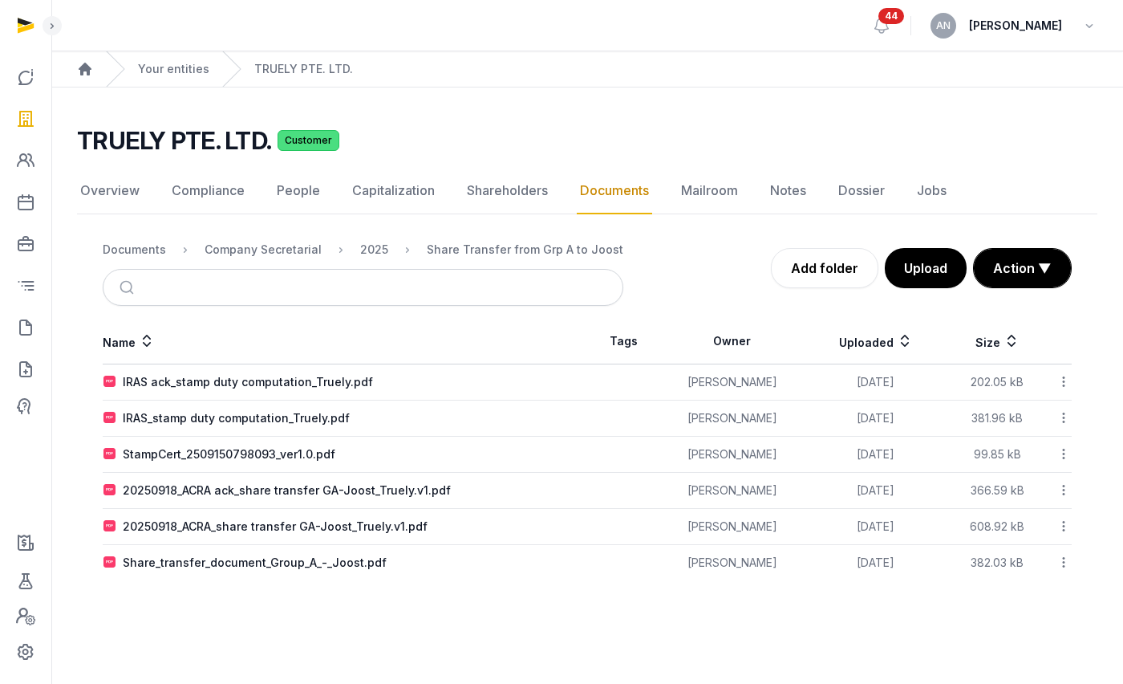
click at [235, 531] on div "20250918_ACRA_share transfer GA-Joost_Truely.v1.pdf" at bounding box center [275, 526] width 305 height 16
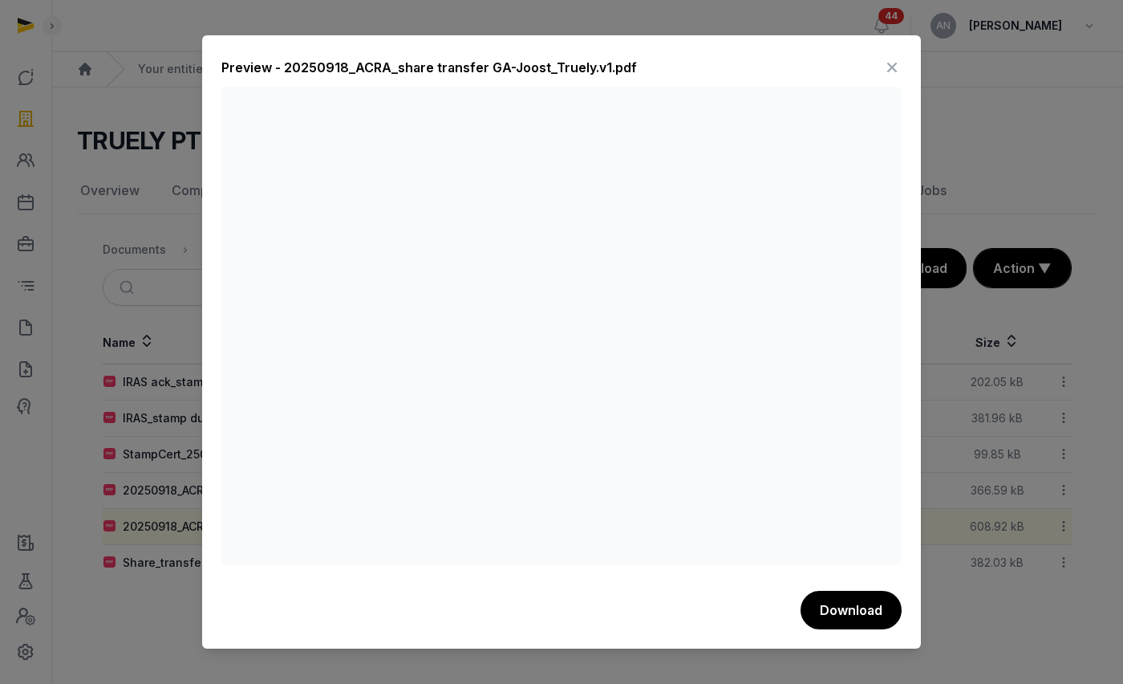
click at [881, 64] on div "Preview - 20250918_ACRA_share transfer GA-Joost_Truely.v1.pdf" at bounding box center [561, 71] width 681 height 32
click at [886, 66] on icon at bounding box center [892, 68] width 19 height 26
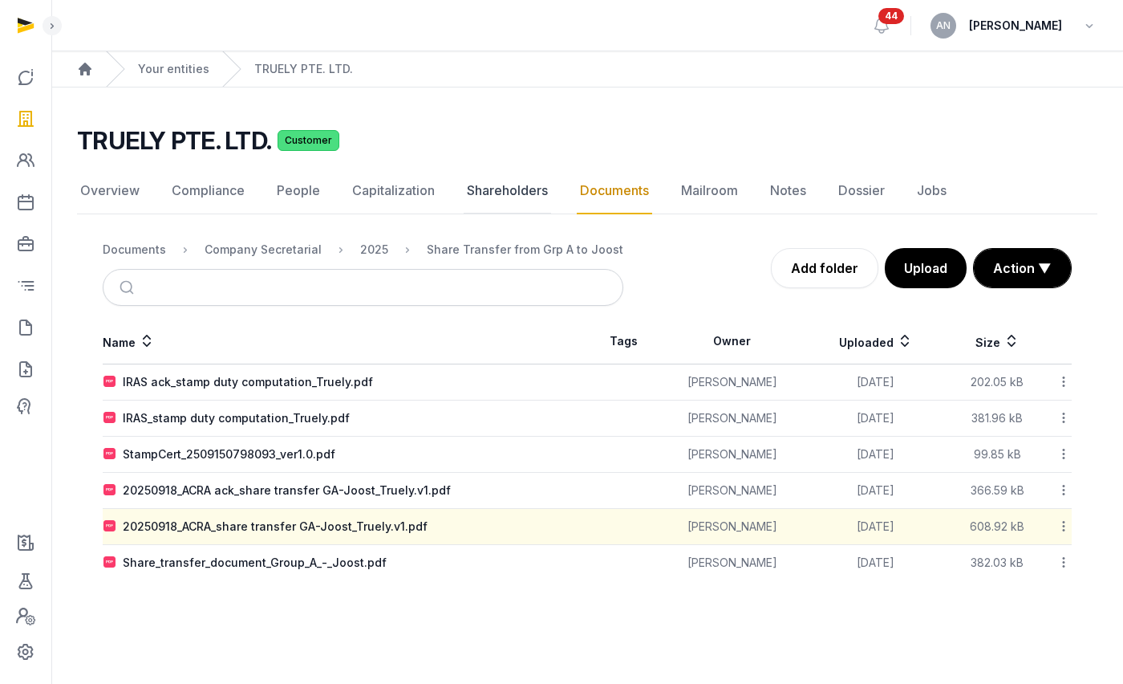
click at [510, 203] on link "Shareholders" at bounding box center [507, 191] width 87 height 47
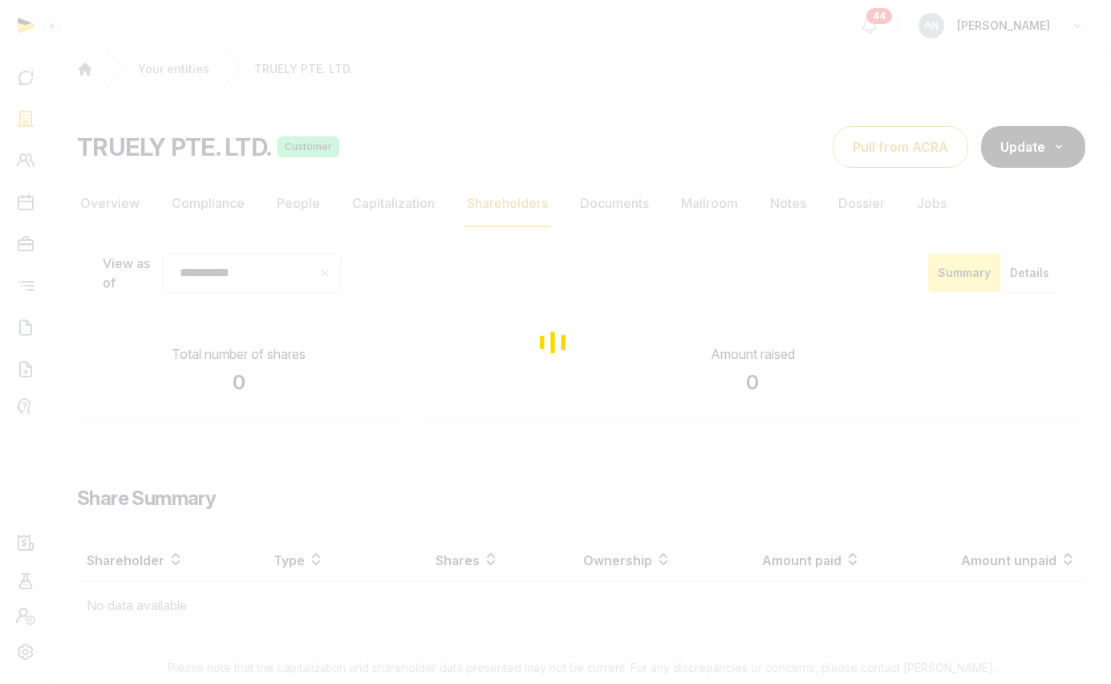
click at [412, 205] on div "Loading" at bounding box center [555, 342] width 1111 height 684
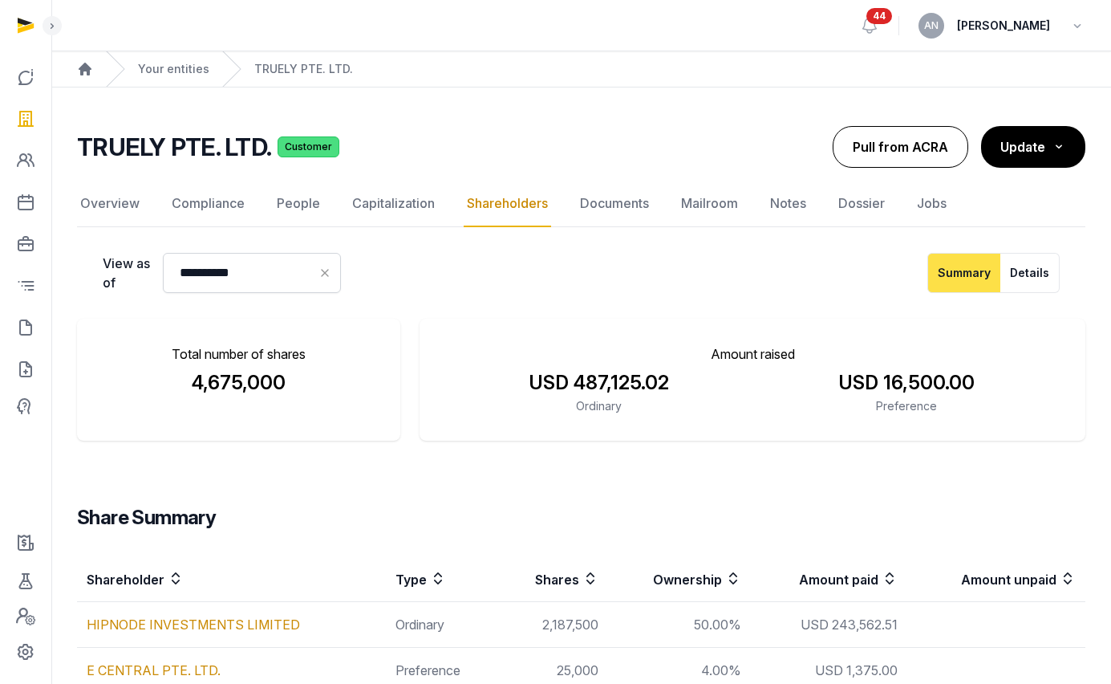
click at [945, 159] on button "Pull from ACRA" at bounding box center [901, 147] width 136 height 42
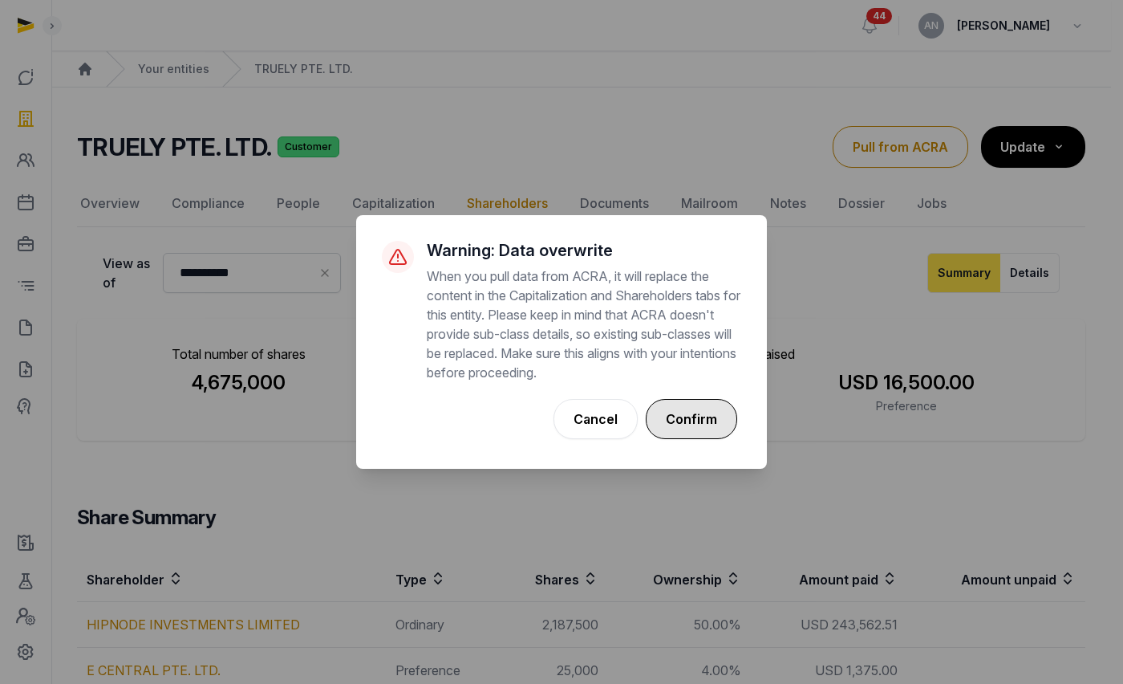
click at [717, 412] on button "Confirm" at bounding box center [691, 419] width 91 height 40
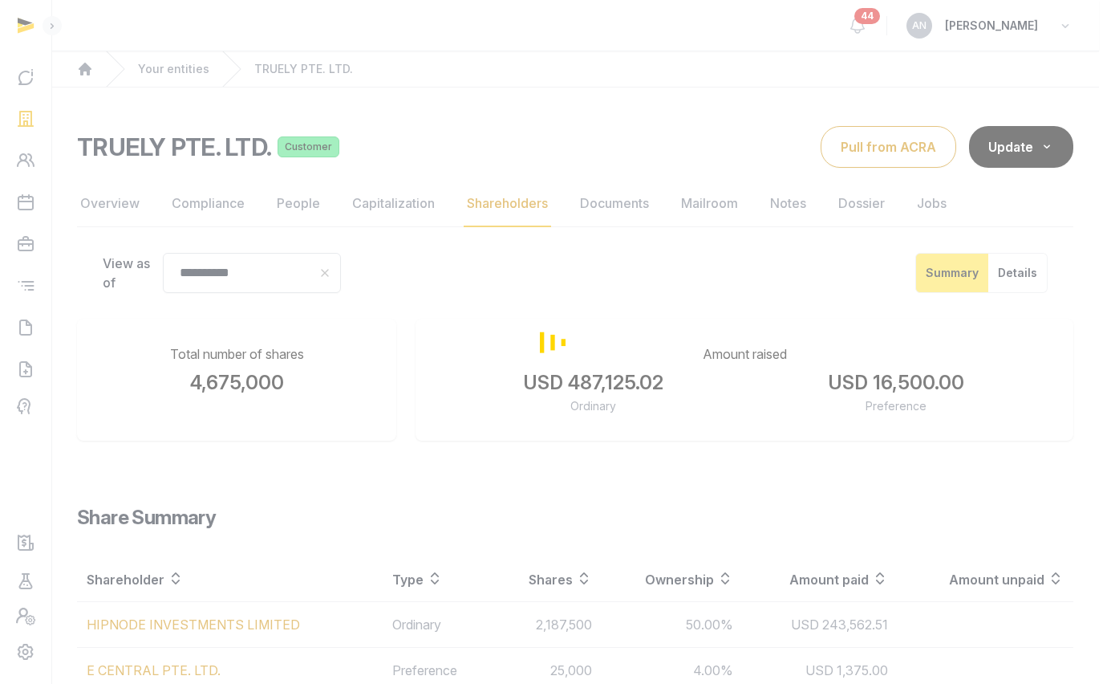
click at [705, 410] on div "Loading" at bounding box center [555, 342] width 1111 height 684
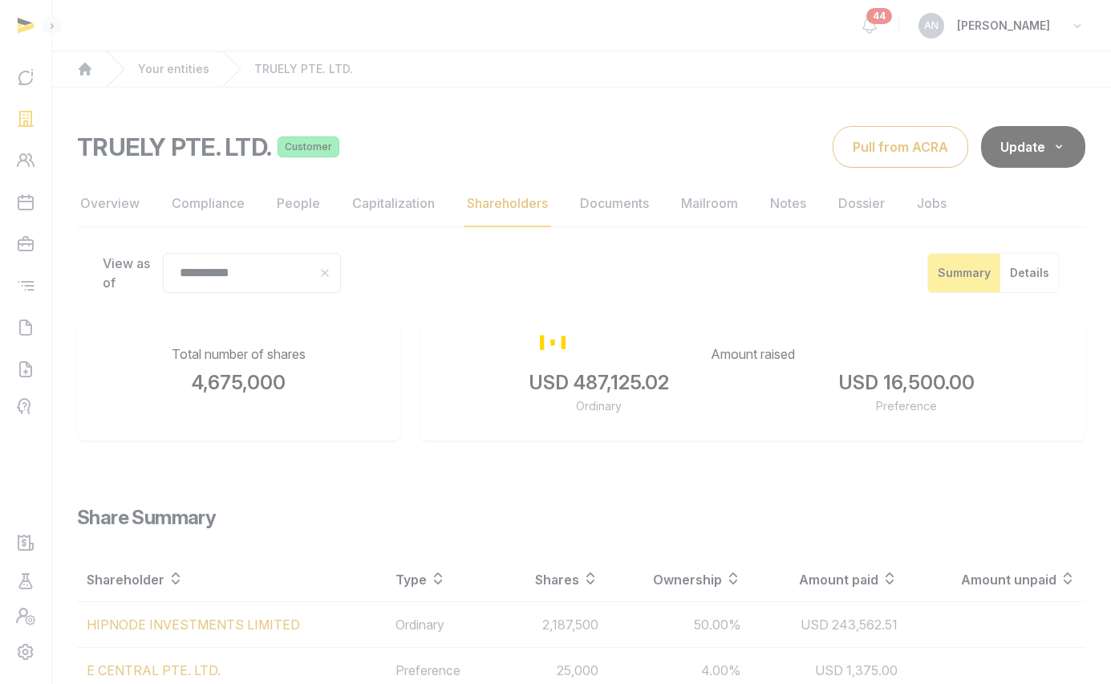
scroll to position [273, 0]
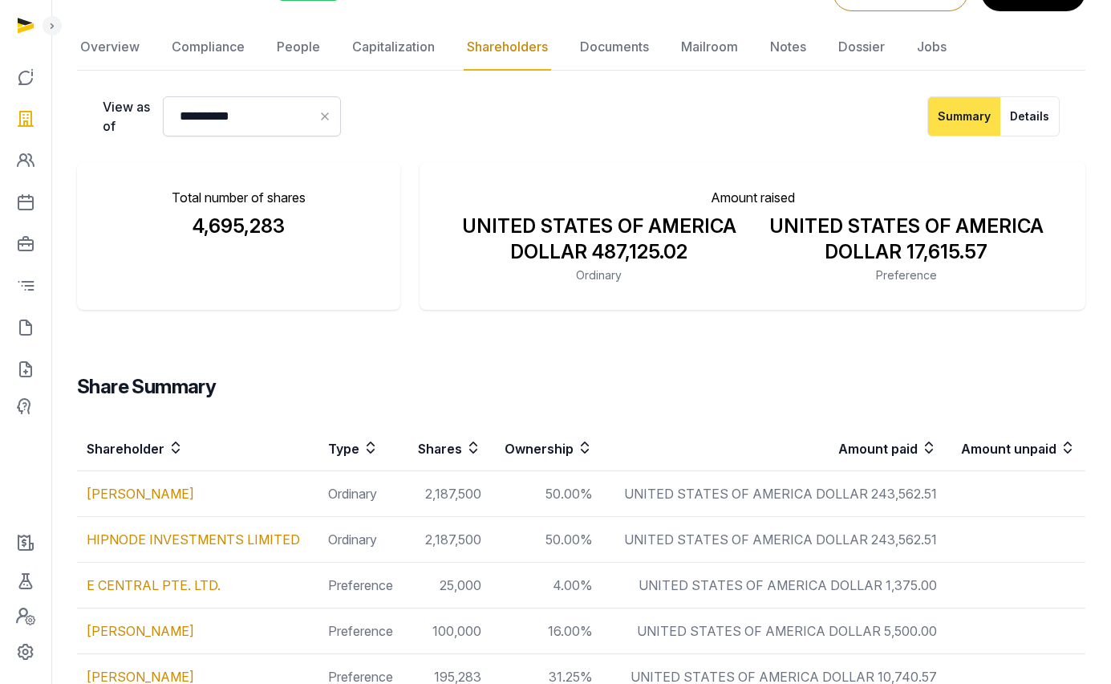
scroll to position [311, 0]
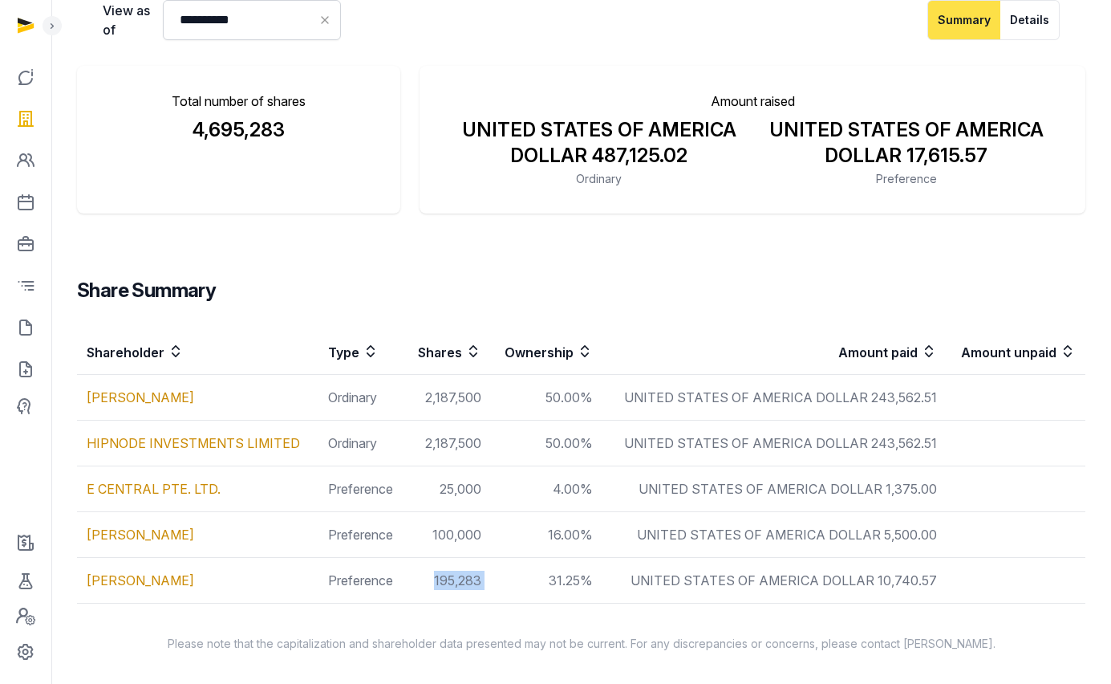
drag, startPoint x: 436, startPoint y: 580, endPoint x: 506, endPoint y: 582, distance: 70.6
click at [506, 583] on tr "JOOST CORDES Preference 195,283 31.25% UNITED STATES OF AMERICA DOLLAR 10,740.57" at bounding box center [581, 581] width 1009 height 46
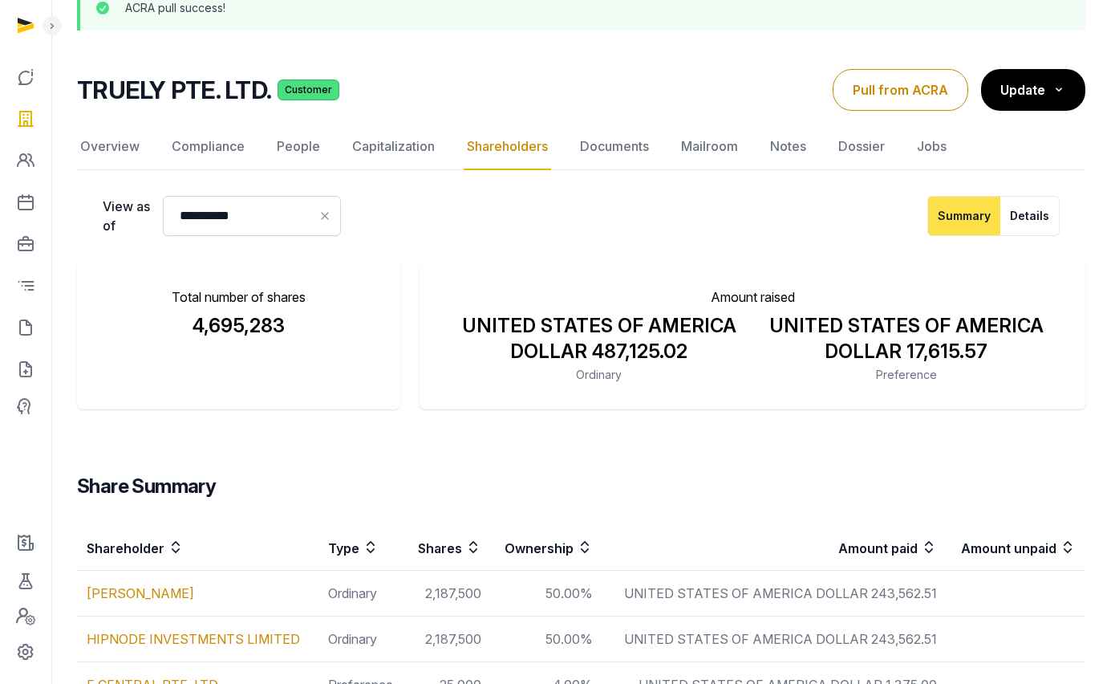
scroll to position [0, 0]
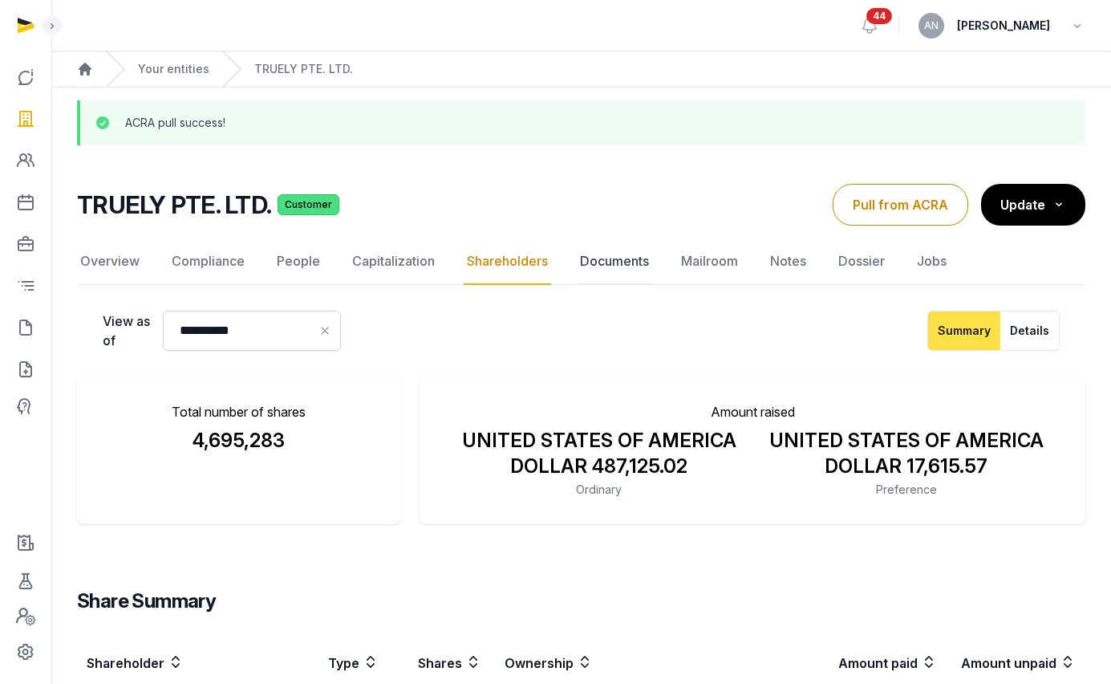
click at [629, 269] on link "Documents" at bounding box center [614, 261] width 75 height 47
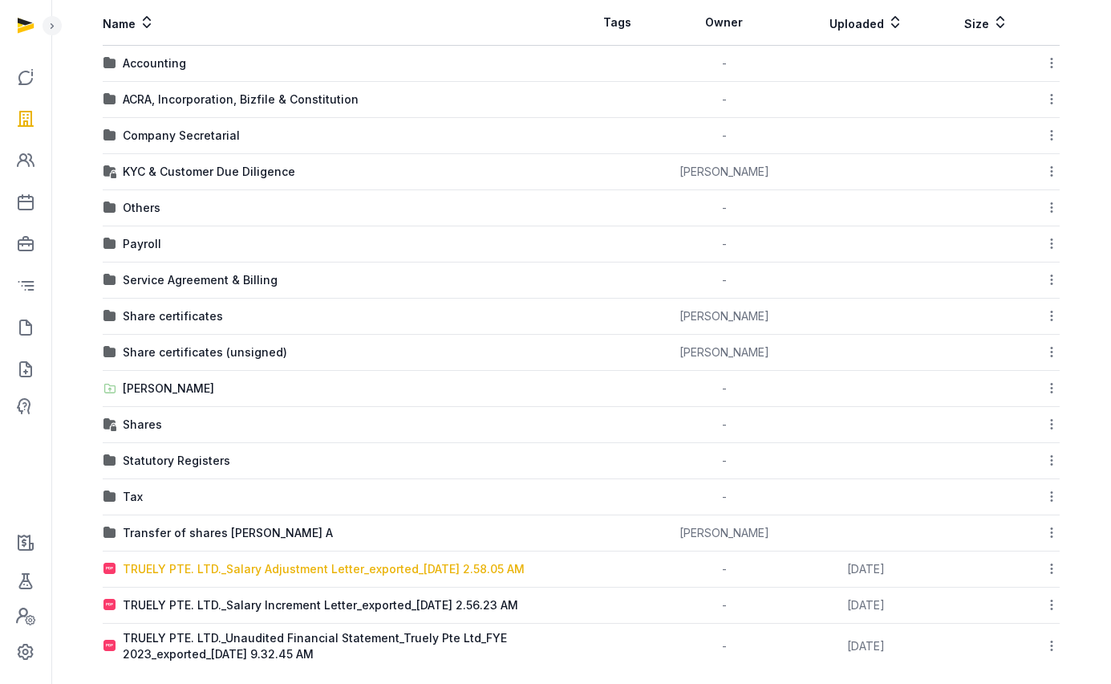
scroll to position [310, 0]
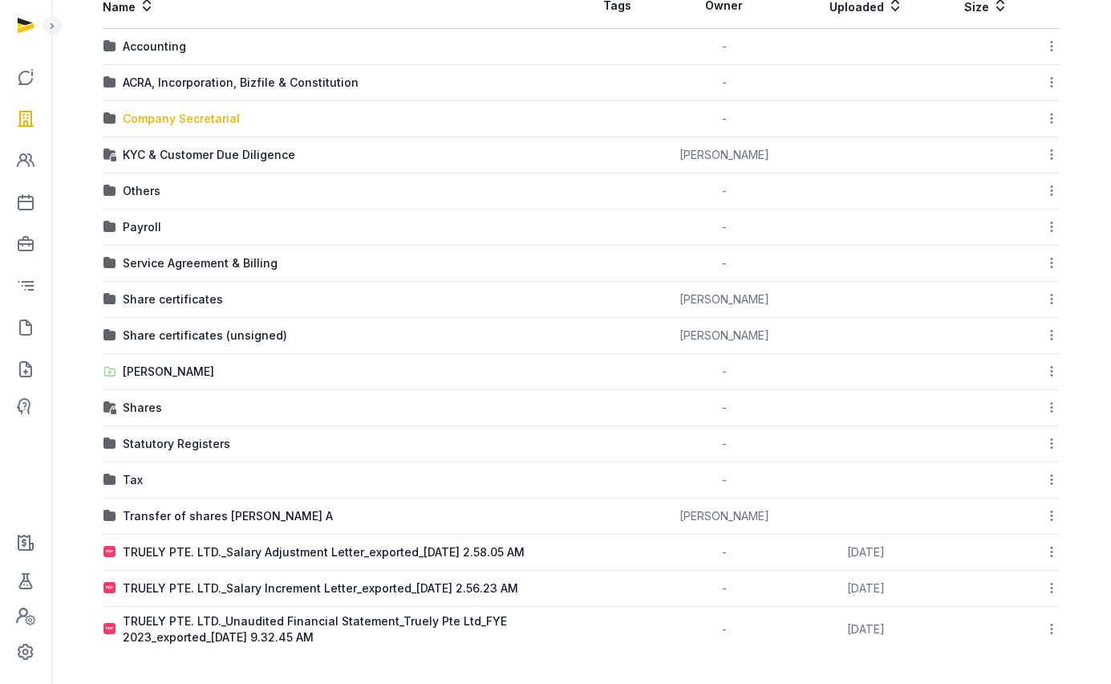
click at [189, 123] on div "Company Secretarial" at bounding box center [181, 119] width 117 height 16
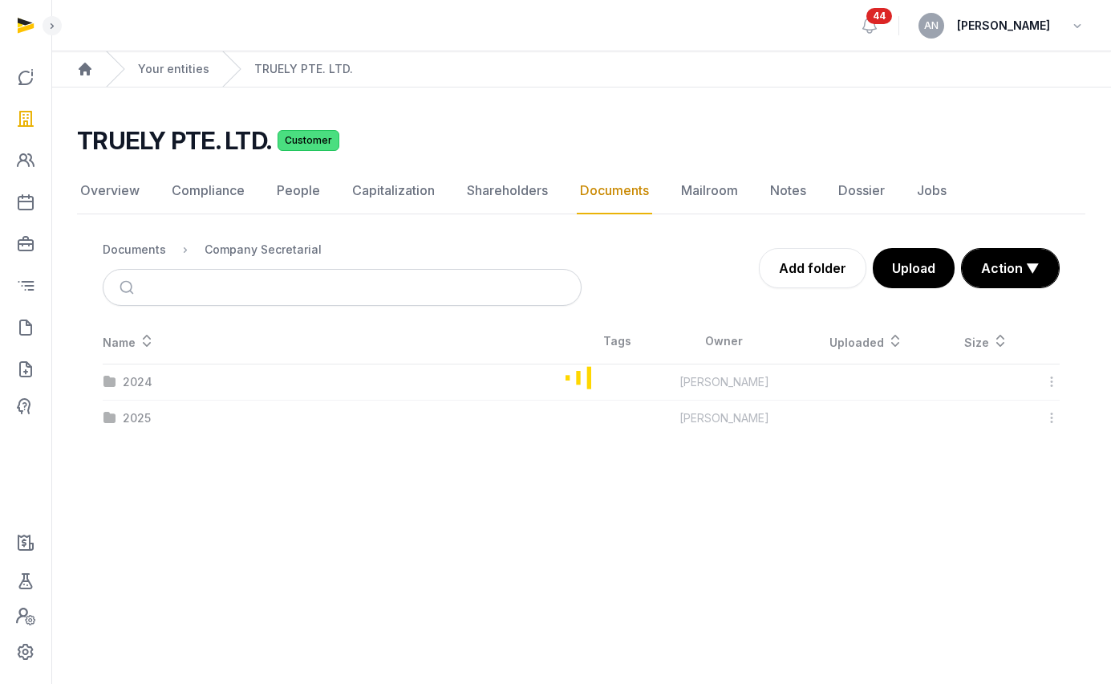
scroll to position [0, 0]
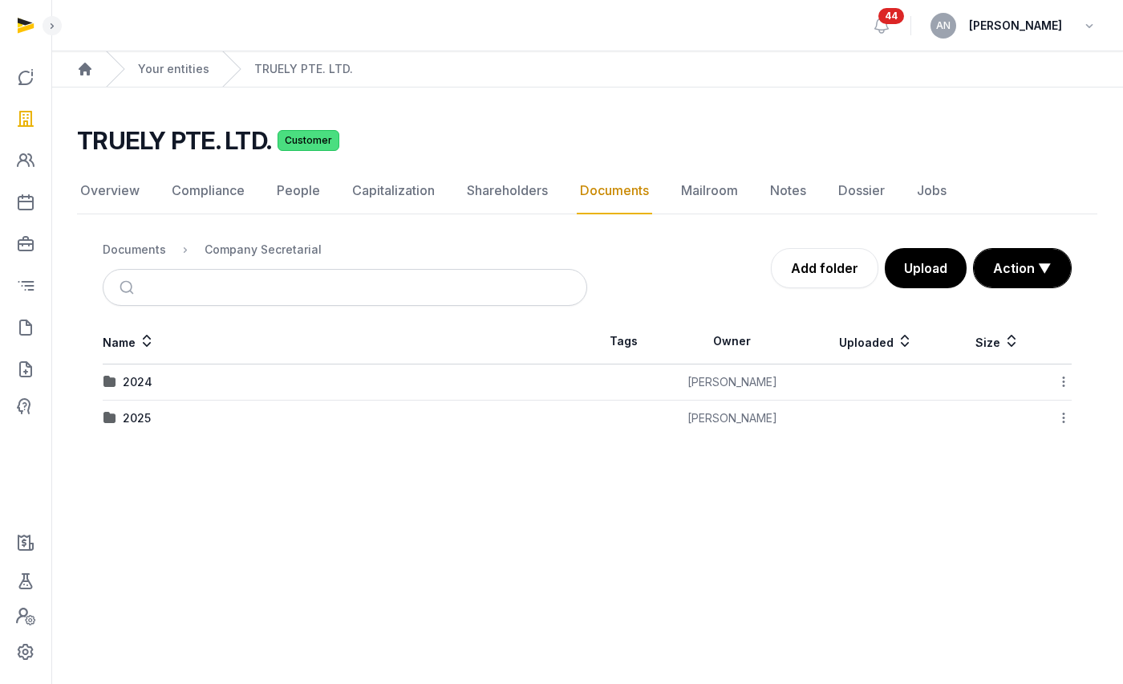
click at [136, 407] on td "2025" at bounding box center [345, 418] width 485 height 36
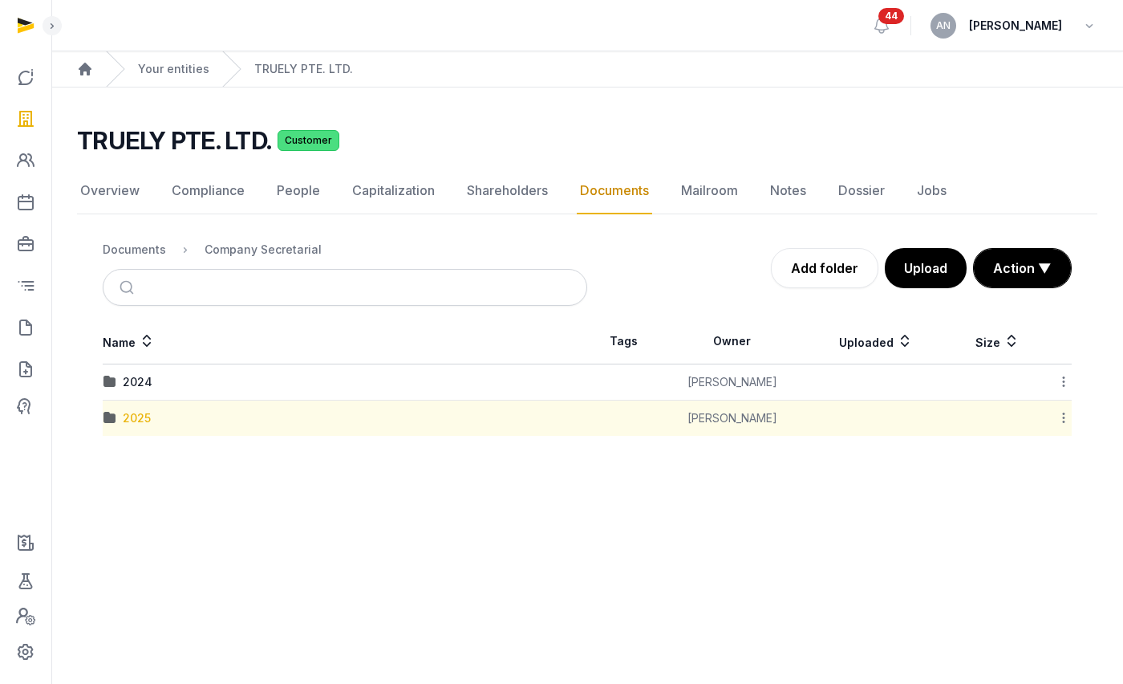
click at [137, 413] on div "2025" at bounding box center [137, 418] width 28 height 16
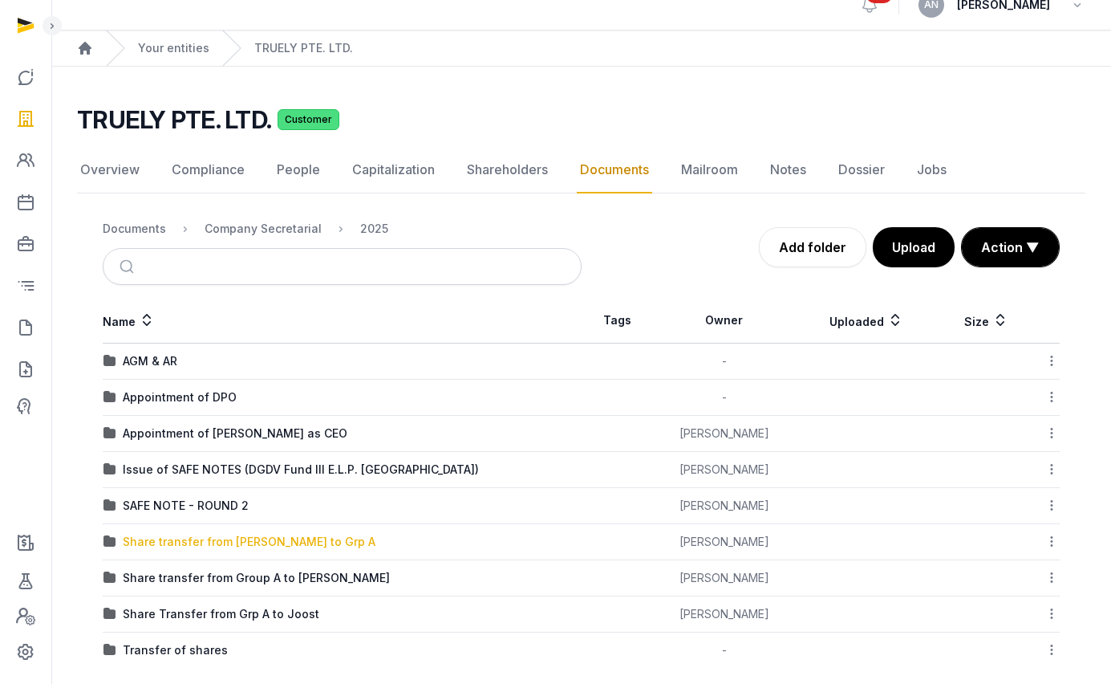
scroll to position [37, 0]
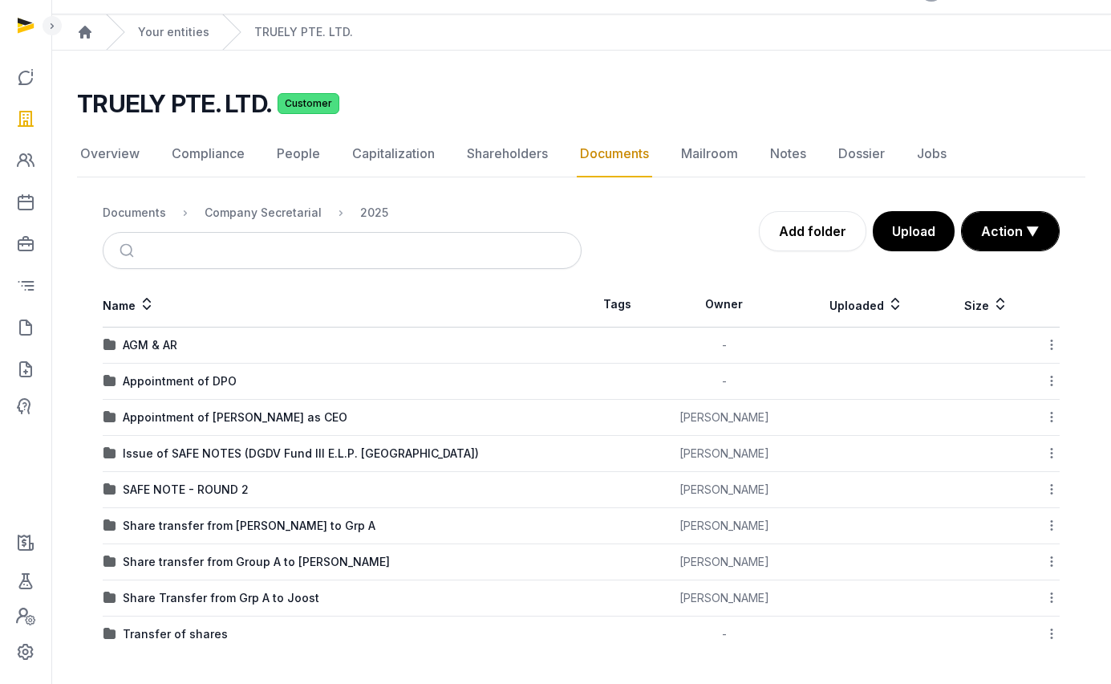
click at [197, 558] on div "Share transfer from Group A to JOOST CORDES" at bounding box center [256, 562] width 267 height 16
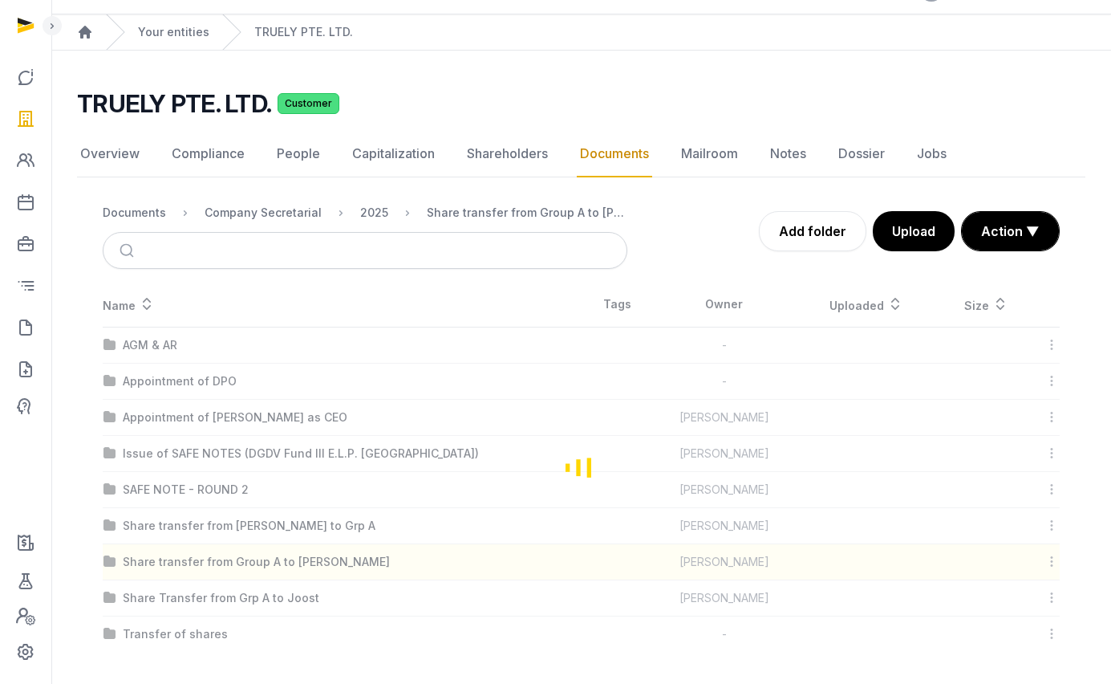
scroll to position [0, 0]
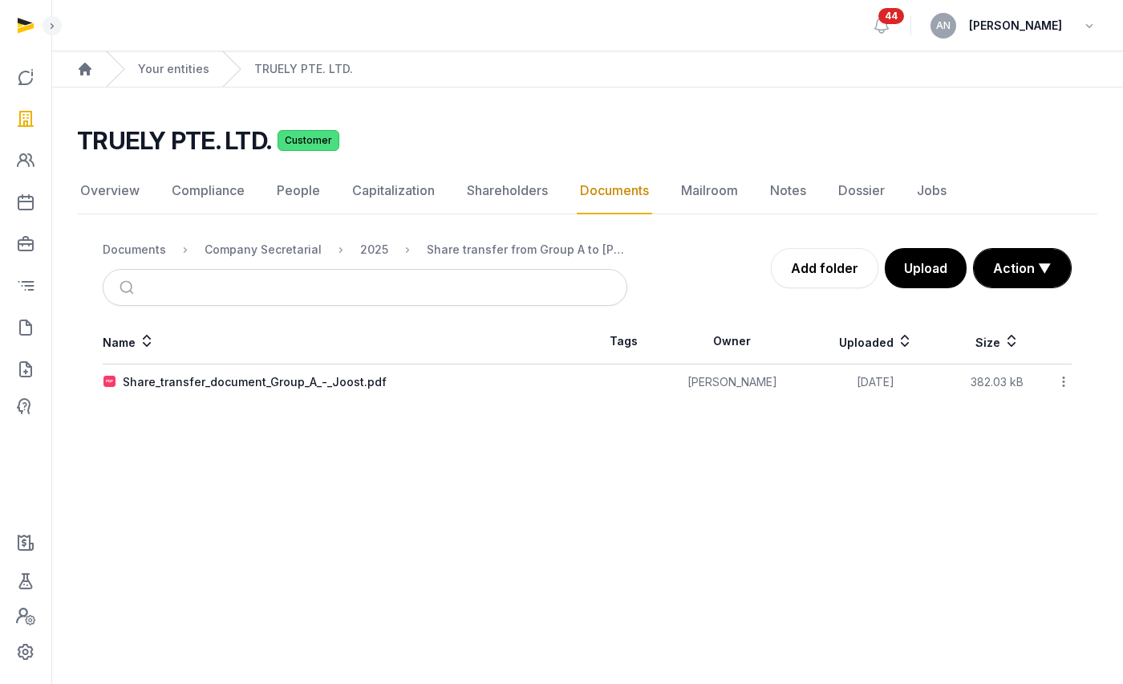
click at [370, 234] on nav "Documents Company Secretarial 2025 Share transfer from Group A to JOOST CORDES" at bounding box center [365, 249] width 525 height 39
drag, startPoint x: 368, startPoint y: 248, endPoint x: 365, endPoint y: 261, distance: 13.2
click at [368, 248] on div "2025" at bounding box center [374, 250] width 28 height 16
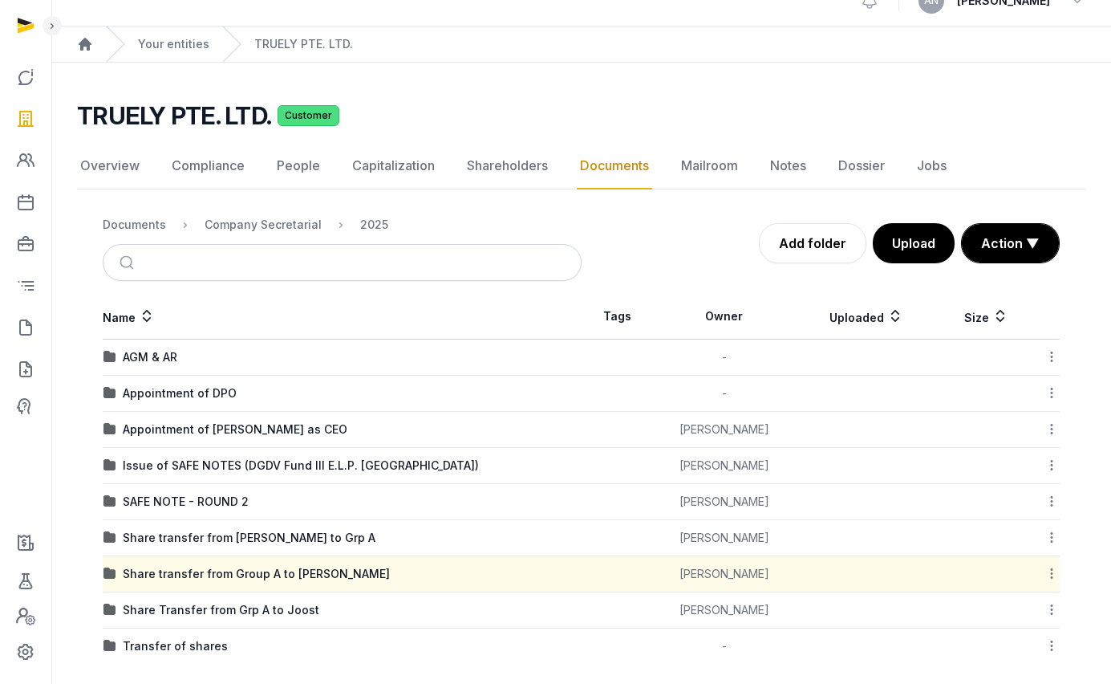
scroll to position [37, 0]
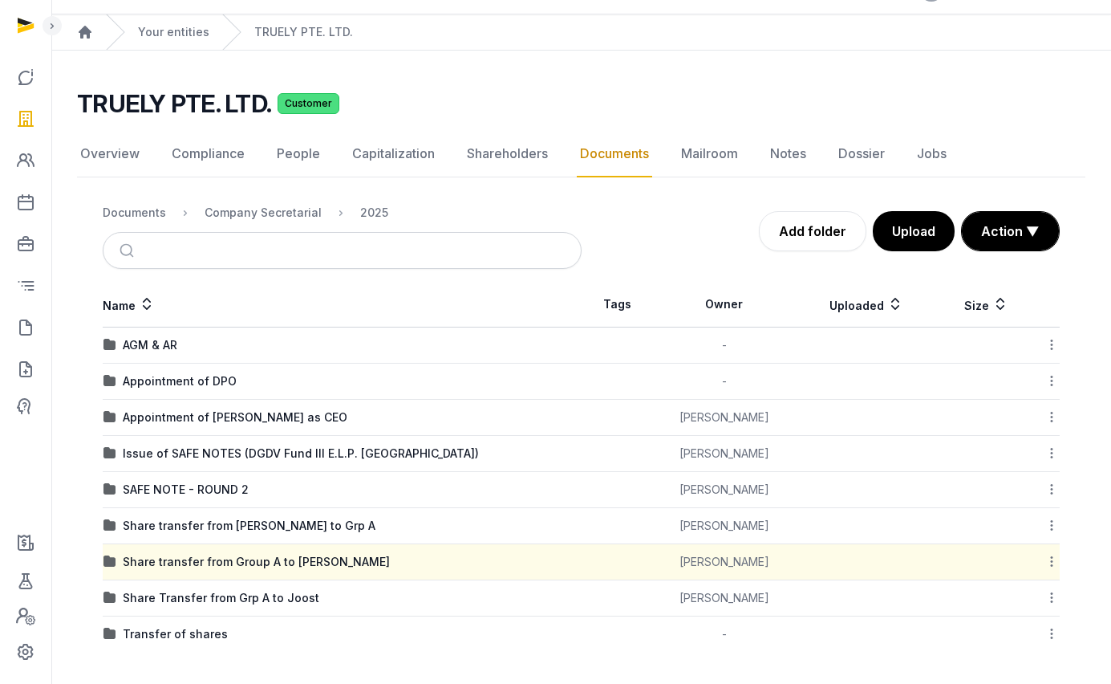
click at [236, 594] on div "Share Transfer from Grp A to Joost" at bounding box center [221, 598] width 197 height 16
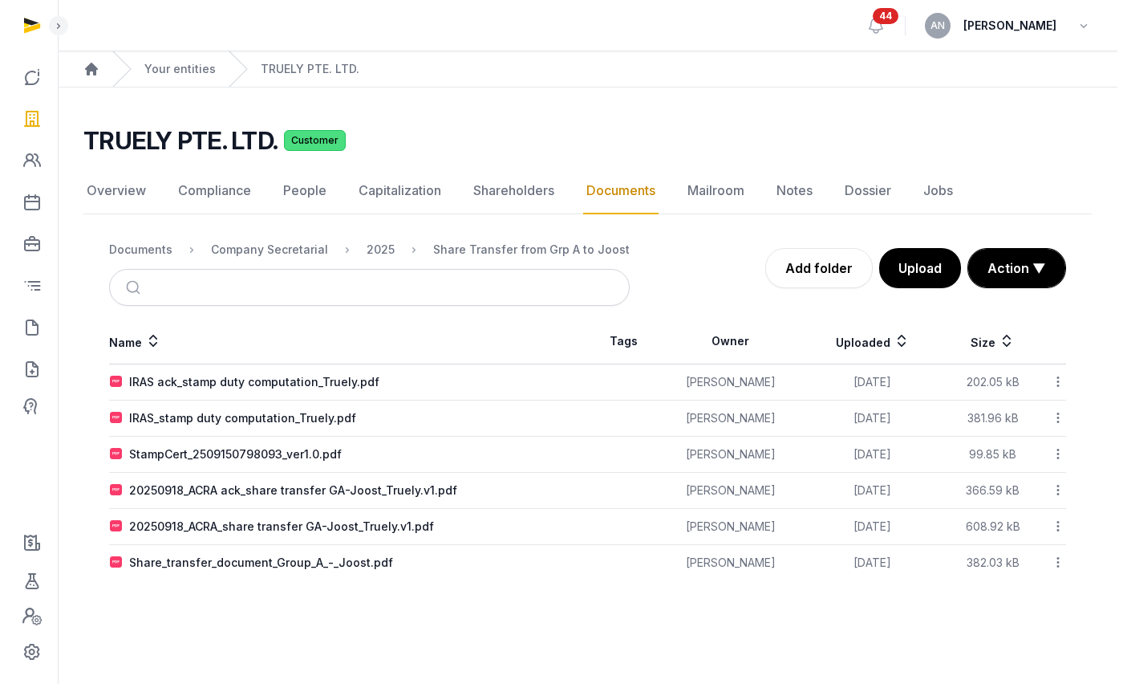
scroll to position [0, 0]
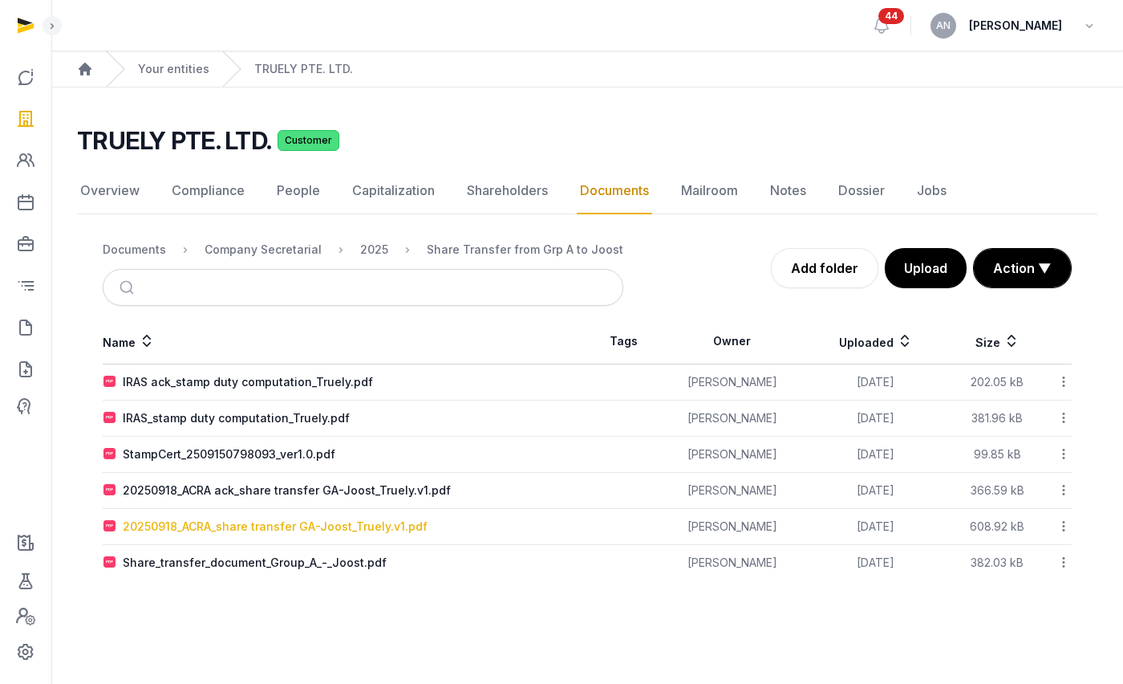
click at [259, 526] on div "20250918_ACRA_share transfer GA-Joost_Truely.v1.pdf" at bounding box center [275, 526] width 305 height 16
